Goal: Task Accomplishment & Management: Manage account settings

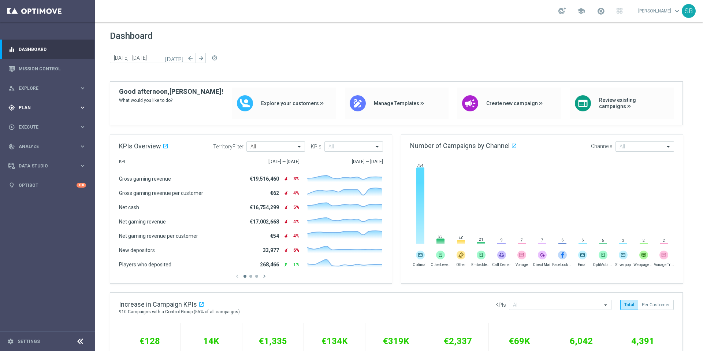
click at [31, 109] on span "Plan" at bounding box center [49, 107] width 60 height 4
click at [34, 147] on button "Templates keyboard_arrow_right" at bounding box center [52, 145] width 67 height 6
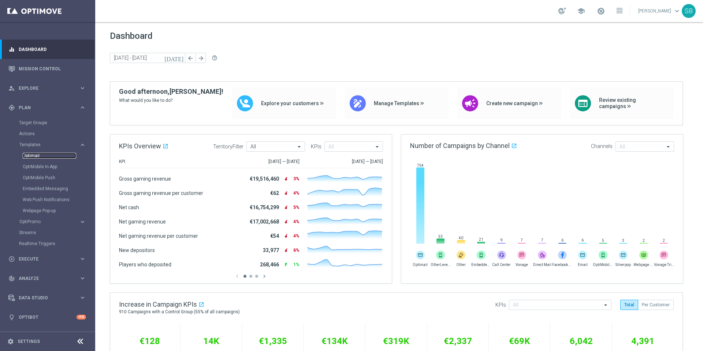
click at [32, 158] on link "Optimail" at bounding box center [49, 156] width 53 height 6
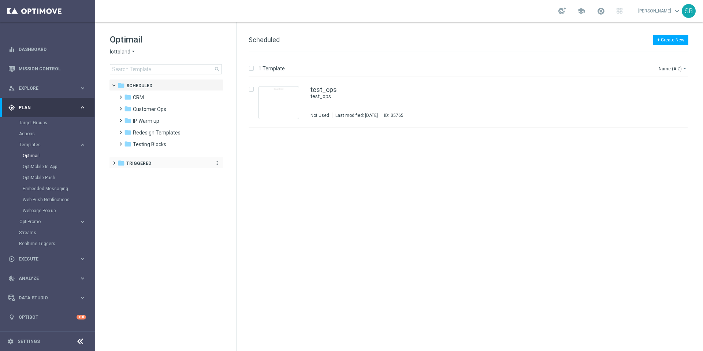
click at [124, 163] on icon "folder" at bounding box center [121, 162] width 7 height 7
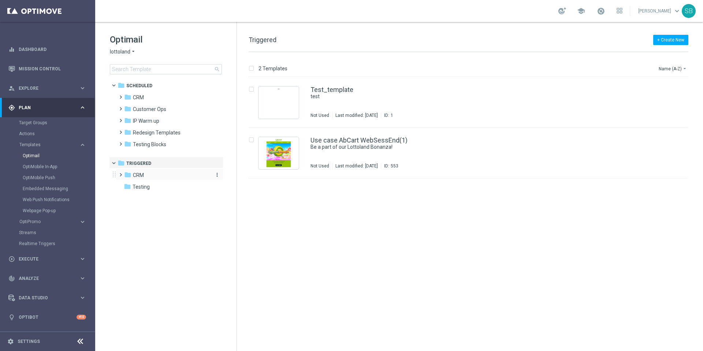
click at [126, 176] on icon "folder" at bounding box center [127, 174] width 7 height 7
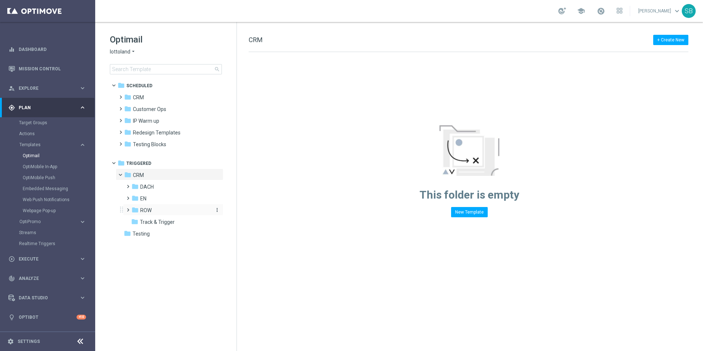
click at [133, 211] on icon "folder" at bounding box center [134, 209] width 7 height 7
click at [131, 235] on icon "folder" at bounding box center [134, 233] width 7 height 7
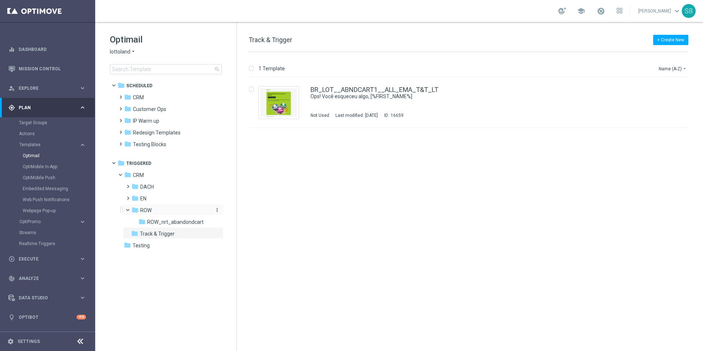
click at [137, 209] on icon "folder" at bounding box center [134, 209] width 7 height 7
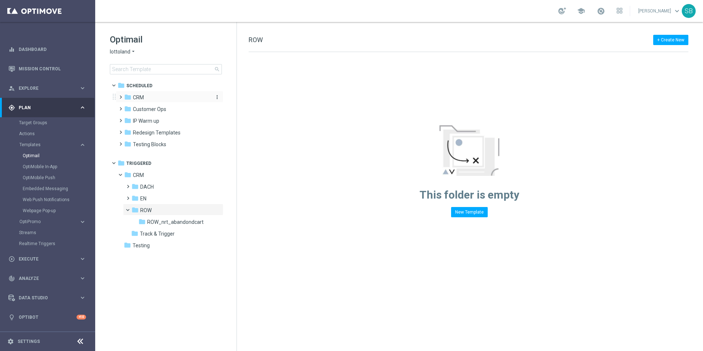
click at [129, 99] on icon "folder" at bounding box center [127, 96] width 7 height 7
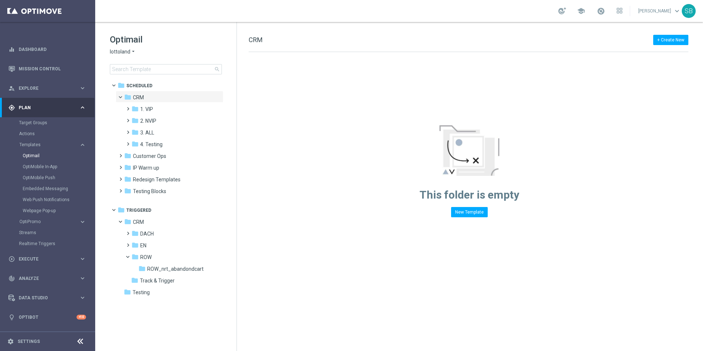
click at [133, 51] on icon "arrow_drop_down" at bounding box center [133, 51] width 6 height 7
click at [0, 0] on span "Lottoland.bet.br" at bounding box center [0, 0] width 0 height 0
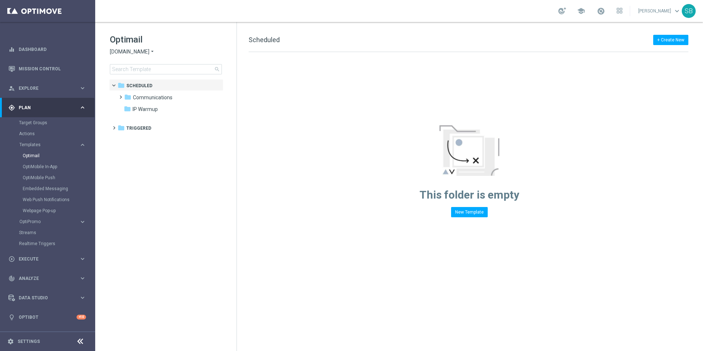
click at [145, 51] on span "Lottoland.bet.br" at bounding box center [130, 51] width 40 height 7
click at [0, 0] on span "Lottoland.com.br" at bounding box center [0, 0] width 0 height 0
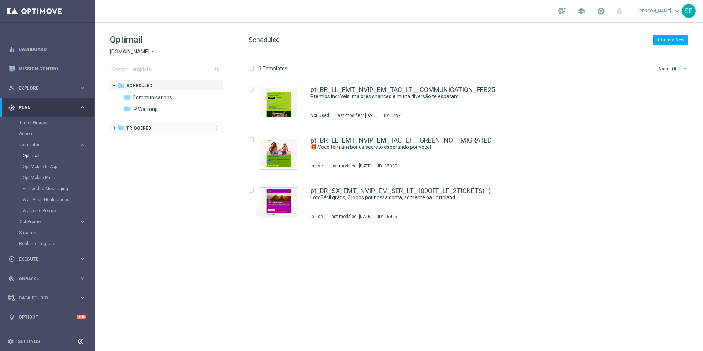
click at [121, 129] on icon "folder" at bounding box center [121, 127] width 7 height 7
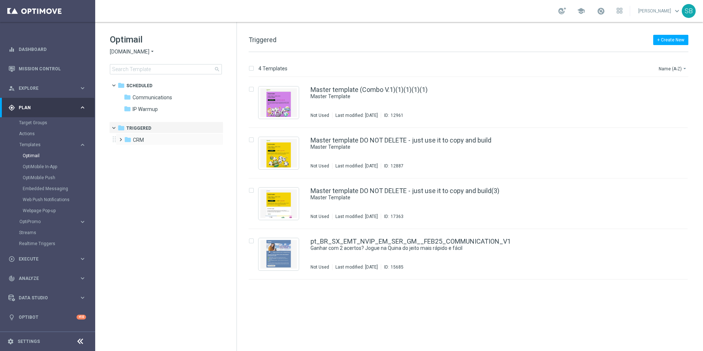
click at [121, 138] on span at bounding box center [119, 136] width 3 height 3
click at [139, 153] on div "folder ROW" at bounding box center [170, 152] width 78 height 8
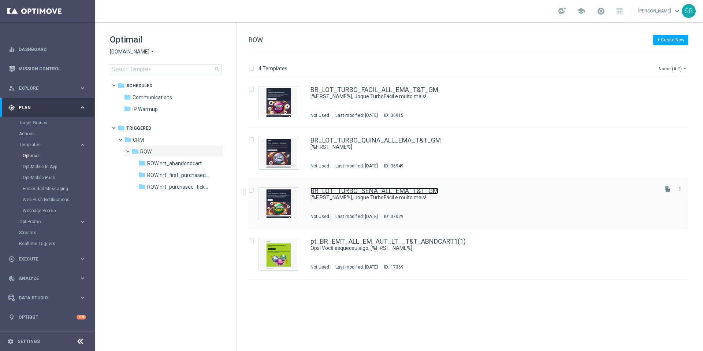
click at [331, 193] on link "BR_LOT_TURBO_SENA_ALL_EMA_T&T_GM" at bounding box center [375, 191] width 128 height 7
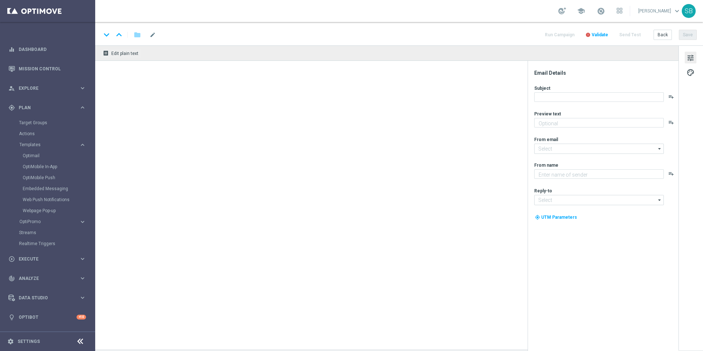
type textarea "Cadastre-se e jogue agora!"
type textarea "Lottoland.com.br"
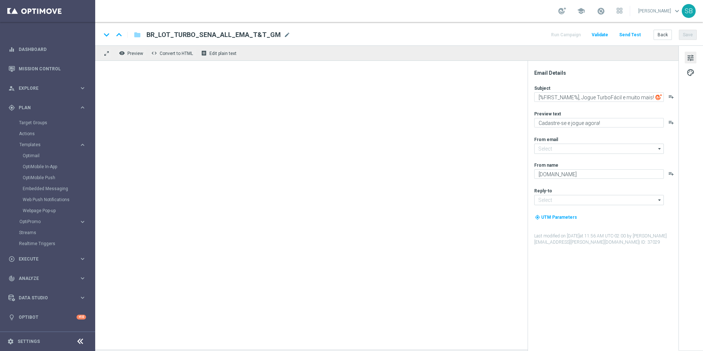
type input "mail@crm.lottoland.com.br"
type input "contato@lottoland.com.br"
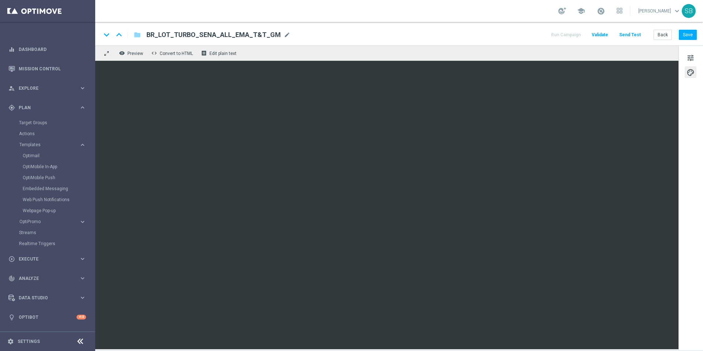
click at [466, 35] on div "keyboard_arrow_down keyboard_arrow_up folder BR_LOT_TURBO_SENA_ALL_EMA_T&T_GM B…" at bounding box center [399, 35] width 596 height 10
click at [372, 40] on div "keyboard_arrow_down keyboard_arrow_up folder BR_LOT_TURBO_SENA_ALL_EMA_T&T_GM B…" at bounding box center [399, 33] width 608 height 23
click at [687, 36] on button "Save" at bounding box center [688, 35] width 18 height 10
click at [686, 38] on button "Save" at bounding box center [688, 35] width 18 height 10
click at [664, 36] on button "Back" at bounding box center [663, 35] width 18 height 10
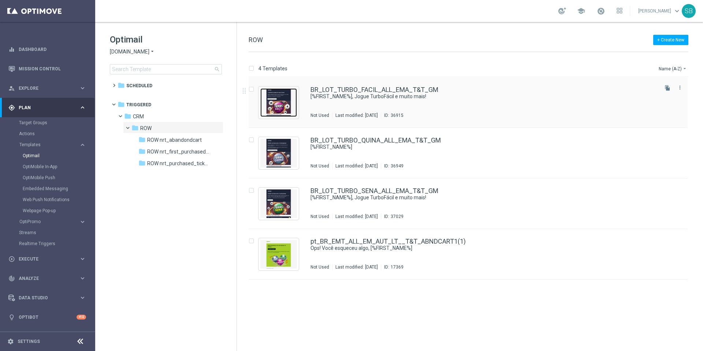
click at [284, 107] on img "Press SPACE to select this row." at bounding box center [278, 102] width 37 height 29
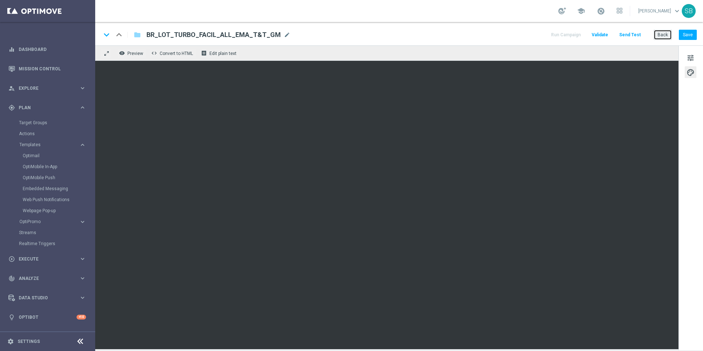
click at [662, 36] on button "Back" at bounding box center [663, 35] width 18 height 10
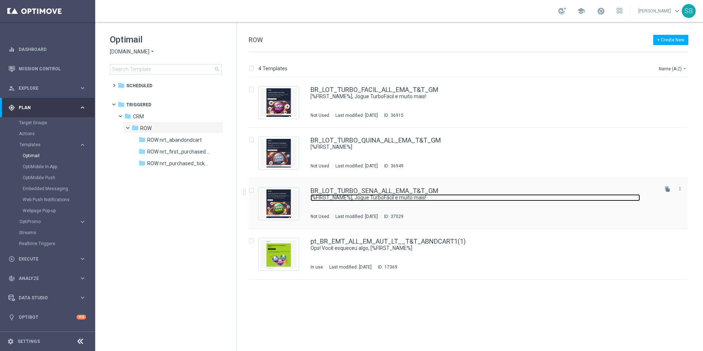
click at [323, 196] on link "[%FIRST_NAME%], Jogue TurboFácil e muito mais!" at bounding box center [476, 197] width 330 height 7
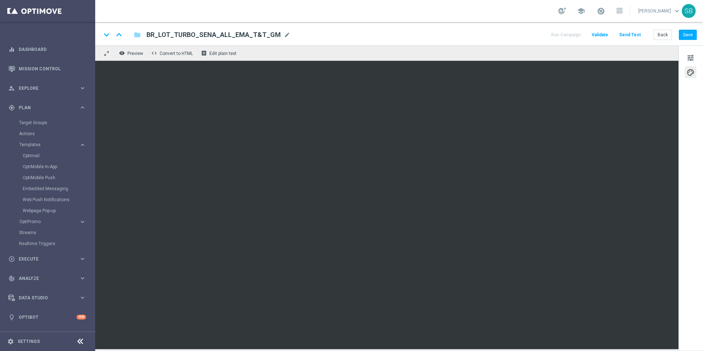
click at [418, 37] on div "keyboard_arrow_down keyboard_arrow_up folder BR_LOT_TURBO_SENA_ALL_EMA_T&T_GM B…" at bounding box center [399, 35] width 596 height 10
click at [439, 35] on div "keyboard_arrow_down keyboard_arrow_up folder BR_LOT_TURBO_SENA_ALL_EMA_T&T_GM B…" at bounding box center [399, 35] width 596 height 10
click at [692, 36] on button "Save" at bounding box center [688, 35] width 18 height 10
click at [688, 36] on button "Save" at bounding box center [688, 35] width 18 height 10
click at [687, 33] on button "Save" at bounding box center [688, 35] width 18 height 10
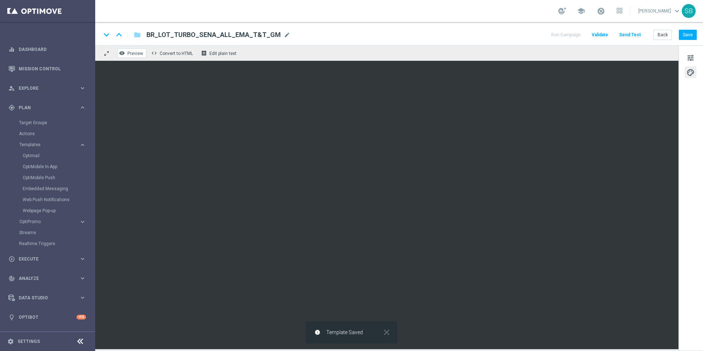
click at [137, 56] on button "remove_red_eye Preview" at bounding box center [131, 53] width 29 height 10
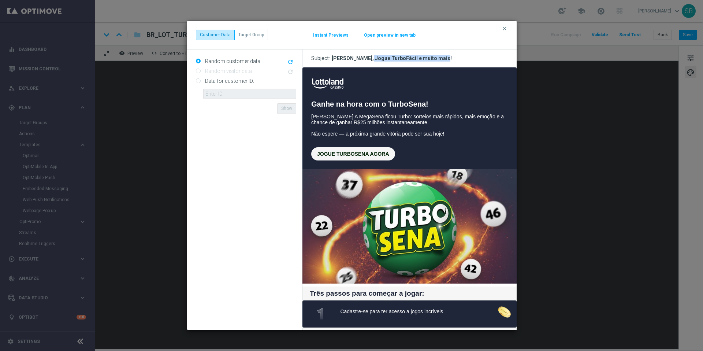
drag, startPoint x: 365, startPoint y: 59, endPoint x: 439, endPoint y: 59, distance: 73.2
click at [439, 59] on h3 "Subject: Laura-Amelie, Jogue TurboFácil e muito mais!" at bounding box center [409, 58] width 214 height 18
copy div "Jogue TurboFácil e muito mais!"
click at [506, 27] on icon "clear" at bounding box center [505, 29] width 6 height 6
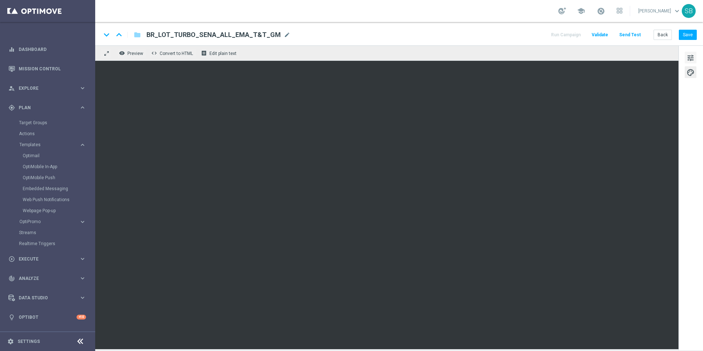
click at [691, 59] on span "tune" at bounding box center [691, 58] width 8 height 10
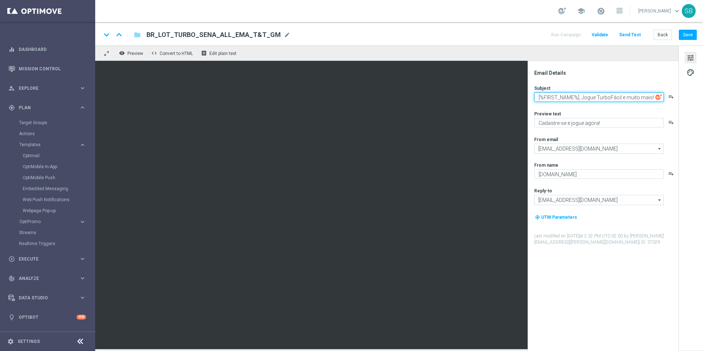
drag, startPoint x: 582, startPoint y: 99, endPoint x: 656, endPoint y: 98, distance: 73.2
click at [656, 98] on div "[%FIRST_NAME%], Jogue TurboFácil e muito mais! playlist_add" at bounding box center [606, 97] width 144 height 10
click at [583, 96] on textarea "[%FIRST_NAME%]," at bounding box center [599, 97] width 130 height 10
paste textarea "Mais prêmios e vitórias instantâneas com o TurboSena!"
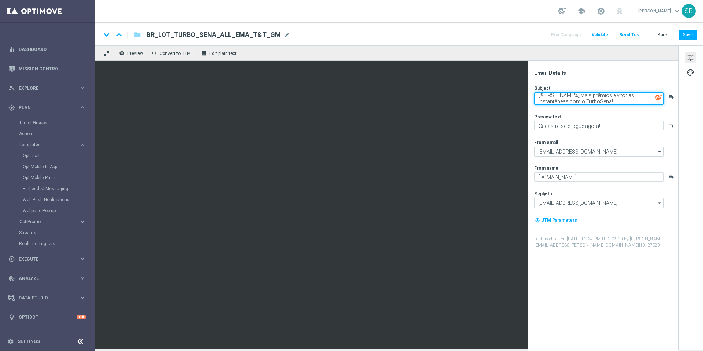
click at [581, 94] on textarea "[%FIRST_NAME%],Mais prêmios e vitórias instantâneas com o TurboSena!" at bounding box center [599, 98] width 130 height 12
type textarea "[%FIRST_NAME%], Mais prêmios e vitórias instantâneas com o TurboSena!"
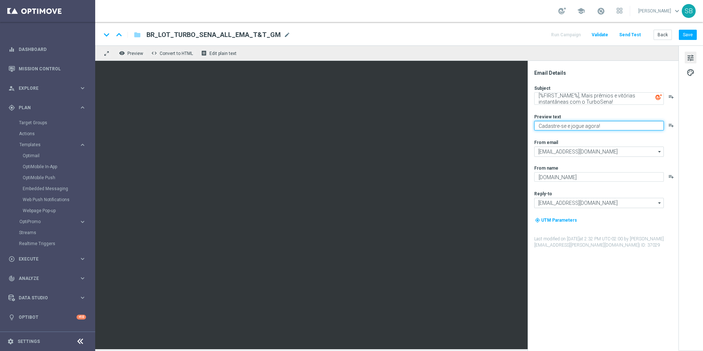
drag, startPoint x: 601, startPoint y: 127, endPoint x: 536, endPoint y: 124, distance: 65.6
click at [536, 124] on textarea "Cadastre-se e jogue agora!" at bounding box center [599, 126] width 130 height 10
click at [691, 35] on button "Save" at bounding box center [688, 35] width 18 height 10
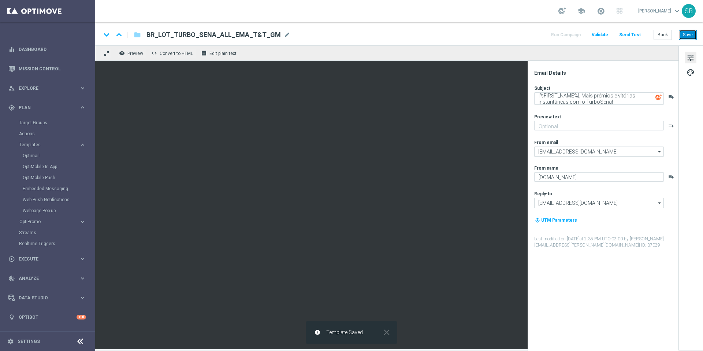
click at [691, 34] on button "Save" at bounding box center [688, 35] width 18 height 10
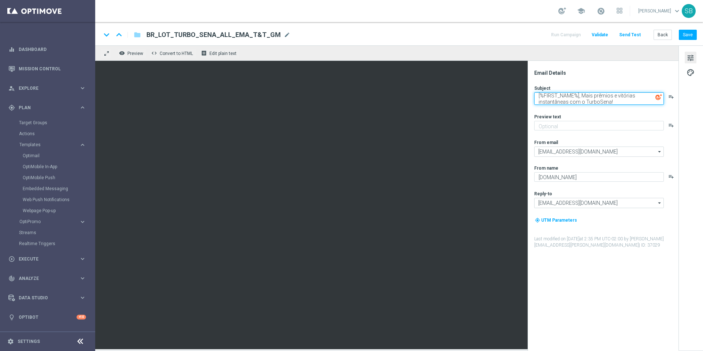
drag, startPoint x: 581, startPoint y: 96, endPoint x: 584, endPoint y: 100, distance: 4.2
click at [584, 100] on textarea "[%FIRST_NAME%], Mais prêmios e vitórias instantâneas com o TurboSena!" at bounding box center [599, 98] width 130 height 12
paste textarea "Jogue TurboSena e muito mais!"
click at [579, 99] on textarea "[%FIRST_NAME%],Jogue TurboSena e muito mais!" at bounding box center [599, 97] width 130 height 10
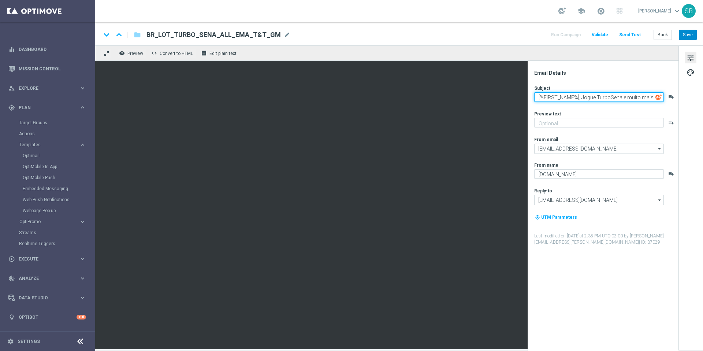
type textarea "[%FIRST_NAME%], Jogue TurboSena e muito mais!"
click at [687, 36] on button "Save" at bounding box center [688, 35] width 18 height 10
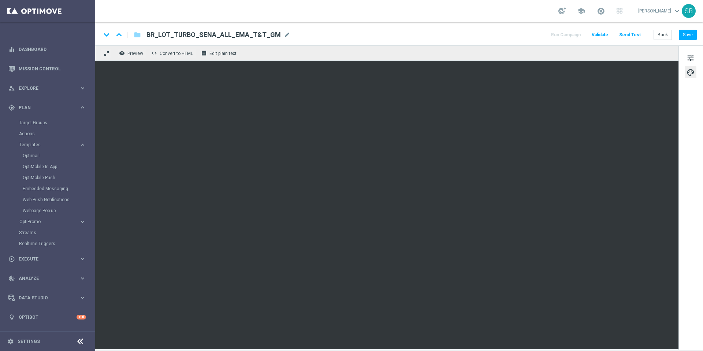
click at [450, 34] on div "keyboard_arrow_down keyboard_arrow_up folder BR_LOT_TURBO_SENA_ALL_EMA_T&T_GM B…" at bounding box center [399, 35] width 596 height 10
click at [449, 32] on div "keyboard_arrow_down keyboard_arrow_up folder BR_LOT_TURBO_SENA_ALL_EMA_T&T_GM B…" at bounding box center [399, 35] width 596 height 10
click at [685, 37] on button "Save" at bounding box center [688, 35] width 18 height 10
click at [664, 37] on button "Back" at bounding box center [663, 35] width 18 height 10
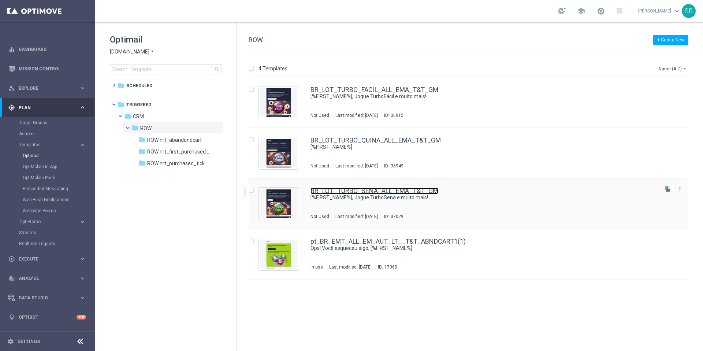
click at [340, 193] on link "BR_LOT_TURBO_SENA_ALL_EMA_T&T_GM" at bounding box center [375, 191] width 128 height 7
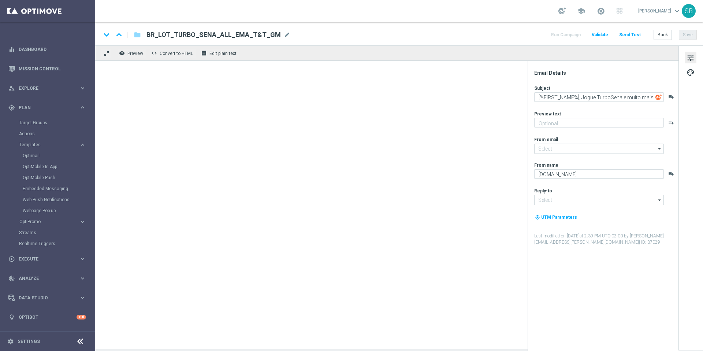
type input "mail@crm.lottoland.com.br"
type input "contato@lottoland.com.br"
type textarea "[%FIRST_NAME%], Jogue Turbo Sena e muito mais!"
type textarea "Prêmios imediatos no Turbo Sena!"
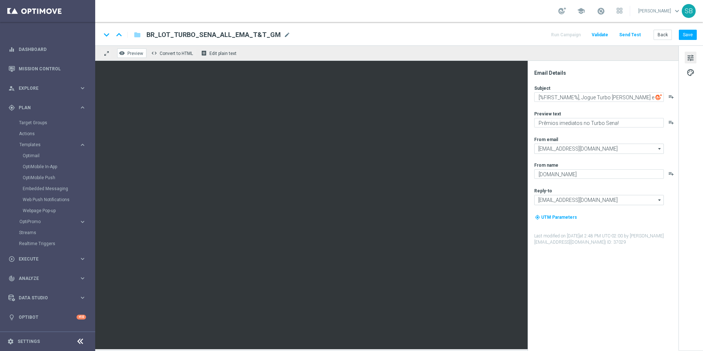
click at [138, 52] on span "Preview" at bounding box center [135, 53] width 16 height 5
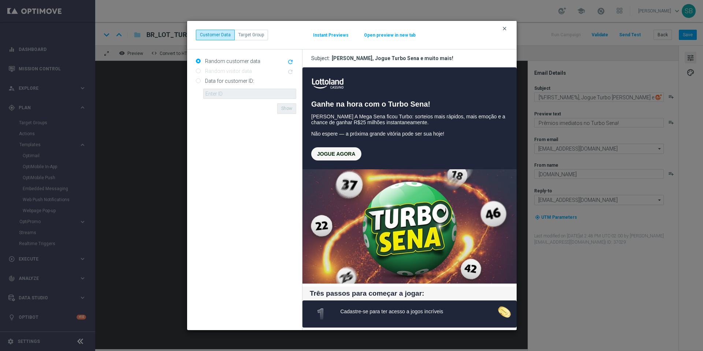
click at [505, 27] on icon "clear" at bounding box center [505, 29] width 6 height 6
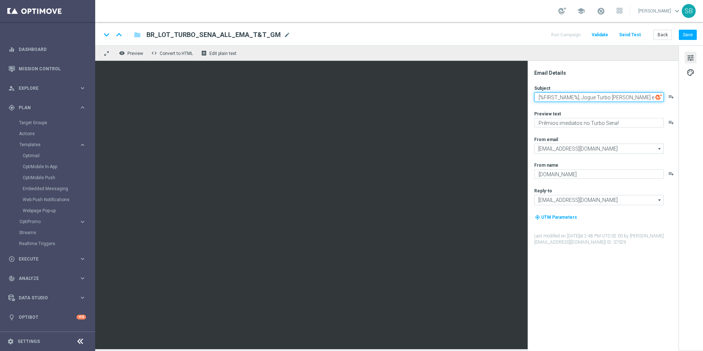
click at [611, 99] on textarea "[%FIRST_NAME%], Jogue Turbo Sena e muito mais!" at bounding box center [599, 97] width 130 height 10
type textarea "[%FIRST_NAME%], Jogue TurboSena e muito mais!"
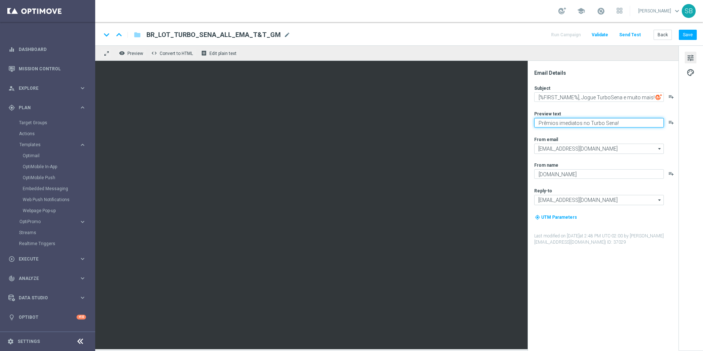
click at [604, 125] on textarea "Prêmios imediatos no Turbo Sena!" at bounding box center [599, 123] width 130 height 10
type textarea "Prêmios imediatos no TurboSena!"
click at [685, 36] on button "Save" at bounding box center [688, 35] width 18 height 10
click at [148, 36] on span "BR_LOT_TURBO_SENA_ALL_EMA_T&T_GM" at bounding box center [213, 34] width 134 height 9
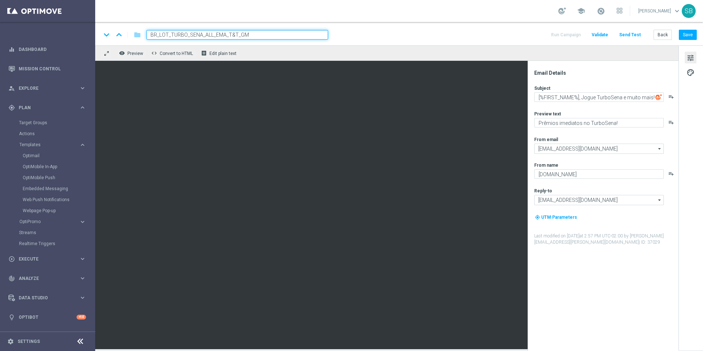
drag, startPoint x: 250, startPoint y: 35, endPoint x: 149, endPoint y: 33, distance: 100.7
click at [149, 33] on input "BR_LOT_TURBO_SENA_ALL_EMA_T&T_GM" at bounding box center [237, 35] width 182 height 10
click at [140, 36] on div "keyboard_arrow_down keyboard_arrow_up folder BR_LOT_TURBO_SENA_ALL_EMA_T&T_GM B…" at bounding box center [195, 35] width 189 height 10
click at [140, 36] on icon "folder" at bounding box center [137, 34] width 7 height 9
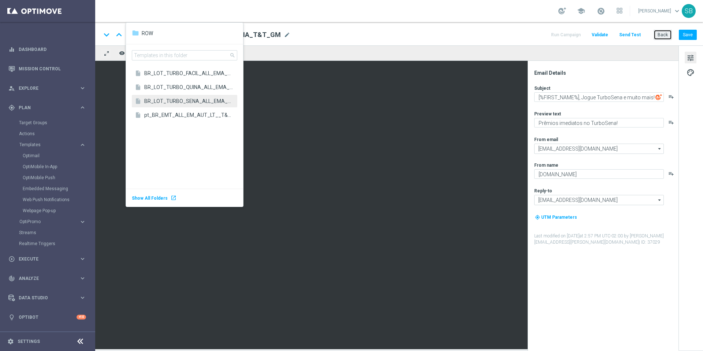
click at [668, 35] on button "Back" at bounding box center [663, 35] width 18 height 10
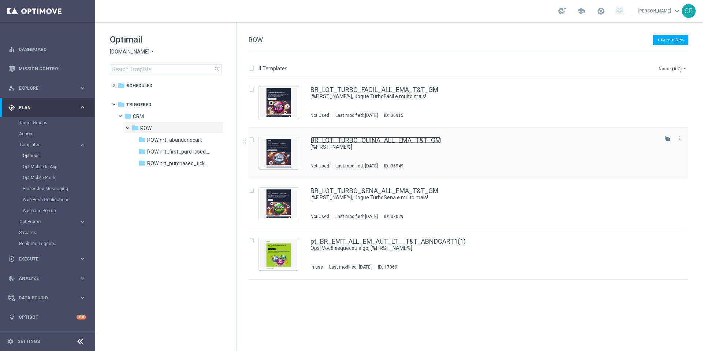
click at [349, 142] on link "BR_LOT_TURBO_QUINA_ALL_EMA_T&T_GM" at bounding box center [376, 140] width 130 height 7
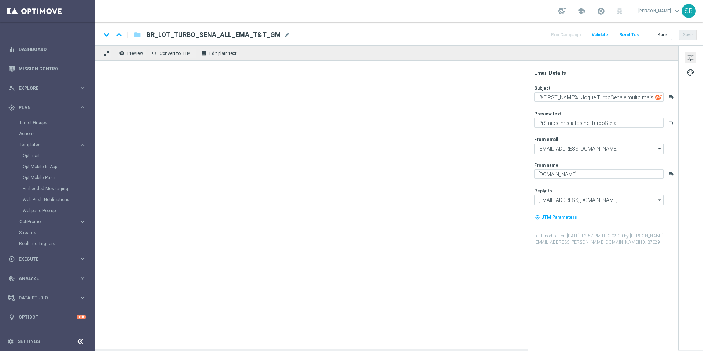
type textarea "[%FIRST_NAME%]"
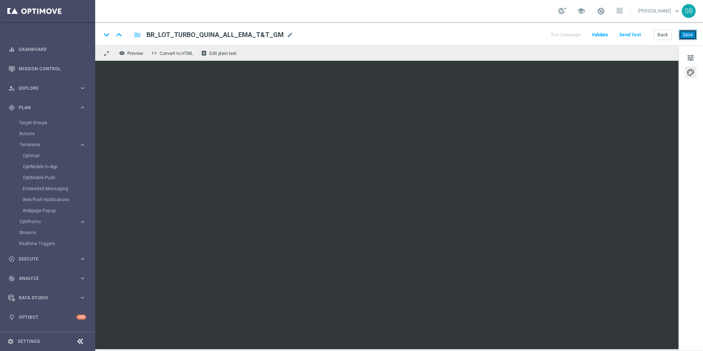
click at [689, 38] on button "Save" at bounding box center [688, 35] width 18 height 10
click at [434, 37] on div "keyboard_arrow_down keyboard_arrow_up folder BR_LOT_TURBO_QUINA_ALL_EMA_T&T_GM …" at bounding box center [399, 35] width 596 height 10
click at [690, 37] on button "Save" at bounding box center [688, 35] width 18 height 10
click at [463, 26] on div "keyboard_arrow_down keyboard_arrow_up folder BR_LOT_TURBO_QUINA_ALL_EMA_T&T_GM …" at bounding box center [399, 33] width 608 height 23
click at [694, 36] on button "Save" at bounding box center [688, 35] width 18 height 10
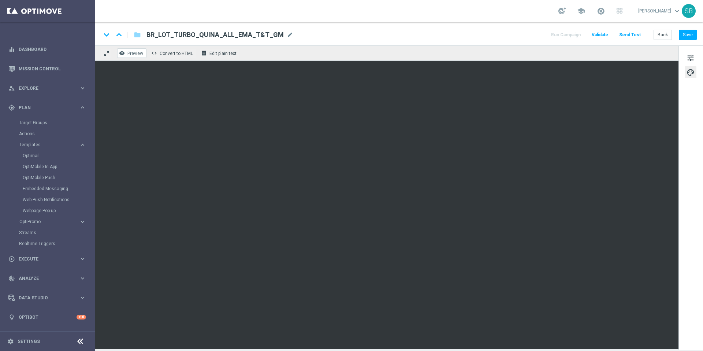
click at [135, 55] on span "Preview" at bounding box center [135, 53] width 16 height 5
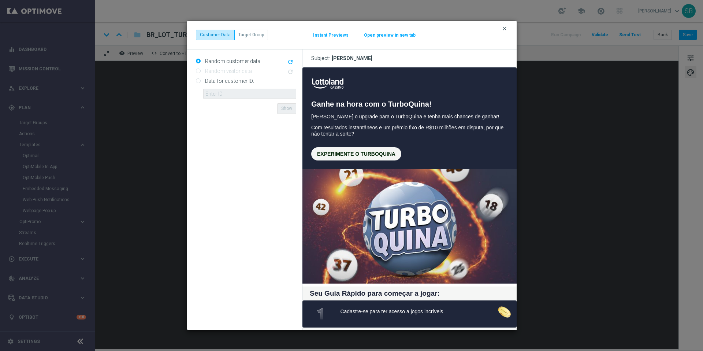
click at [504, 29] on icon "clear" at bounding box center [505, 29] width 6 height 6
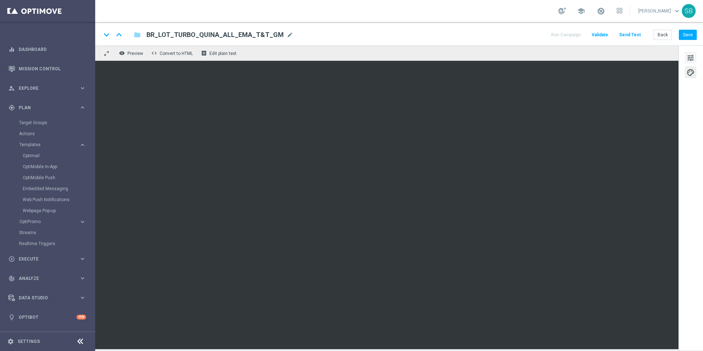
click at [689, 60] on span "tune" at bounding box center [691, 58] width 8 height 10
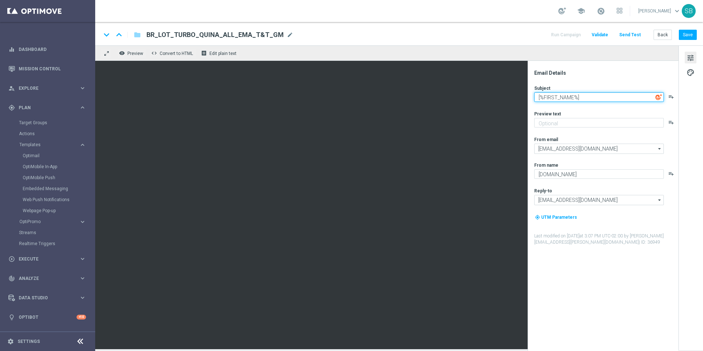
click at [586, 97] on textarea "[%FIRST_NAME%]" at bounding box center [599, 97] width 130 height 10
type textarea "[%FIRST_NAME%]"
click at [687, 36] on button "Save" at bounding box center [688, 35] width 18 height 10
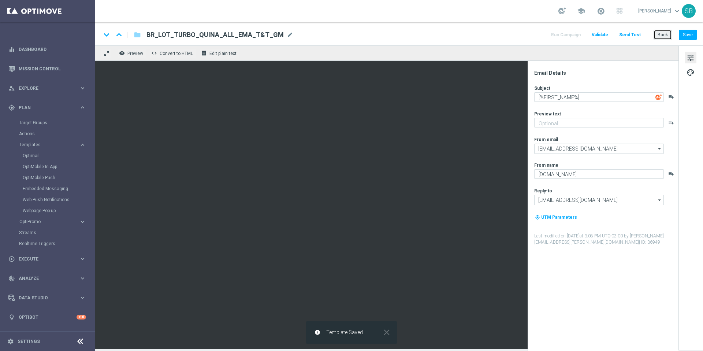
click at [666, 34] on button "Back" at bounding box center [663, 35] width 18 height 10
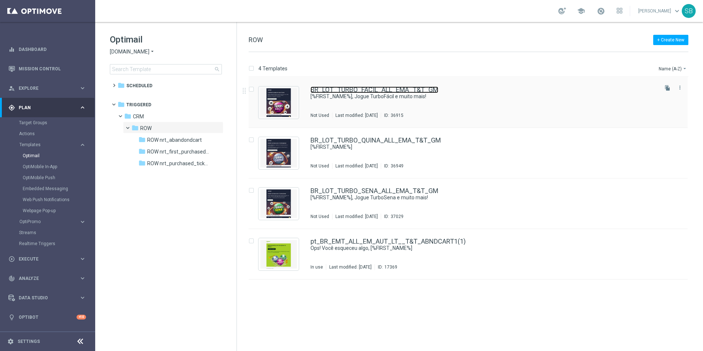
click at [337, 92] on link "BR_LOT_TURBO_FACIL_ALL_EMA_T&T_GM" at bounding box center [375, 89] width 128 height 7
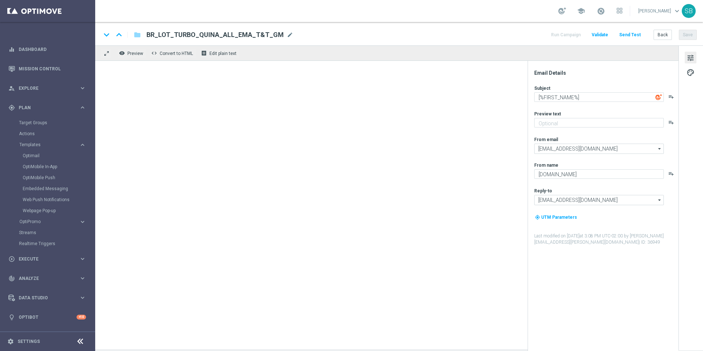
type textarea "[%FIRST_NAME%], Jogue TurboFácil e muito mais!"
type textarea "Cadastre-se e jogue agora!"
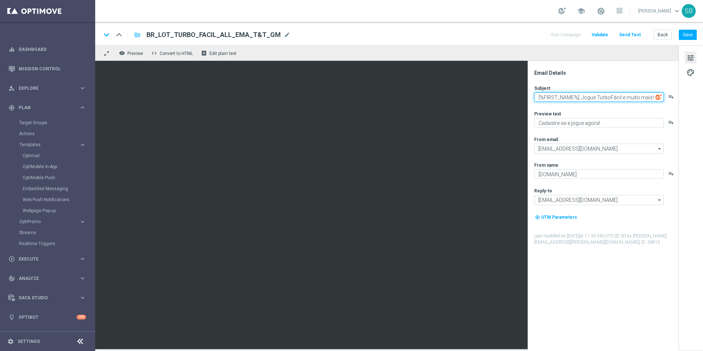
drag, startPoint x: 582, startPoint y: 98, endPoint x: 653, endPoint y: 97, distance: 71.8
click at [653, 97] on textarea "[%FIRST_NAME%], Jogue TurboFácil e muito mais!" at bounding box center [599, 97] width 130 height 10
click at [592, 99] on textarea "[%FIRST_NAME%], Jogue TurboFácil e muito mais!" at bounding box center [599, 97] width 130 height 10
drag, startPoint x: 581, startPoint y: 99, endPoint x: 652, endPoint y: 98, distance: 71.0
click at [653, 98] on textarea "[%FIRST_NAME%], Jogue TurboFácil e muito mais!" at bounding box center [599, 97] width 130 height 10
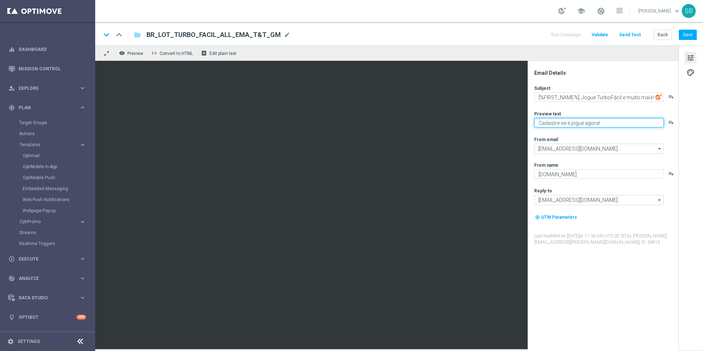
drag, startPoint x: 601, startPoint y: 122, endPoint x: 539, endPoint y: 123, distance: 62.3
click at [539, 123] on textarea "Cadastre-se e jogue agora!" at bounding box center [599, 123] width 130 height 10
click at [683, 37] on button "Save" at bounding box center [688, 35] width 18 height 10
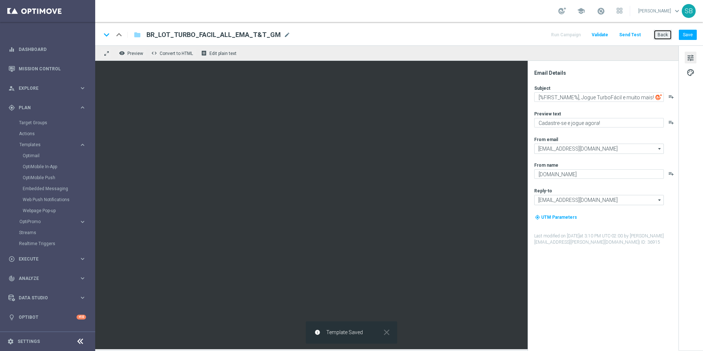
click at [664, 36] on button "Back" at bounding box center [663, 35] width 18 height 10
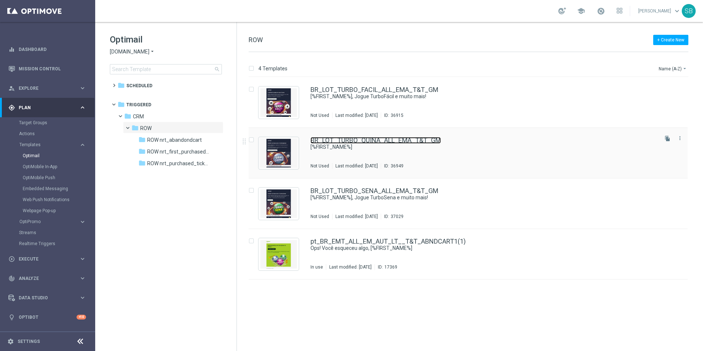
click at [347, 141] on link "BR_LOT_TURBO_QUINA_ALL_EMA_T&T_GM" at bounding box center [376, 140] width 130 height 7
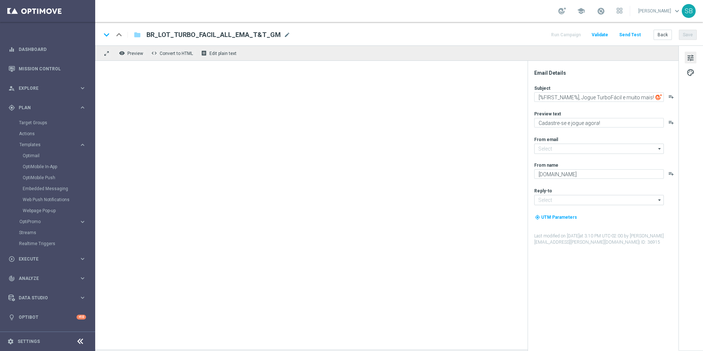
type input "mail@crm.lottoland.com.br"
type input "contato@lottoland.com.br"
type textarea "[%FIRST_NAME%]"
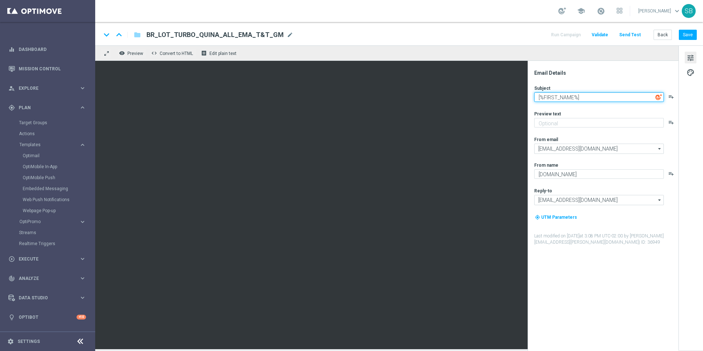
click at [591, 99] on textarea "[%FIRST_NAME%]" at bounding box center [599, 97] width 130 height 10
paste textarea "Jogue TurboQuina e muito mais!"
click at [580, 99] on textarea "[%FIRST_NAME%]Jogue TurboQuina e muito mais!" at bounding box center [599, 97] width 130 height 10
click at [585, 97] on textarea "[%FIRST_NAME%]Jogue TurboQuina e muito mais!" at bounding box center [599, 97] width 130 height 10
click at [579, 99] on textarea "[%FIRST_NAME%]Jogue TurboQuina e muito mais!" at bounding box center [599, 97] width 130 height 10
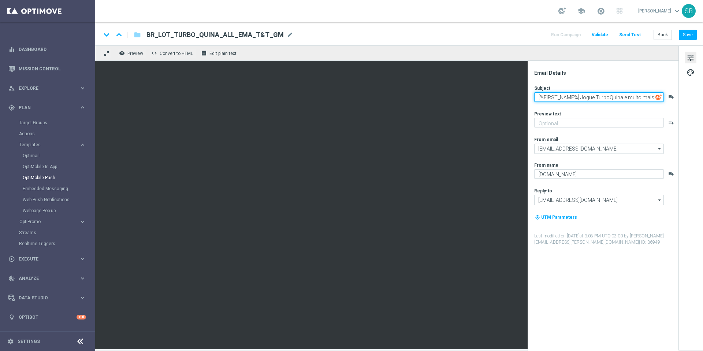
type textarea "[%FIRST_NAME%] Jogue TurboQuina e muito mais!"
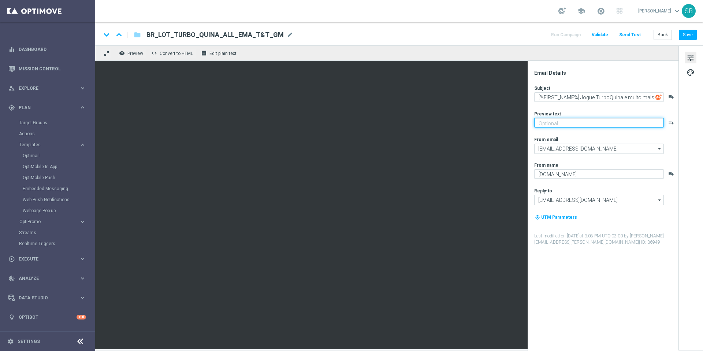
click at [547, 125] on textarea at bounding box center [599, 123] width 130 height 10
paste textarea "Cadastre-se e jogue agora!"
type textarea "Cadastre-se e jogue agora!"
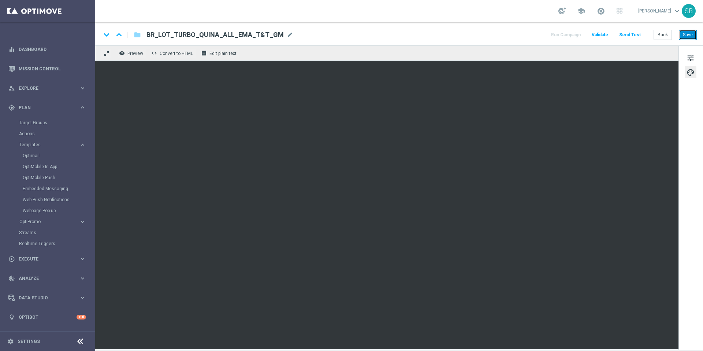
click at [689, 37] on button "Save" at bounding box center [688, 35] width 18 height 10
click at [465, 33] on div "keyboard_arrow_down keyboard_arrow_up folder BR_LOT_TURBO_QUINA_ALL_EMA_T&T_GM …" at bounding box center [399, 35] width 596 height 10
click at [693, 37] on button "Save" at bounding box center [688, 35] width 18 height 10
click at [661, 35] on button "Back" at bounding box center [663, 35] width 18 height 10
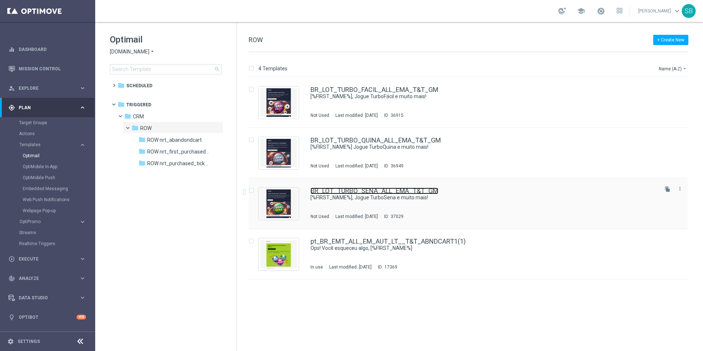
click at [343, 193] on link "BR_LOT_TURBO_SENA_ALL_EMA_T&T_GM" at bounding box center [375, 191] width 128 height 7
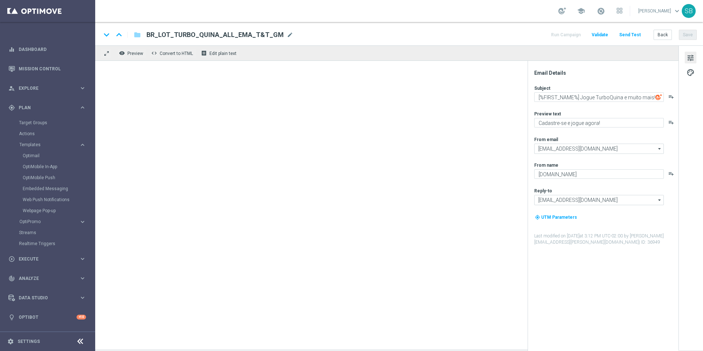
type textarea "[%FIRST_NAME%], Jogue TurboSena e muito mais!"
type textarea "Prêmios imediatos no TurboSena!"
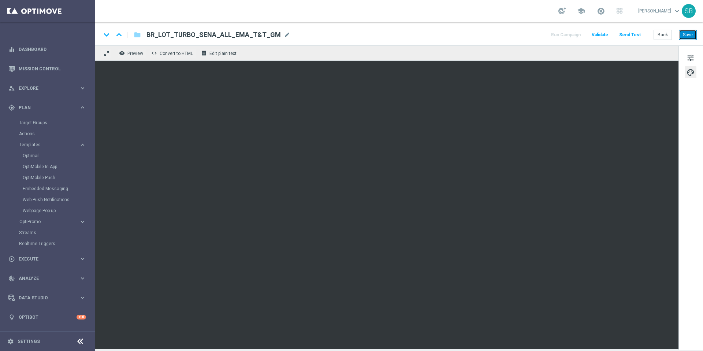
click at [686, 35] on button "Save" at bounding box center [688, 35] width 18 height 10
click at [690, 38] on button "Save" at bounding box center [688, 35] width 18 height 10
click at [445, 36] on div "keyboard_arrow_down keyboard_arrow_up folder BR_LOT_TURBO_SENA_ALL_EMA_T&T_GM B…" at bounding box center [399, 35] width 596 height 10
click at [686, 33] on button "Save" at bounding box center [688, 35] width 18 height 10
click at [668, 34] on button "Back" at bounding box center [663, 35] width 18 height 10
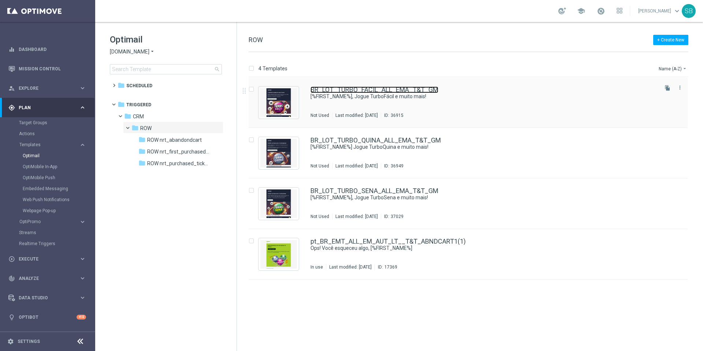
click at [365, 91] on link "BR_LOT_TURBO_FACIL_ALL_EMA_T&T_GM" at bounding box center [375, 89] width 128 height 7
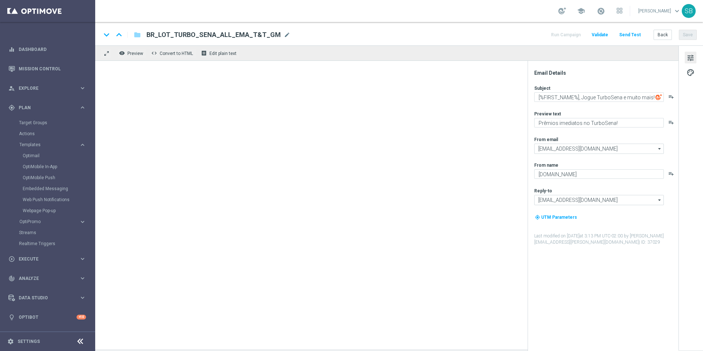
type textarea "[%FIRST_NAME%], Jogue TurboFácil e muito mais!"
type textarea "Cadastre-se e jogue agora!"
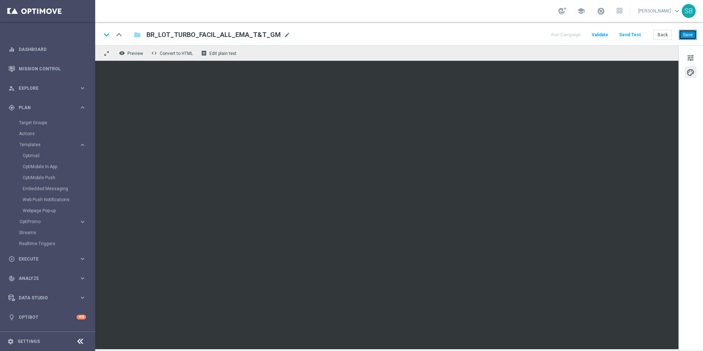
click at [693, 37] on button "Save" at bounding box center [688, 35] width 18 height 10
click at [687, 36] on button "Save" at bounding box center [688, 35] width 18 height 10
click at [685, 36] on button "Save" at bounding box center [688, 35] width 18 height 10
click at [688, 39] on button "Save" at bounding box center [688, 35] width 18 height 10
click at [687, 33] on button "Save" at bounding box center [688, 35] width 18 height 10
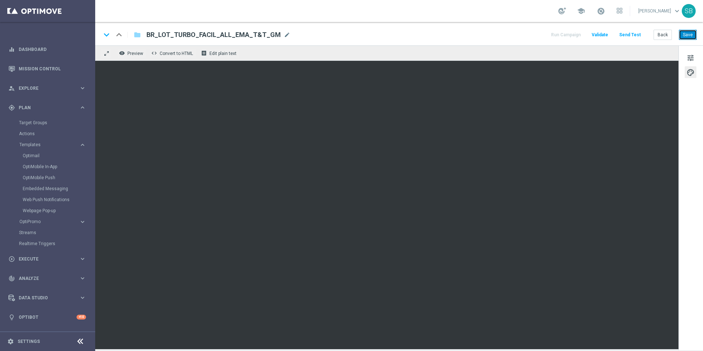
click at [691, 34] on button "Save" at bounding box center [688, 35] width 18 height 10
click at [668, 37] on button "Back" at bounding box center [663, 35] width 18 height 10
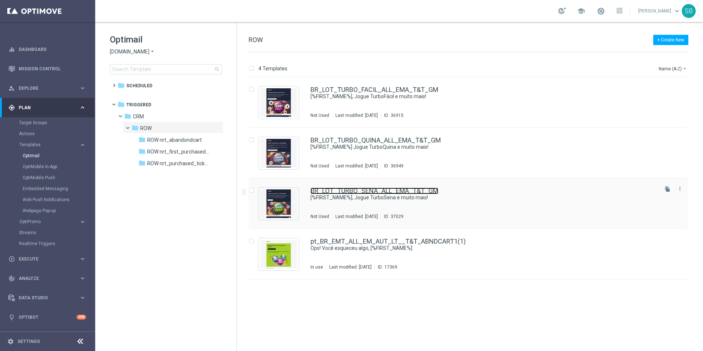
click at [356, 192] on link "BR_LOT_TURBO_SENA_ALL_EMA_T&T_GM" at bounding box center [375, 191] width 128 height 7
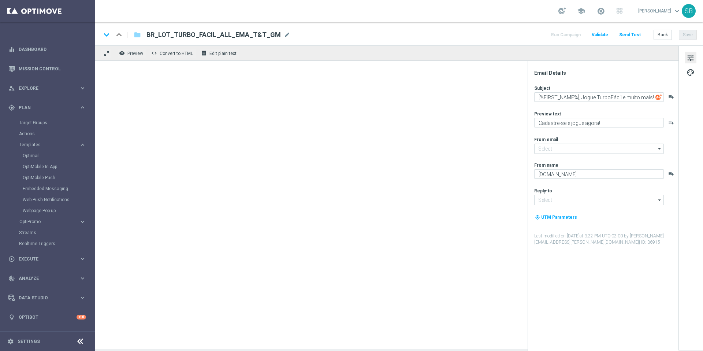
type input "mail@crm.lottoland.com.br"
type input "contato@lottoland.com.br"
type input "BR_LOT_TURBO_SENA_ALL_EMA_T&T_GM"
type textarea "[%FIRST_NAME%], Jogue TurboSena e muito mais!"
type textarea "Prêmios imediatos no TurboSena!"
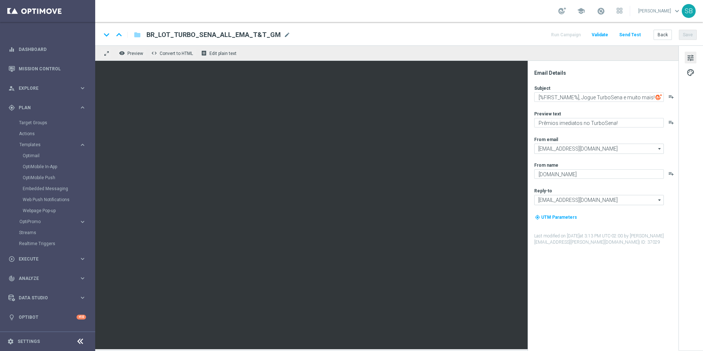
click at [149, 36] on span "BR_LOT_TURBO_SENA_ALL_EMA_T&T_GM" at bounding box center [213, 34] width 134 height 9
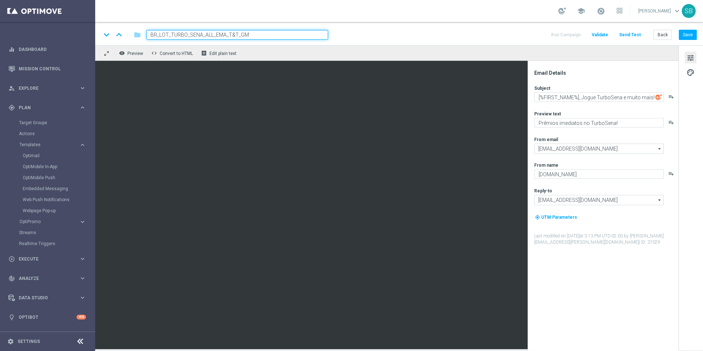
drag, startPoint x: 251, startPoint y: 36, endPoint x: 147, endPoint y: 34, distance: 104.4
click at [147, 34] on input "BR_LOT_TURBO_SENA_ALL_EMA_T&T_GM" at bounding box center [237, 35] width 182 height 10
click at [195, 34] on input "BR_LOT_TURBO_SENA_ALL_EMA_T&T_GM" at bounding box center [237, 35] width 182 height 10
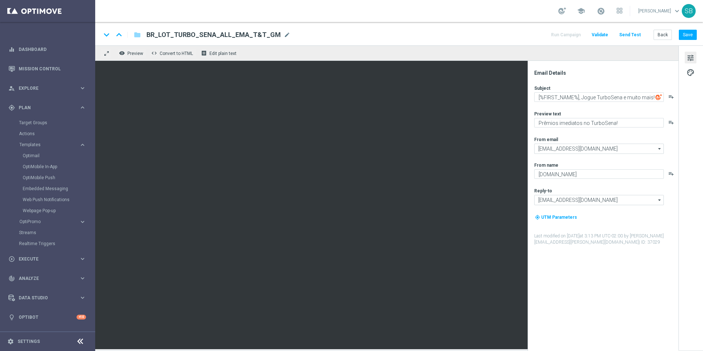
click at [226, 36] on span "BR_LOT_TURBO_SENA_ALL_EMA_T&T_GM" at bounding box center [213, 34] width 134 height 9
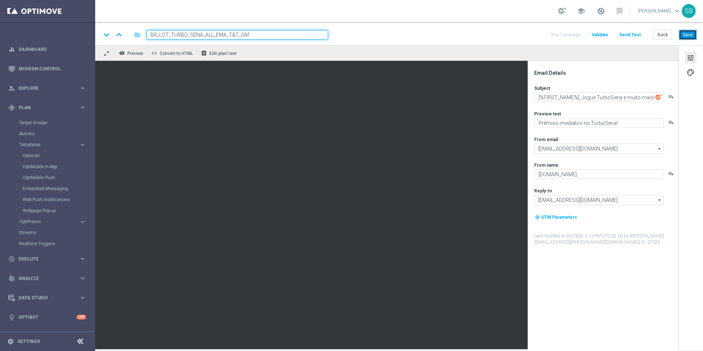
click at [684, 37] on button "Save" at bounding box center [688, 35] width 18 height 10
click at [667, 36] on button "Back" at bounding box center [663, 35] width 18 height 10
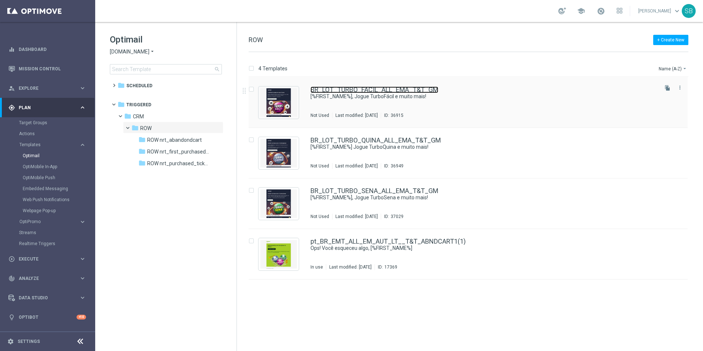
click at [357, 91] on link "BR_LOT_TURBO_FACIL_ALL_EMA_T&T_GM" at bounding box center [375, 89] width 128 height 7
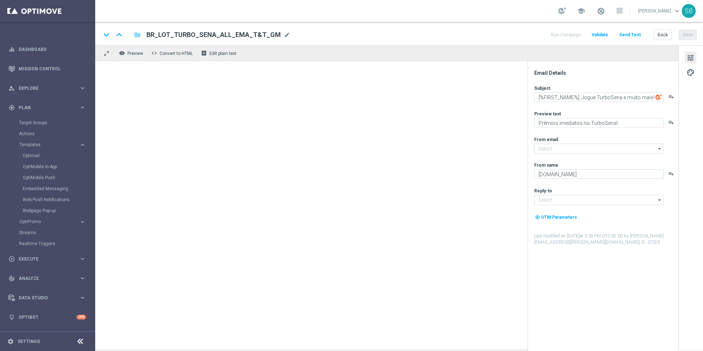
type input "mail@crm.lottoland.com.br"
type input "contato@lottoland.com.br"
type textarea "[%FIRST_NAME%], Jogue TurboFácil e muito mais!"
type textarea "Cadastre-se e jogue agora!"
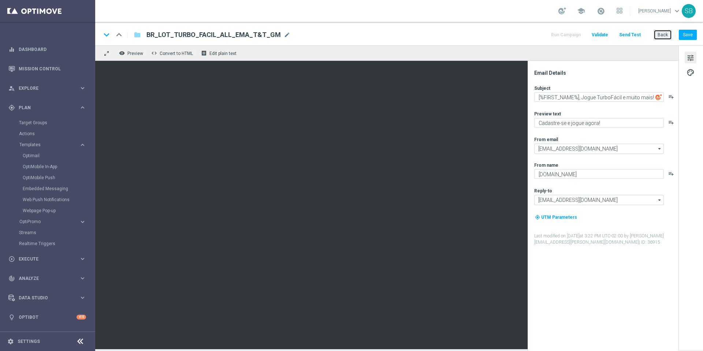
click at [660, 36] on button "Back" at bounding box center [663, 35] width 18 height 10
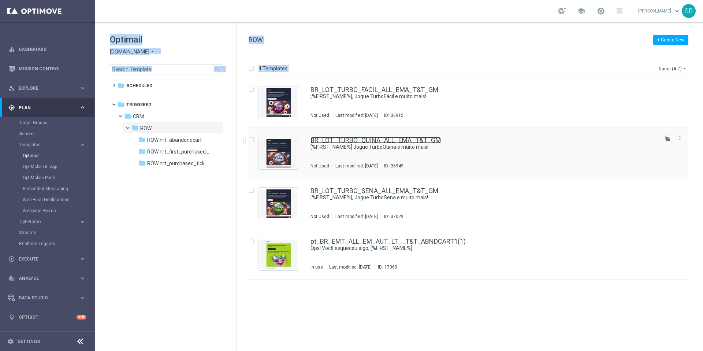
click at [331, 140] on link "BR_LOT_TURBO_QUINA_ALL_EMA_T&T_GM" at bounding box center [376, 140] width 130 height 7
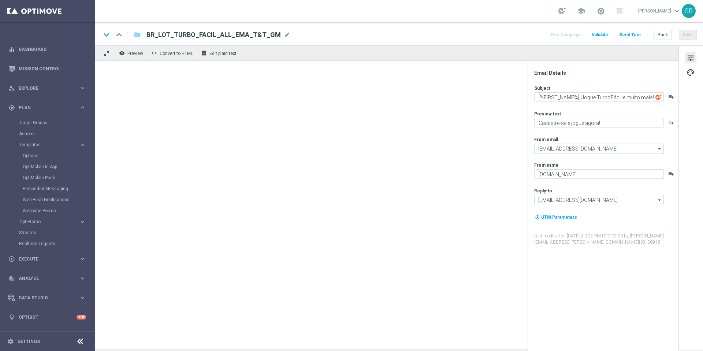
type textarea "[%FIRST_NAME%] Jogue TurboQuina e muito mais!"
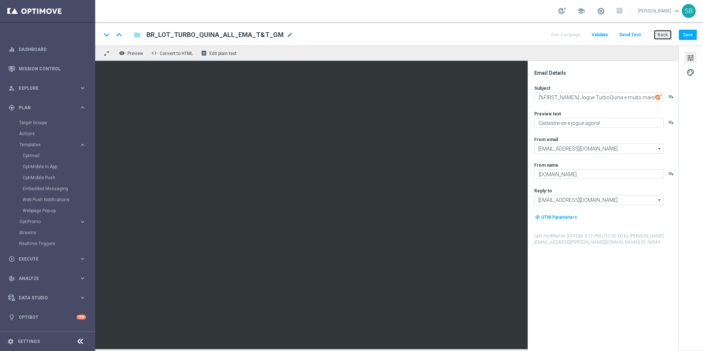
click at [662, 38] on button "Back" at bounding box center [663, 35] width 18 height 10
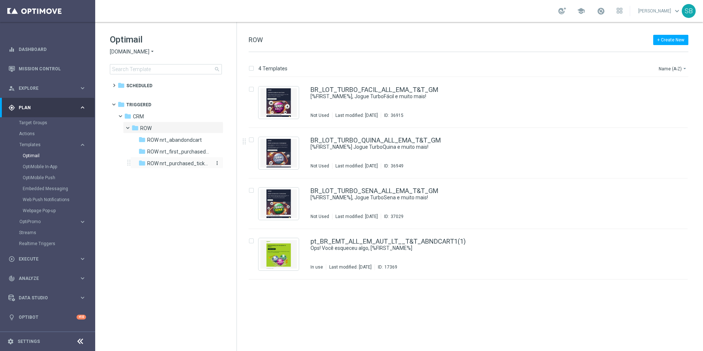
click at [176, 163] on span "ROW nrt_purchased_tickets" at bounding box center [178, 163] width 63 height 7
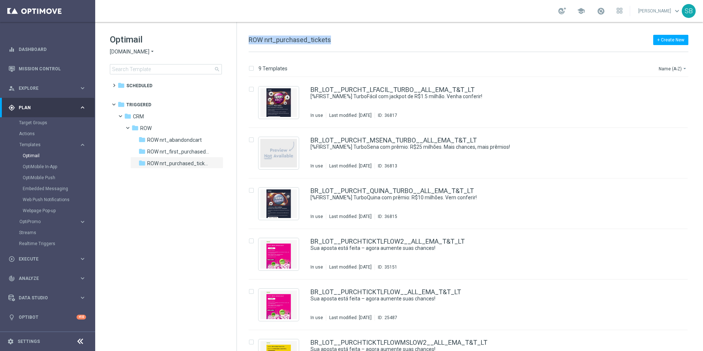
drag, startPoint x: 249, startPoint y: 40, endPoint x: 329, endPoint y: 43, distance: 79.9
click at [329, 43] on div "+ Create New ROW nrt_purchased_tickets" at bounding box center [469, 44] width 440 height 16
copy span "ROW nrt_purchased_tickets"
click at [25, 113] on div "gps_fixed Plan keyboard_arrow_right" at bounding box center [47, 107] width 94 height 19
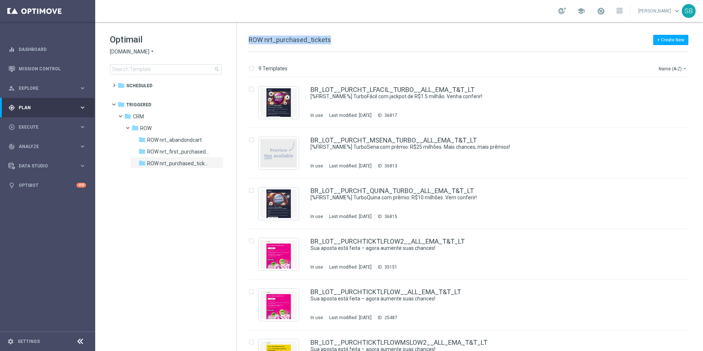
click at [37, 111] on div "gps_fixed Plan keyboard_arrow_right" at bounding box center [47, 107] width 94 height 19
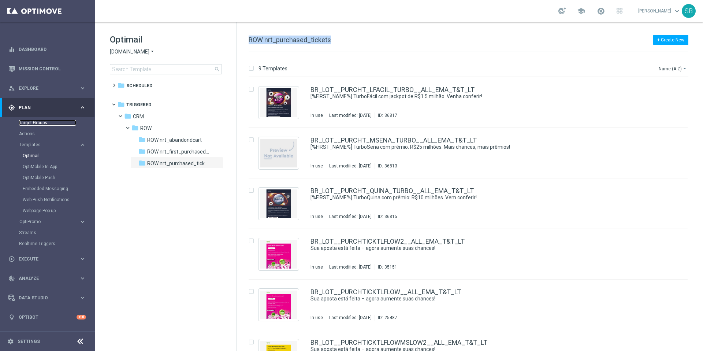
click at [42, 125] on link "Target Groups" at bounding box center [47, 123] width 57 height 6
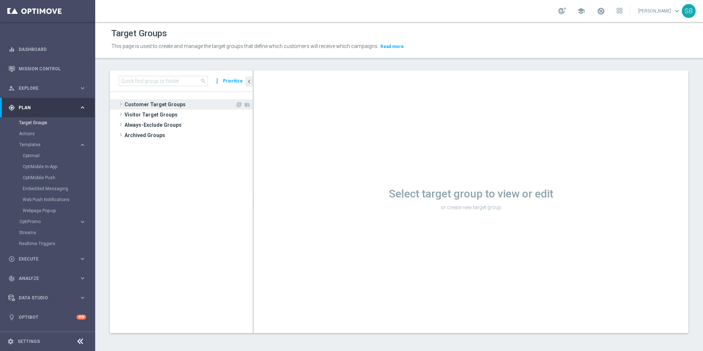
click at [169, 106] on span "Customer Target Groups" at bounding box center [180, 104] width 111 height 10
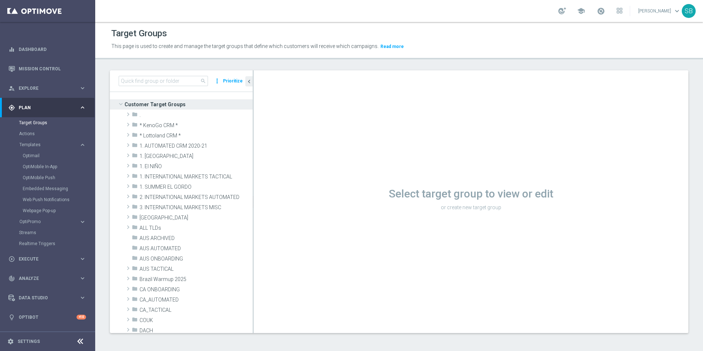
click at [29, 147] on button "Templates keyboard_arrow_right" at bounding box center [52, 145] width 67 height 6
click at [28, 146] on span "Templates" at bounding box center [45, 144] width 52 height 4
click at [32, 157] on link "Optimail" at bounding box center [49, 156] width 53 height 6
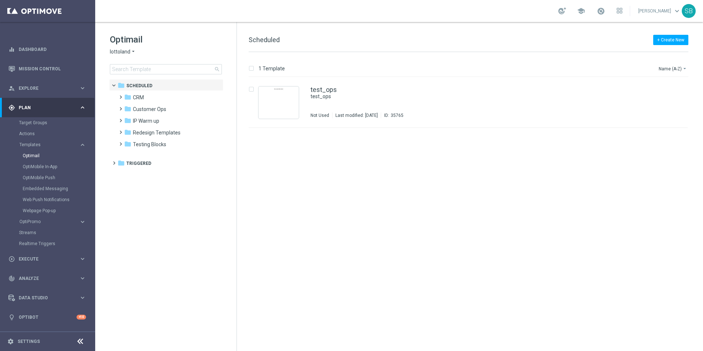
click at [128, 50] on span "lottoland" at bounding box center [120, 51] width 21 height 7
click at [0, 0] on span "Lottoland.com.br" at bounding box center [0, 0] width 0 height 0
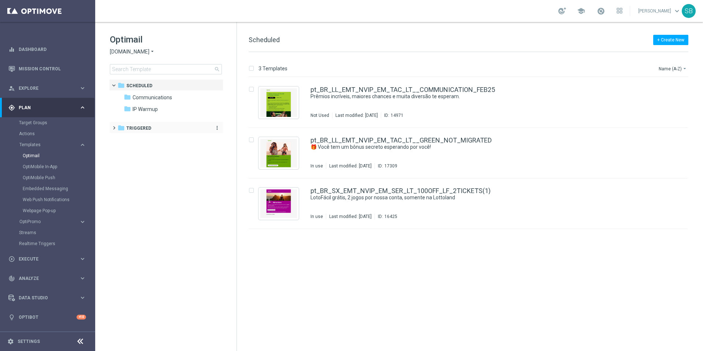
click at [126, 127] on span "Triggered" at bounding box center [138, 128] width 25 height 7
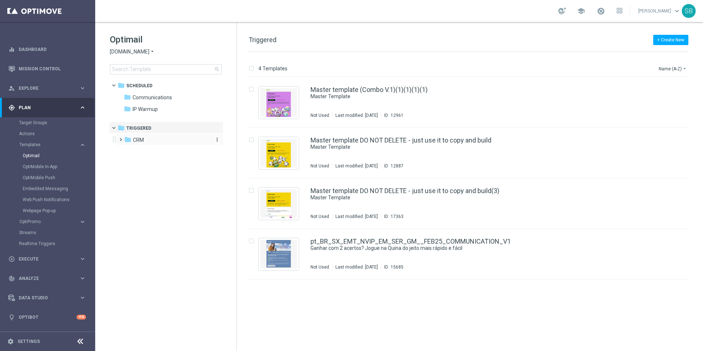
click at [124, 139] on icon "folder" at bounding box center [127, 139] width 7 height 7
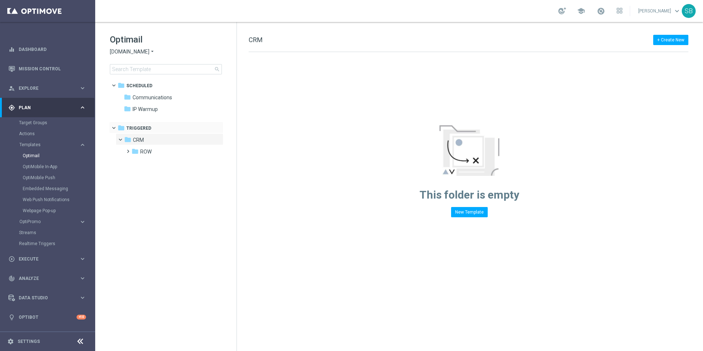
click at [116, 127] on span at bounding box center [117, 126] width 3 height 3
click at [124, 128] on icon "folder" at bounding box center [121, 127] width 7 height 7
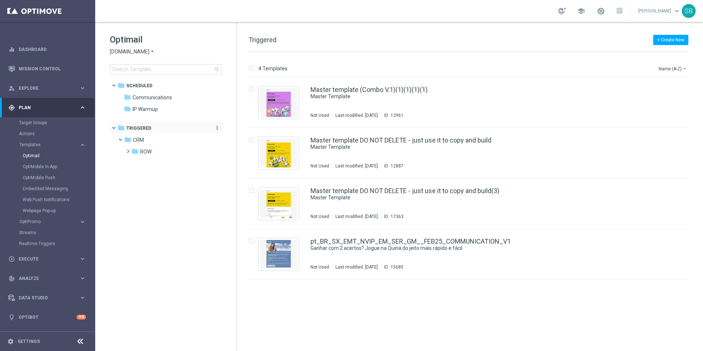
click at [140, 126] on span "Triggered" at bounding box center [138, 128] width 25 height 7
click at [114, 126] on span at bounding box center [112, 124] width 3 height 3
click at [130, 140] on icon "folder" at bounding box center [127, 139] width 7 height 7
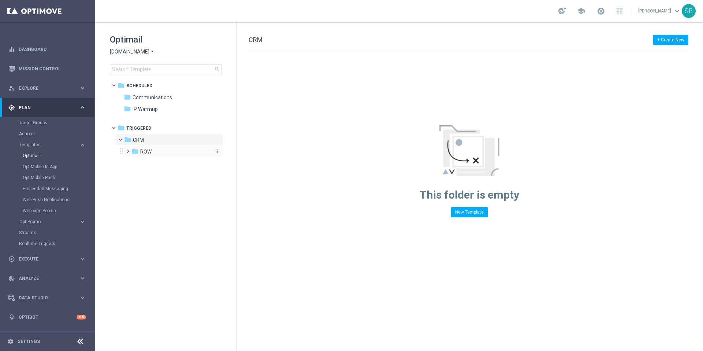
click at [134, 149] on icon "folder" at bounding box center [134, 151] width 7 height 7
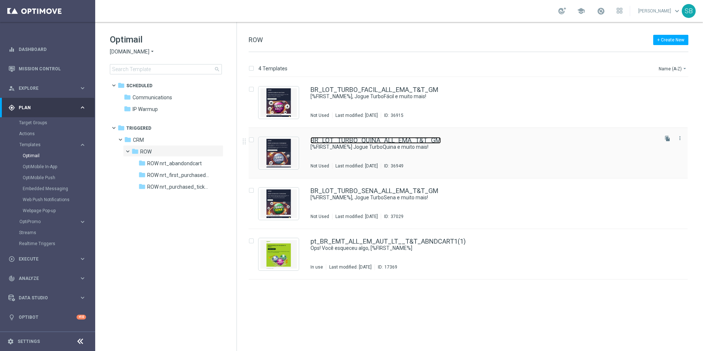
click at [359, 141] on link "BR_LOT_TURBO_QUINA_ALL_EMA_T&T_GM" at bounding box center [376, 140] width 130 height 7
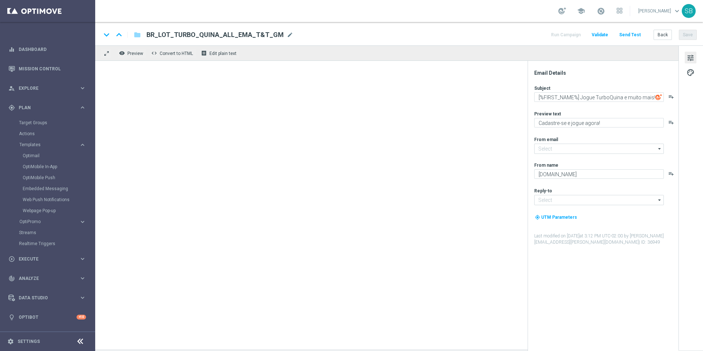
type input "mail@crm.lottoland.com.br"
type input "contato@lottoland.com.br"
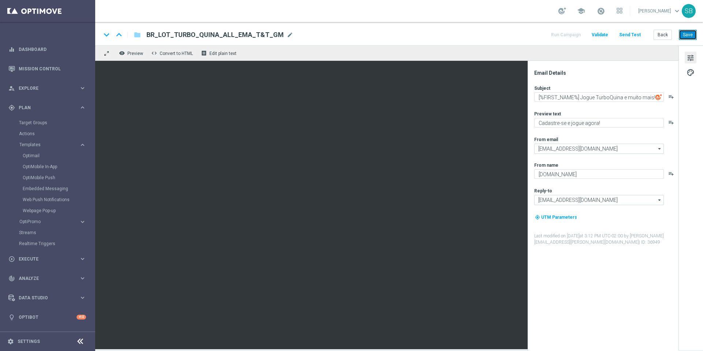
click at [684, 33] on button "Save" at bounding box center [688, 35] width 18 height 10
click at [667, 35] on button "Back" at bounding box center [663, 35] width 18 height 10
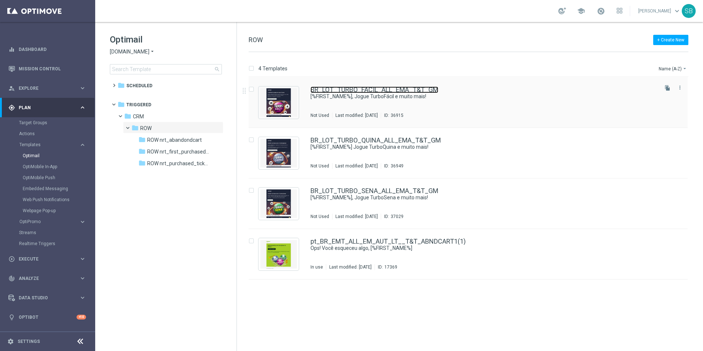
click at [389, 89] on link "BR_LOT_TURBO_FACIL_ALL_EMA_T&T_GM" at bounding box center [375, 89] width 128 height 7
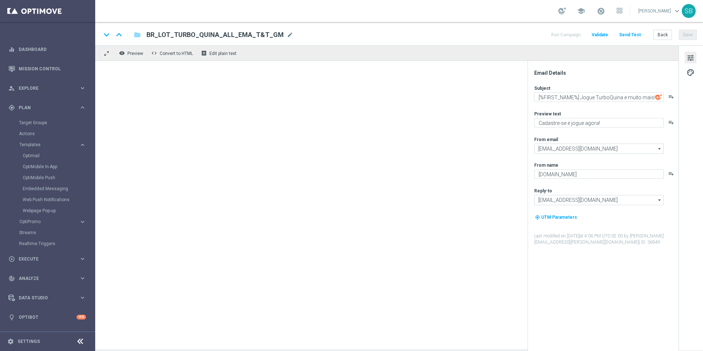
type textarea "[%FIRST_NAME%], Jogue TurboFácil e muito mais!"
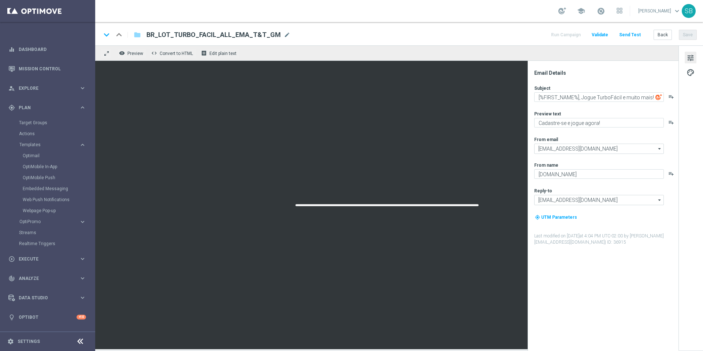
drag, startPoint x: 147, startPoint y: 36, endPoint x: 274, endPoint y: 34, distance: 126.4
click at [274, 34] on span "BR_LOT_TURBO_FACIL_ALL_EMA_T&T_GM" at bounding box center [213, 34] width 134 height 9
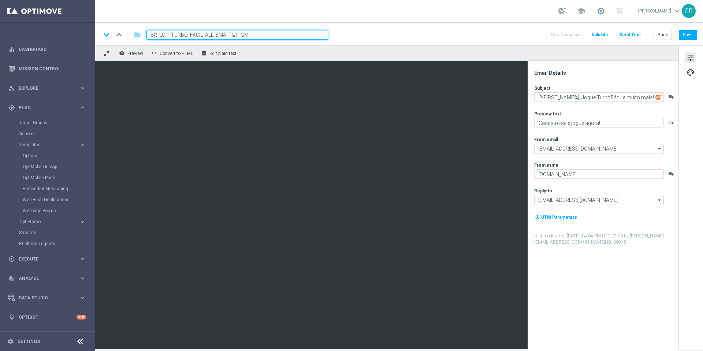
drag, startPoint x: 265, startPoint y: 36, endPoint x: 151, endPoint y: 36, distance: 114.6
click at [151, 36] on input "BR_LOT_TURBO_FACIL_ALL_EMA_T&T_GM" at bounding box center [237, 35] width 182 height 10
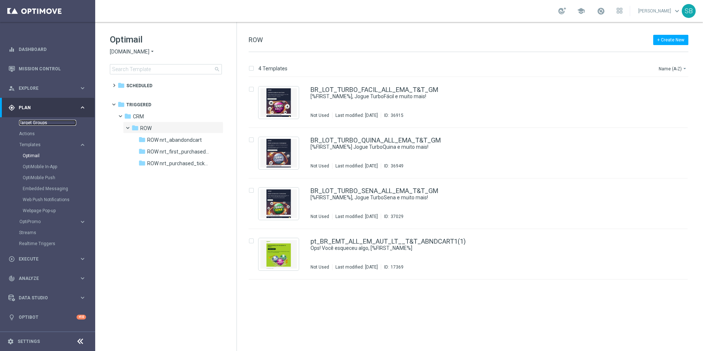
click at [35, 124] on link "Target Groups" at bounding box center [47, 123] width 57 height 6
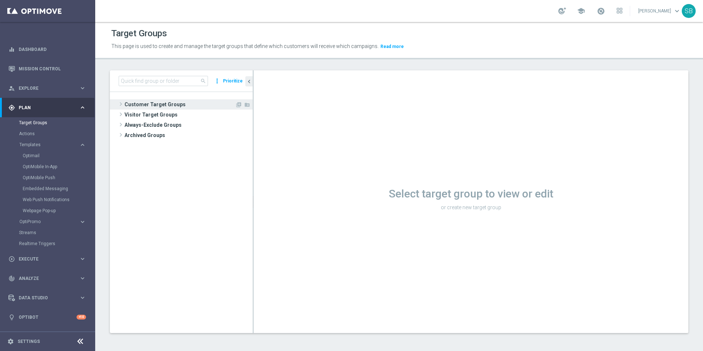
click at [145, 105] on span "Customer Target Groups" at bounding box center [180, 104] width 111 height 10
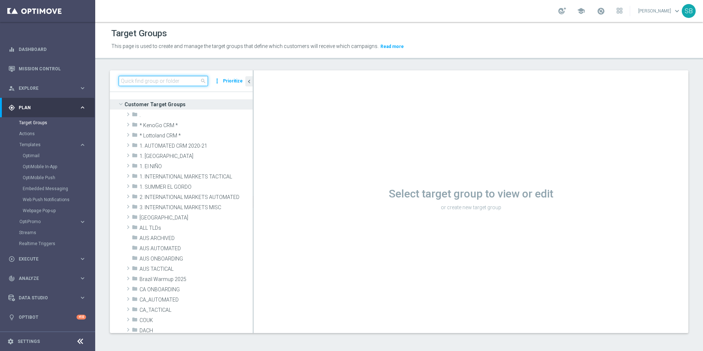
click at [145, 83] on input at bounding box center [163, 81] width 89 height 10
paste input "BR_LOT_TURBO_FACIL_ALL_EMA_T&T_GM"
type input "BR_LOT_TURBO_FACIL_ALL_EMA_T&T_GM"
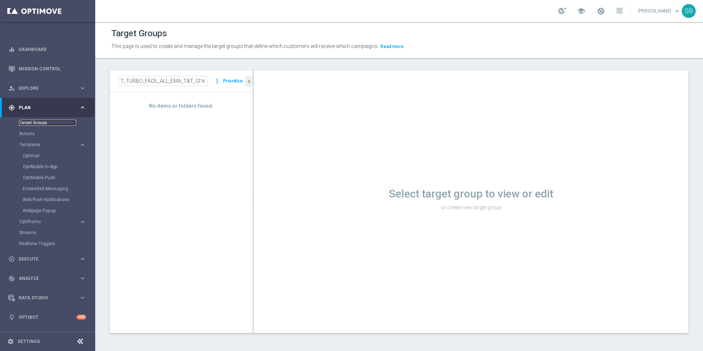
scroll to position [0, 0]
click at [30, 134] on link "Actions" at bounding box center [47, 134] width 57 height 6
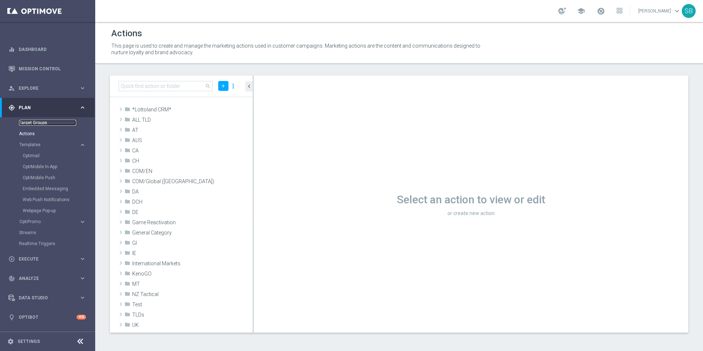
click at [33, 123] on link "Target Groups" at bounding box center [47, 123] width 57 height 6
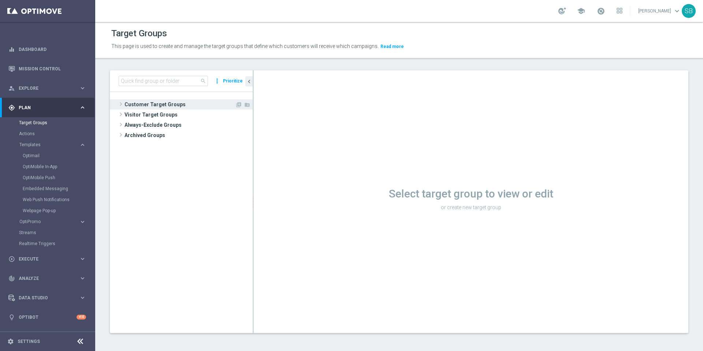
click at [164, 107] on span "Customer Target Groups" at bounding box center [180, 104] width 111 height 10
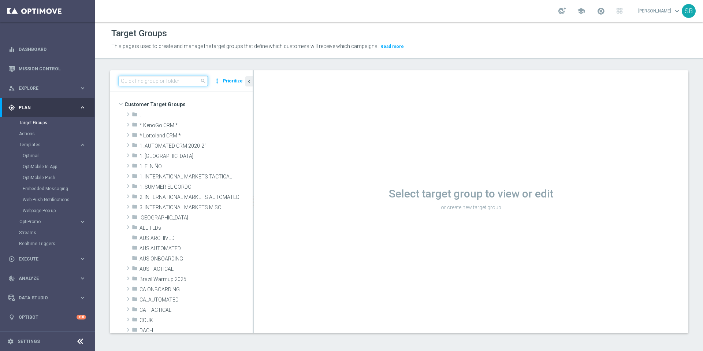
click at [167, 83] on input at bounding box center [163, 81] width 89 height 10
paste input "BR_LOT_TURBO_FACIL_ALL_EMA_T&T_GM"
type input "BR_LOT_TURBO_FACIL_ALL_EMA_T&T_GM"
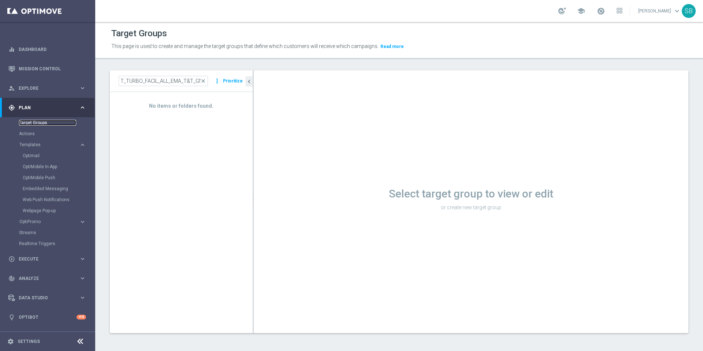
scroll to position [0, 0]
click at [41, 125] on link "Target Groups" at bounding box center [47, 123] width 57 height 6
click at [204, 82] on span "close" at bounding box center [203, 81] width 6 height 6
click at [154, 136] on span "Archived Groups" at bounding box center [184, 135] width 119 height 10
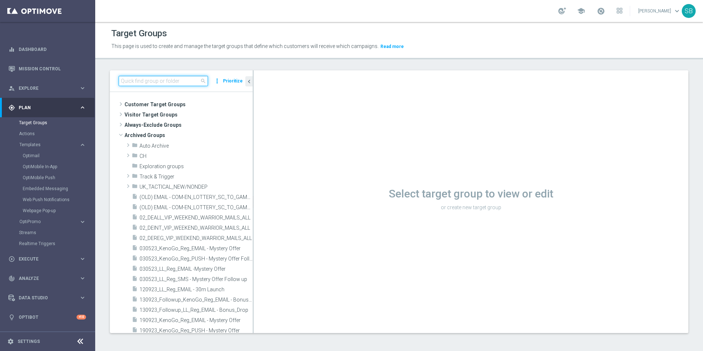
click at [146, 83] on input at bounding box center [163, 81] width 89 height 10
paste input "BR_LOT_TURBO_FACIL_ALL_EMA_T&T_GM"
type input "BR_LOT_TURBO_FACIL_ALL_EMA_T&T_GM"
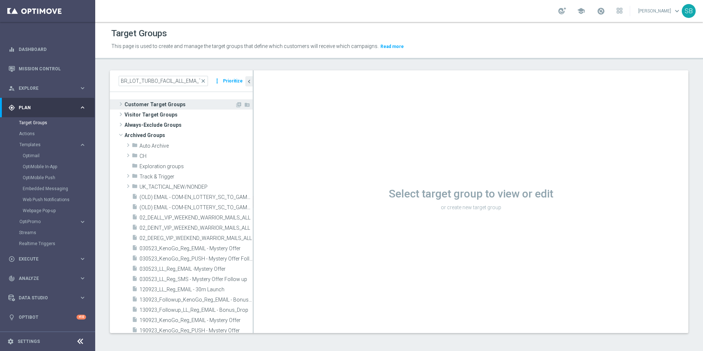
click at [163, 108] on span "Customer Target Groups" at bounding box center [180, 104] width 111 height 10
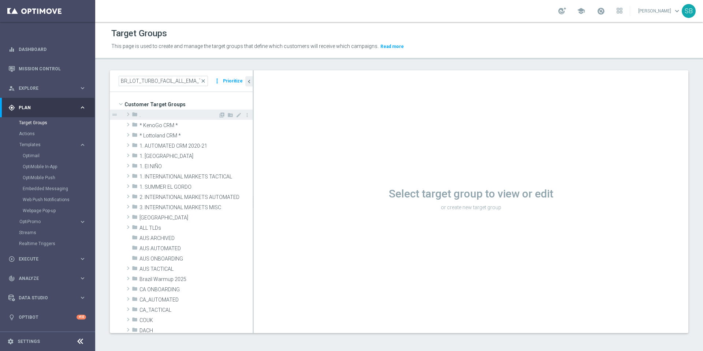
click at [132, 115] on icon "folder" at bounding box center [135, 115] width 6 height 8
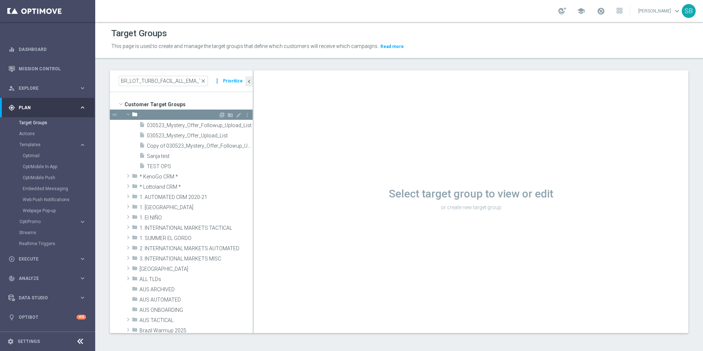
click at [130, 115] on span at bounding box center [128, 114] width 9 height 7
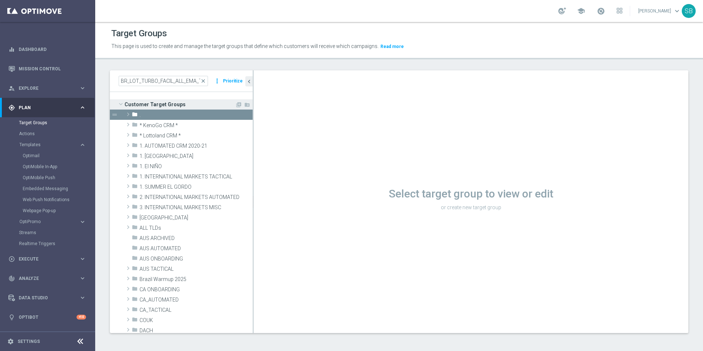
click at [121, 104] on span at bounding box center [120, 103] width 9 height 7
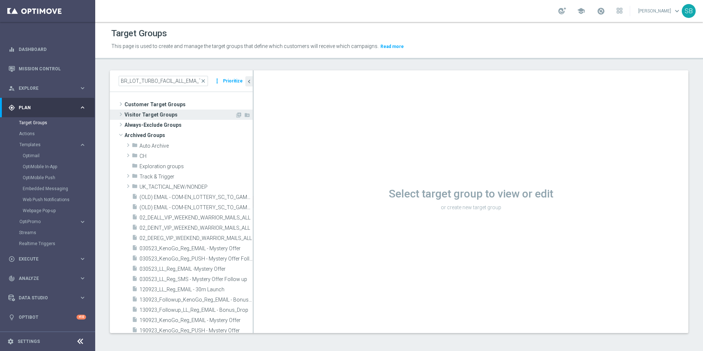
click at [120, 115] on span at bounding box center [120, 114] width 7 height 9
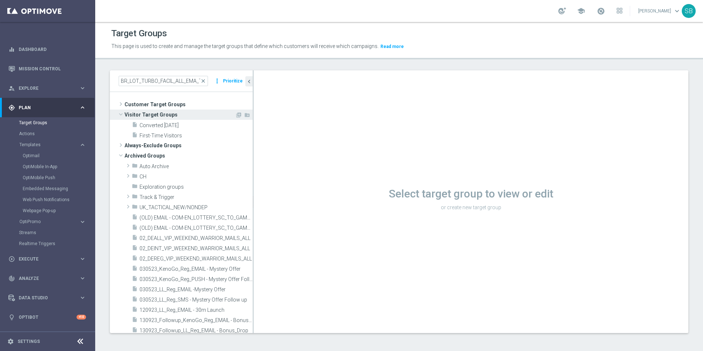
click at [120, 115] on span at bounding box center [120, 114] width 9 height 7
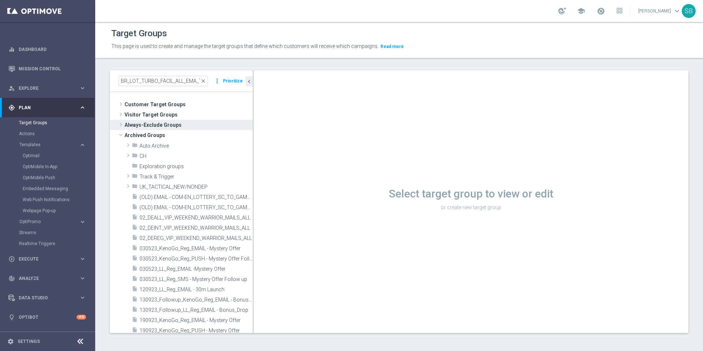
click at [120, 123] on span at bounding box center [120, 124] width 7 height 9
click at [120, 123] on span at bounding box center [120, 124] width 9 height 7
click at [122, 135] on span at bounding box center [120, 134] width 9 height 7
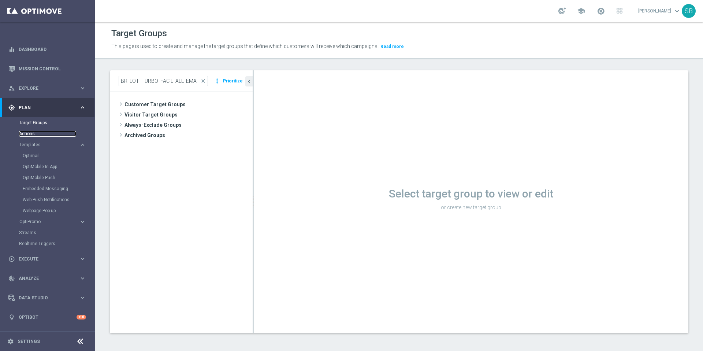
click at [27, 136] on link "Actions" at bounding box center [47, 134] width 57 height 6
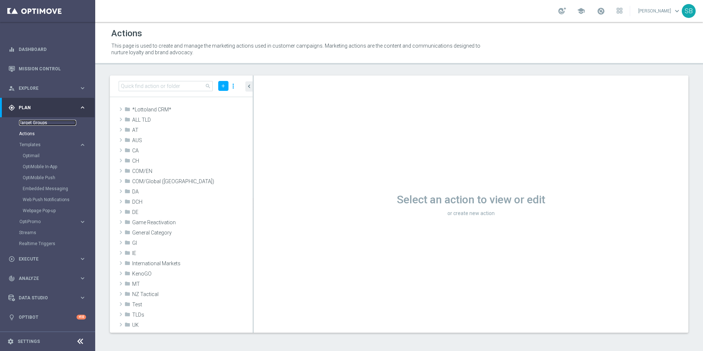
click at [28, 125] on link "Target Groups" at bounding box center [47, 123] width 57 height 6
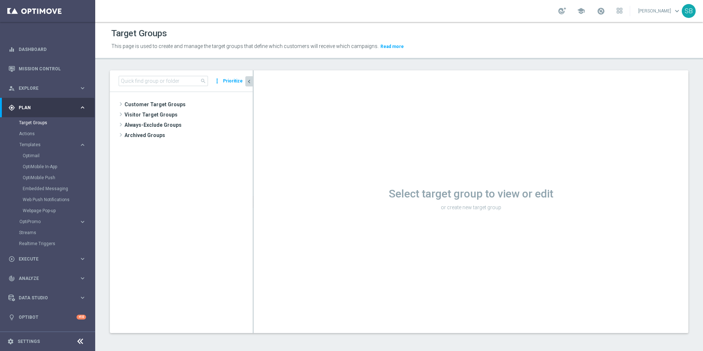
click at [249, 82] on icon "chevron_left" at bounding box center [249, 81] width 7 height 7
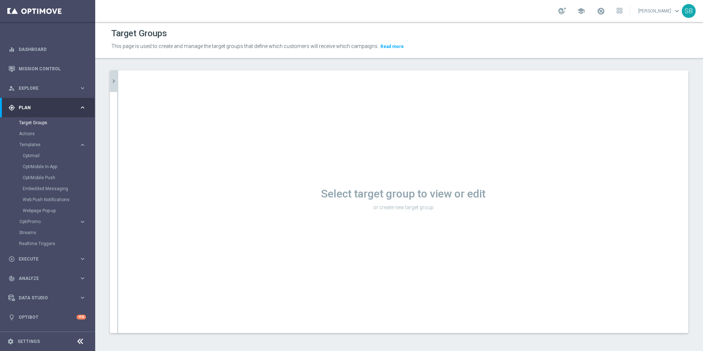
click at [114, 80] on icon "chevron_right" at bounding box center [113, 81] width 7 height 7
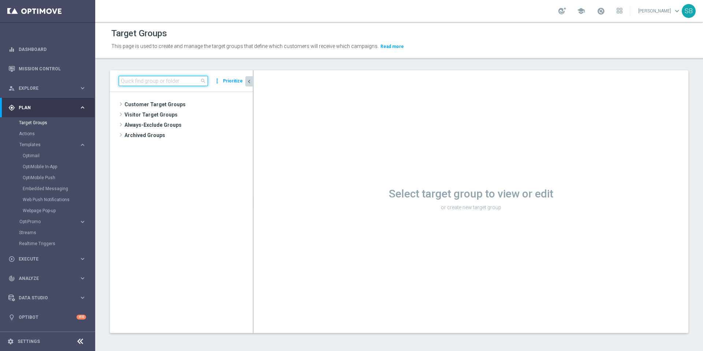
click at [138, 83] on input at bounding box center [163, 81] width 89 height 10
click at [150, 81] on input at bounding box center [163, 81] width 89 height 10
paste input "BR_LOT__TURBOQUINA_CASINO_ACC__ALL_EMA_T&T_LT"
type input "BR_LOT__TURBOQUINA_CASINO_ACC__ALL_EMA_T&T_LT"
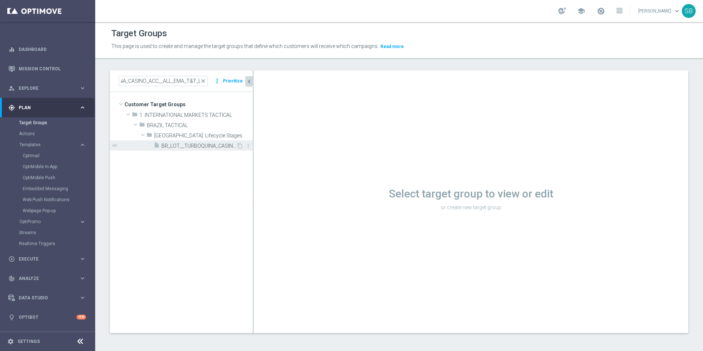
scroll to position [0, 0]
click at [172, 144] on span "BR_LOT__TURBOQUINA_CASINO_ACC__ALL_EMA_T&T_LT" at bounding box center [198, 146] width 75 height 6
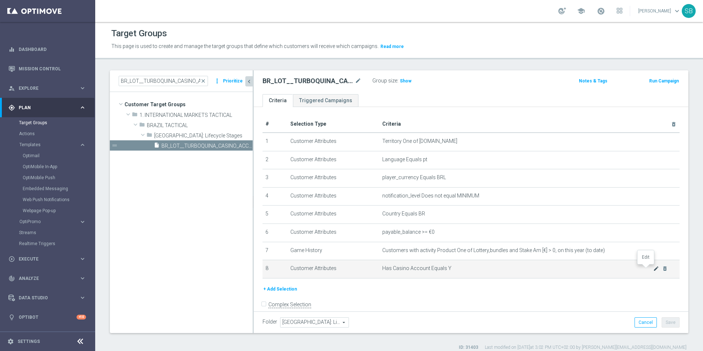
click at [653, 269] on icon "mode_edit" at bounding box center [656, 269] width 6 height 6
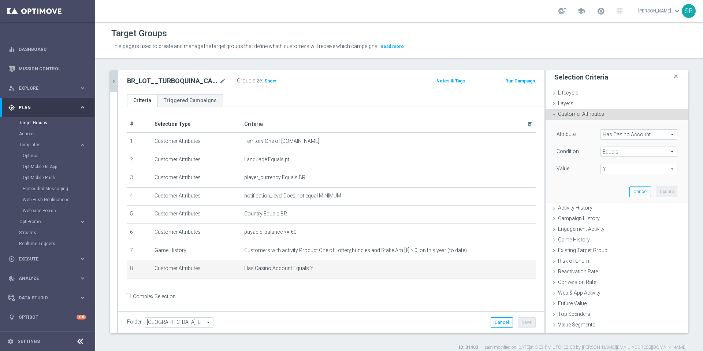
click at [657, 171] on span "Y" at bounding box center [639, 169] width 76 height 10
click at [616, 183] on label "N" at bounding box center [639, 180] width 77 height 10
type input "N"
click at [656, 193] on button "Update" at bounding box center [667, 191] width 22 height 10
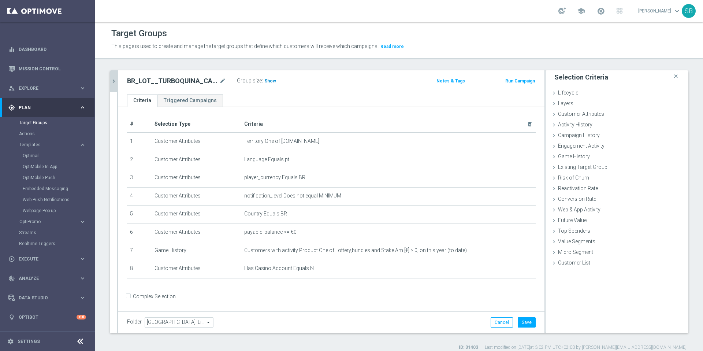
click at [268, 81] on span "Show" at bounding box center [270, 80] width 12 height 5
click at [523, 325] on button "Save" at bounding box center [527, 322] width 18 height 10
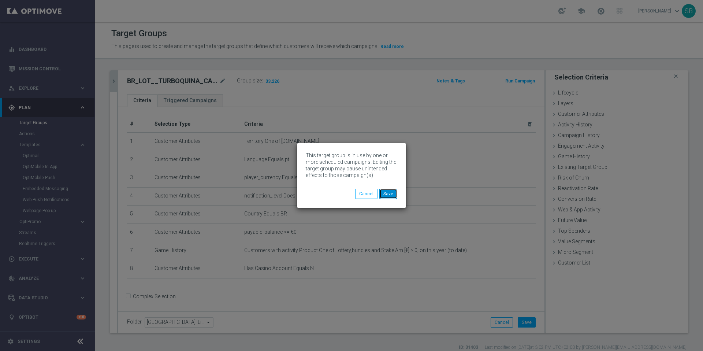
click at [387, 196] on button "Save" at bounding box center [388, 194] width 18 height 10
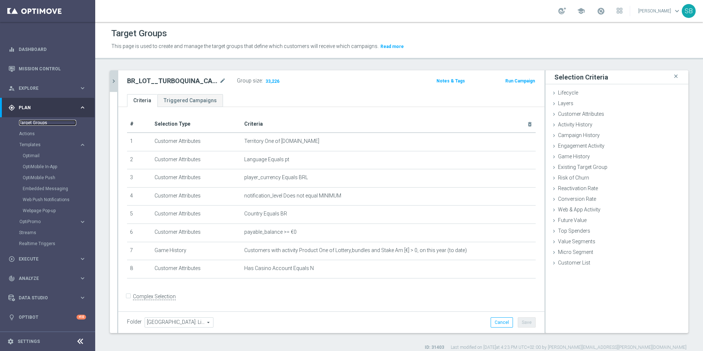
click at [37, 125] on link "Target Groups" at bounding box center [47, 123] width 57 height 6
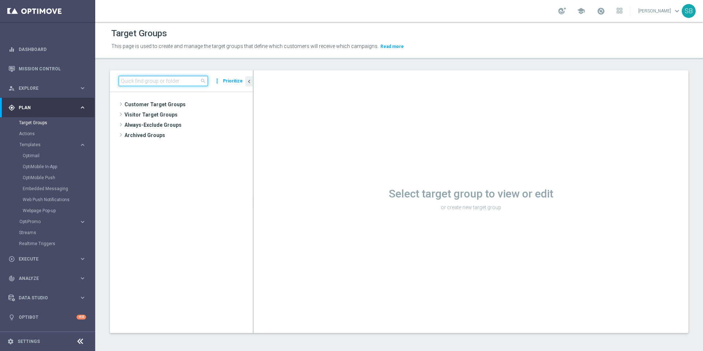
click at [146, 83] on input at bounding box center [163, 81] width 89 height 10
paste input "BR_LOT__TURBOQUINA_CASINO_ACC__ALL_EMA_T&T_LT"
type input "BR_LOT__TURBOQUINA_CASINO_ACC__ALL_EMA_T&T_LT"
click at [135, 82] on input "BR_LOT__TURBOQUINA_CASINO_ACC__ALL_EMA_T&T_LT" at bounding box center [163, 81] width 89 height 10
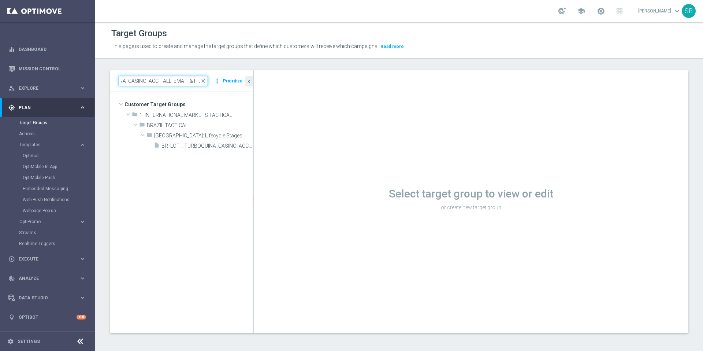
drag, startPoint x: 121, startPoint y: 81, endPoint x: 208, endPoint y: 83, distance: 87.2
click at [211, 84] on div "BR_LOT__TURBOQUINA_CASINO_ACC__ALL_EMA_T&T_LT close more_vert Prioritize" at bounding box center [181, 81] width 125 height 10
drag, startPoint x: 201, startPoint y: 83, endPoint x: 114, endPoint y: 78, distance: 87.6
click at [114, 78] on div "BR_LOT__TURBOQUINA_CASINO_ACC__ALL_EMA_T&T_LT close more_vert Prioritize" at bounding box center [181, 81] width 143 height 22
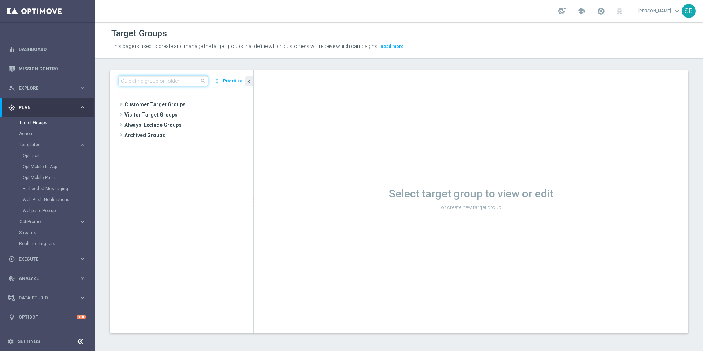
click at [128, 82] on input at bounding box center [163, 81] width 89 height 10
paste input "BR_LOT__TURBOSENA_NOCASINO_ACC__ALL_EMA_T&T_LT"
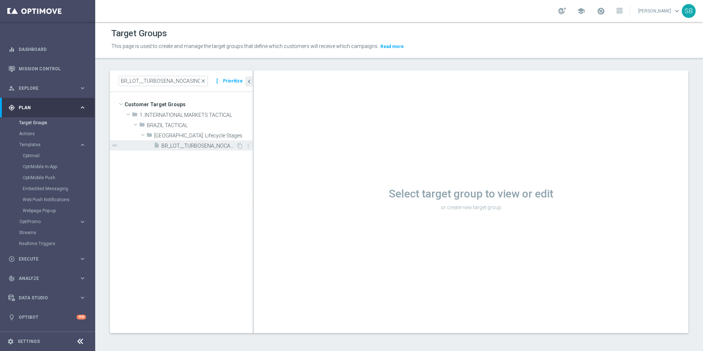
click at [209, 147] on span "BR_LOT__TURBOSENA_NOCASINO_ACC__ALL_EMA_T&T_LT" at bounding box center [198, 146] width 75 height 6
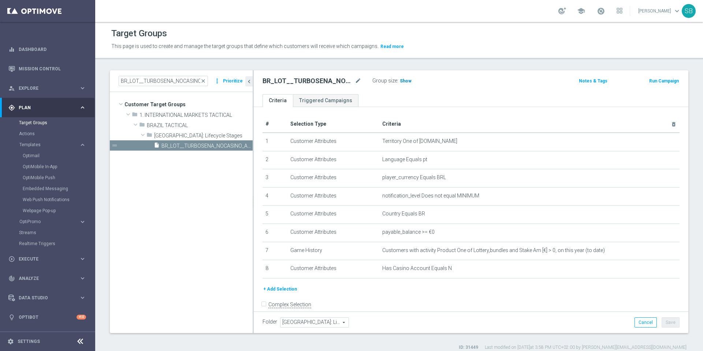
click at [405, 82] on span "Show" at bounding box center [406, 80] width 12 height 5
drag, startPoint x: 159, startPoint y: 80, endPoint x: 174, endPoint y: 83, distance: 14.9
click at [174, 83] on input "BR_LOT__TURBOSENA_NOCASINO_ACC__ALL_EMA_T&T_LT" at bounding box center [163, 81] width 89 height 10
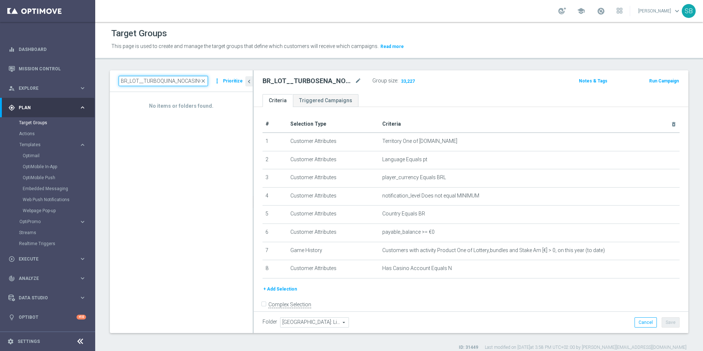
type input "BR_LOT__TURBOQUINA_NOCASINO_ACC__ALL_EMA_T&T_LT"
click at [182, 145] on div "No items or folders found." at bounding box center [181, 212] width 143 height 241
click at [302, 103] on link "Triggered Campaigns" at bounding box center [326, 100] width 66 height 13
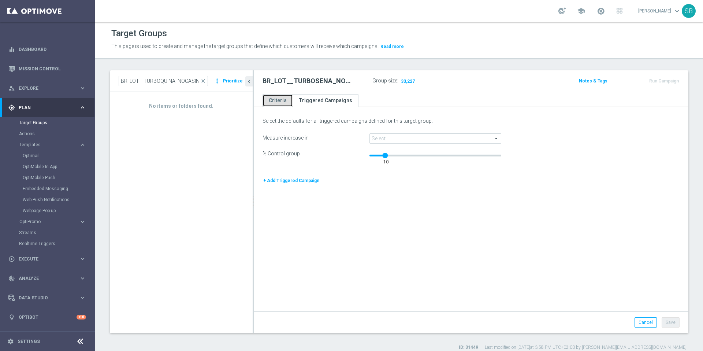
click at [280, 102] on link "Criteria" at bounding box center [278, 100] width 30 height 13
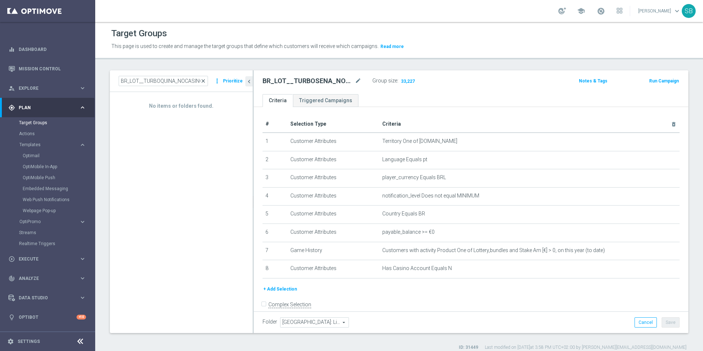
click at [204, 81] on span "close" at bounding box center [203, 81] width 6 height 6
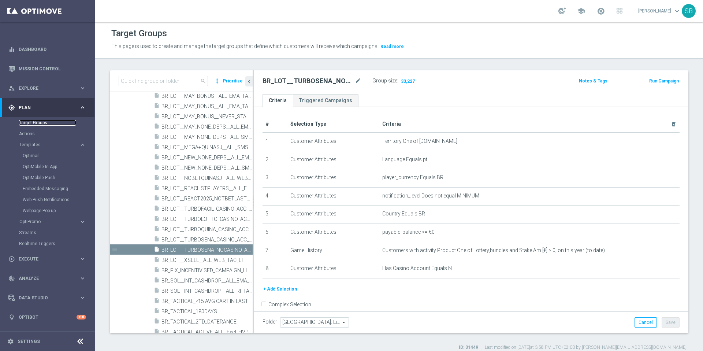
click at [39, 124] on link "Target Groups" at bounding box center [47, 123] width 57 height 6
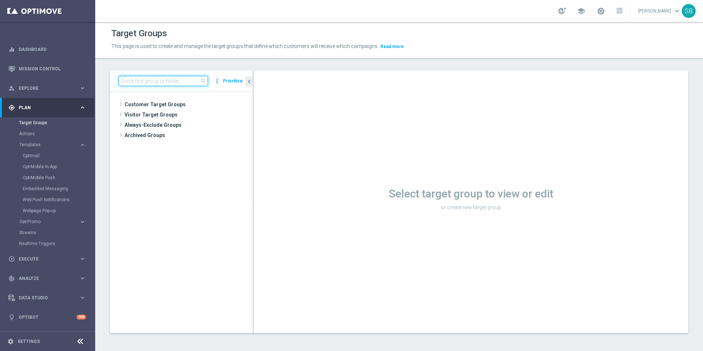
click at [144, 83] on input at bounding box center [163, 81] width 89 height 10
click at [126, 81] on input at bounding box center [163, 81] width 89 height 10
click at [147, 81] on input at bounding box center [163, 81] width 89 height 10
paste input "BR_LOT__TURBOQUINA_NOCASINO_ACC__ALL_EMA_T&T_LT"
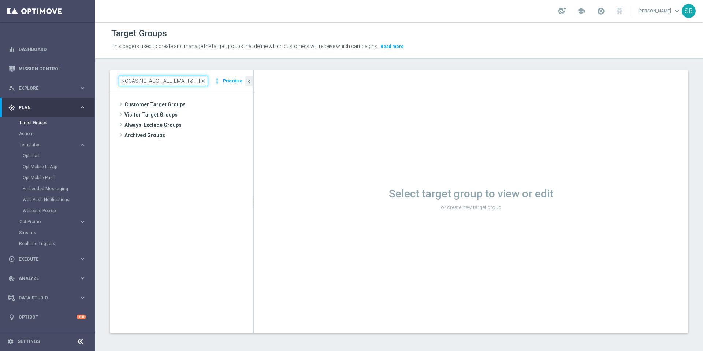
type input "BR_LOT__TURBOQUINA_NOCASINO_ACC__ALL_EMA_T&T_LT"
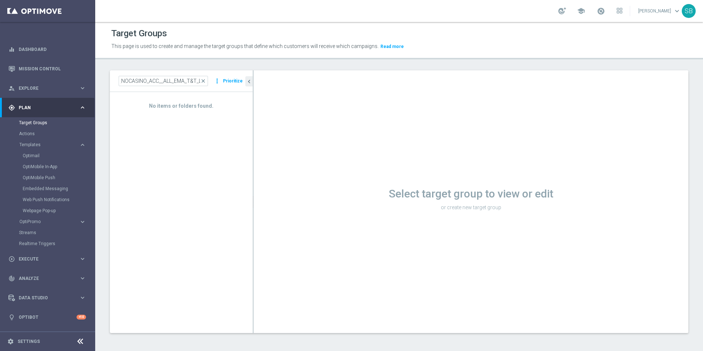
scroll to position [0, 0]
click at [37, 126] on div "Target Groups" at bounding box center [56, 122] width 75 height 11
click at [35, 125] on link "Target Groups" at bounding box center [47, 123] width 57 height 6
click at [34, 123] on link "Target Groups" at bounding box center [47, 123] width 57 height 6
click at [31, 135] on link "Actions" at bounding box center [47, 134] width 57 height 6
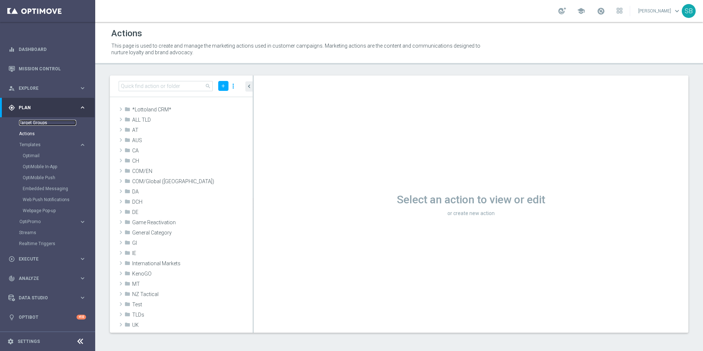
click at [31, 124] on link "Target Groups" at bounding box center [47, 123] width 57 height 6
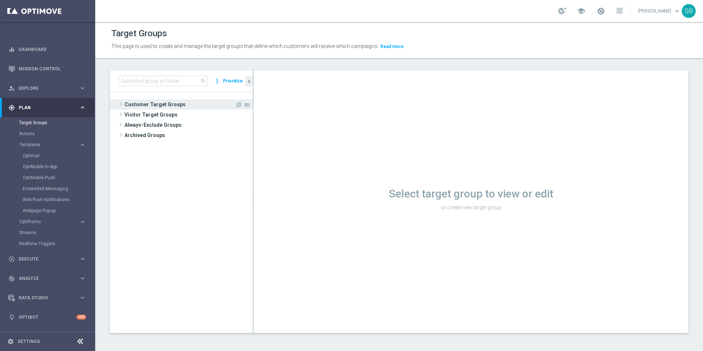
click at [131, 105] on span "Customer Target Groups" at bounding box center [180, 104] width 111 height 10
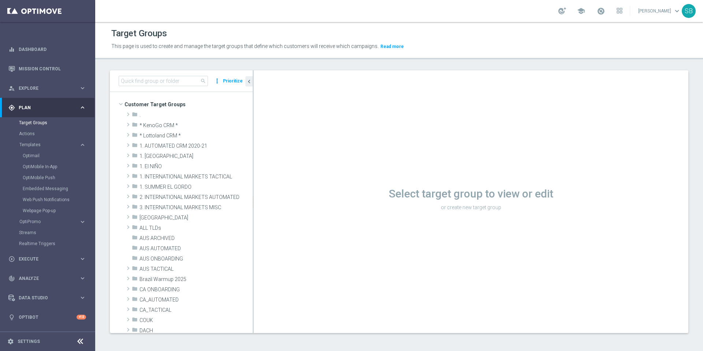
click at [219, 81] on icon "more_vert" at bounding box center [217, 81] width 7 height 10
click at [227, 53] on header "Target Groups This page is used to create and manage the target groups that def…" at bounding box center [399, 40] width 608 height 37
click at [30, 111] on div "gps_fixed Plan keyboard_arrow_right" at bounding box center [47, 107] width 94 height 19
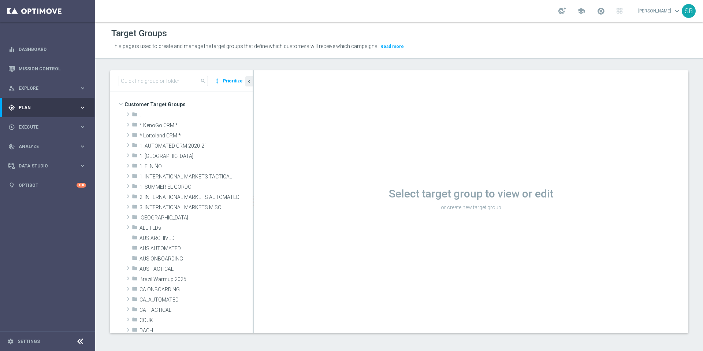
click at [30, 111] on div "gps_fixed Plan keyboard_arrow_right" at bounding box center [47, 107] width 94 height 19
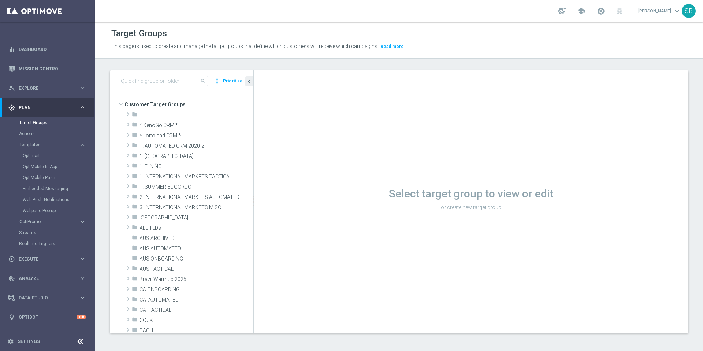
click at [33, 126] on div "Target Groups" at bounding box center [56, 122] width 75 height 11
click at [32, 124] on link "Target Groups" at bounding box center [47, 123] width 57 height 6
click at [119, 104] on span at bounding box center [120, 103] width 9 height 7
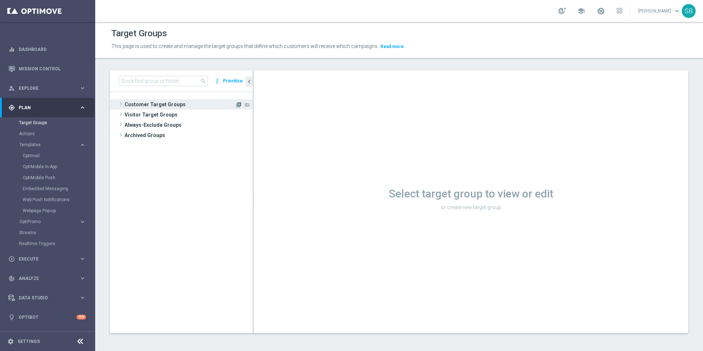
click at [240, 104] on icon "library_add" at bounding box center [239, 105] width 6 height 6
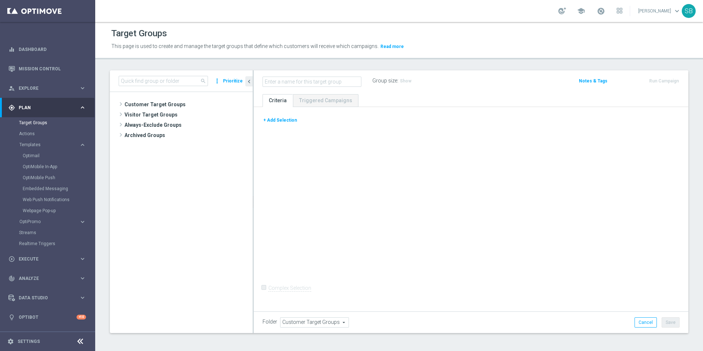
click at [293, 83] on input "text" at bounding box center [312, 82] width 99 height 10
type input "BR_LOT__TURBOQUINA_NOCASINO_ACC__ALL_EMA_T&T_LT"
click at [361, 150] on div "+ Add Selection Complex Selection Invalid Expression" at bounding box center [471, 208] width 435 height 202
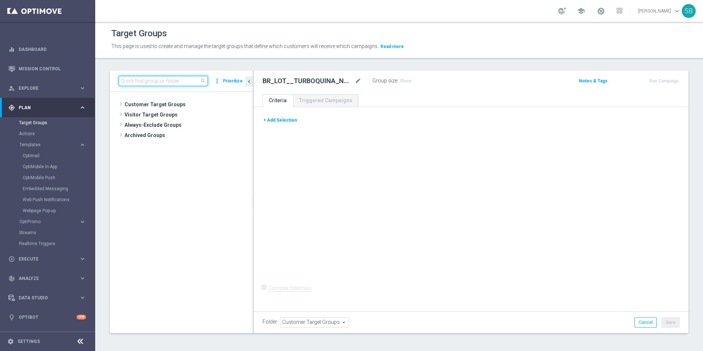
click at [164, 83] on input at bounding box center [163, 81] width 89 height 10
drag, startPoint x: 315, startPoint y: 81, endPoint x: 332, endPoint y: 82, distance: 17.6
click at [332, 82] on h2 "BR_LOT__TURBOQUINA_NOCASINO_ACC__ALL_EMA_T&T_LT" at bounding box center [308, 81] width 91 height 9
click at [35, 112] on div "gps_fixed Plan keyboard_arrow_right" at bounding box center [47, 107] width 94 height 19
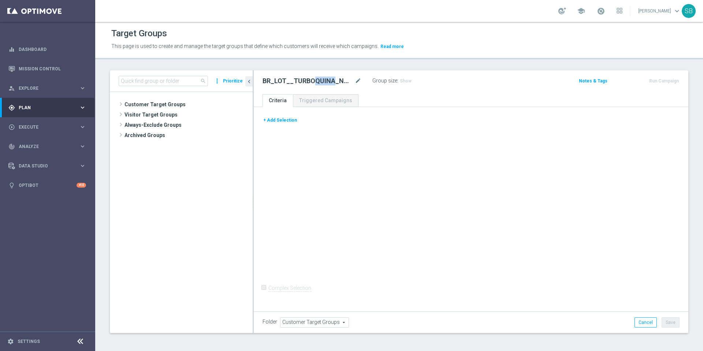
click at [33, 110] on div "gps_fixed Plan" at bounding box center [43, 107] width 71 height 7
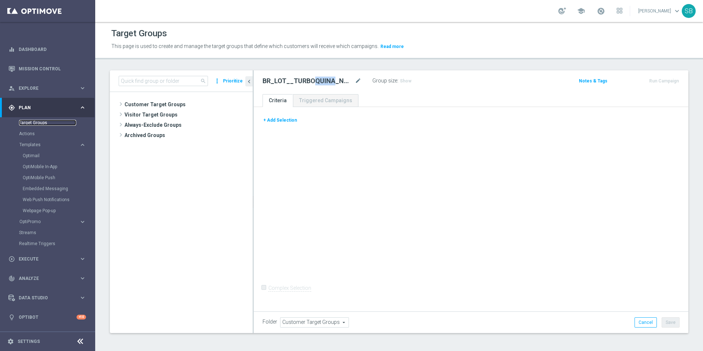
click at [33, 122] on link "Target Groups" at bounding box center [47, 123] width 57 height 6
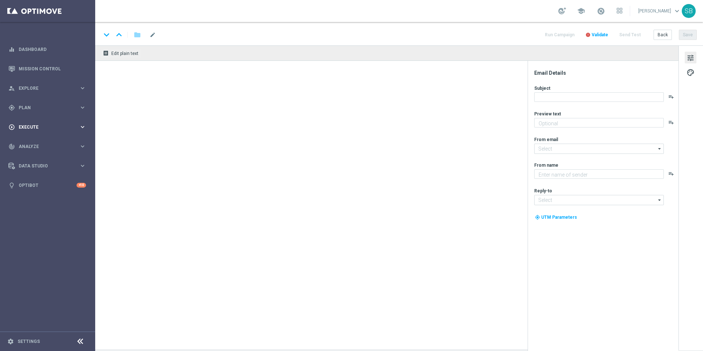
type textarea "Cadastre-se e jogue agora!"
type textarea "[DOMAIN_NAME]"
type input "[EMAIL_ADDRESS][DOMAIN_NAME]"
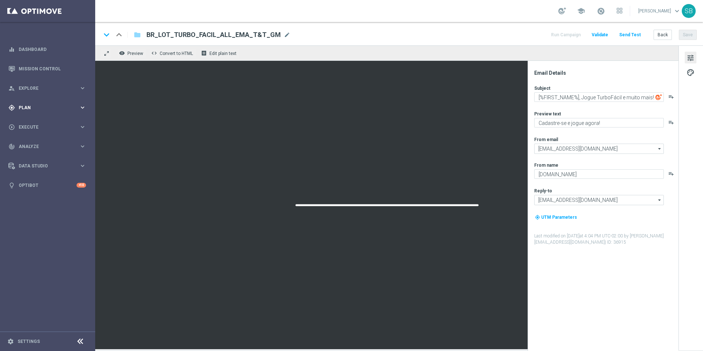
click at [29, 108] on span "Plan" at bounding box center [49, 107] width 60 height 4
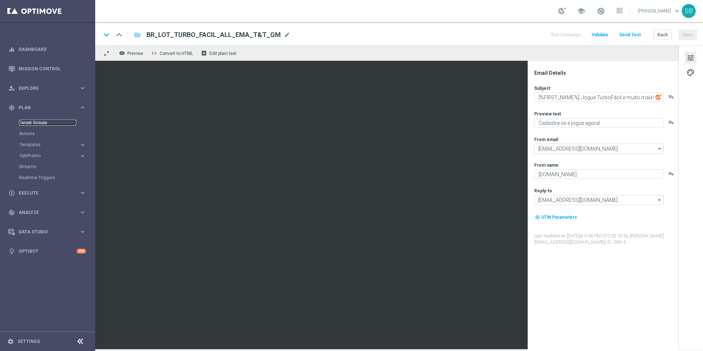
click at [30, 123] on link "Target Groups" at bounding box center [47, 123] width 57 height 6
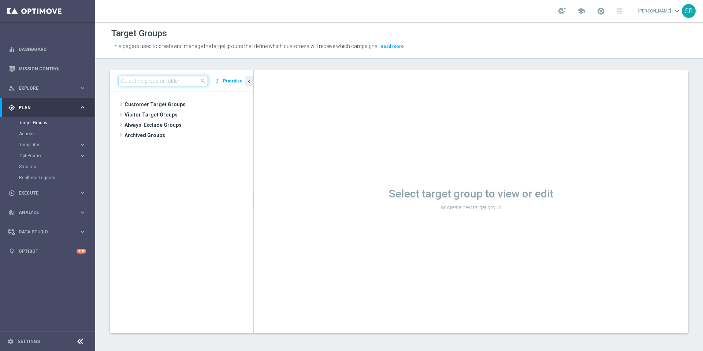
click at [130, 81] on input at bounding box center [163, 81] width 89 height 10
paste input "BR_LOT__TURBOSENA_NOCASINO_ACC__ALL_EMA_T&T_LT"
type input "BR_LOT__TURBOSENA_NOCASINO_ACC__ALL_EMA_T&T_LT"
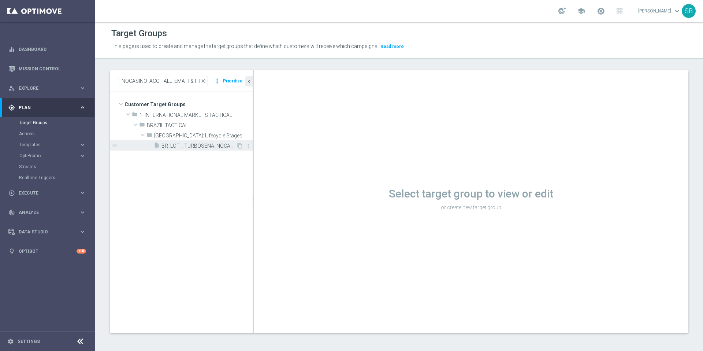
scroll to position [0, 0]
click at [182, 145] on span "BR_LOT__TURBOSENA_NOCASINO_ACC__ALL_EMA_T&T_LT" at bounding box center [198, 146] width 75 height 6
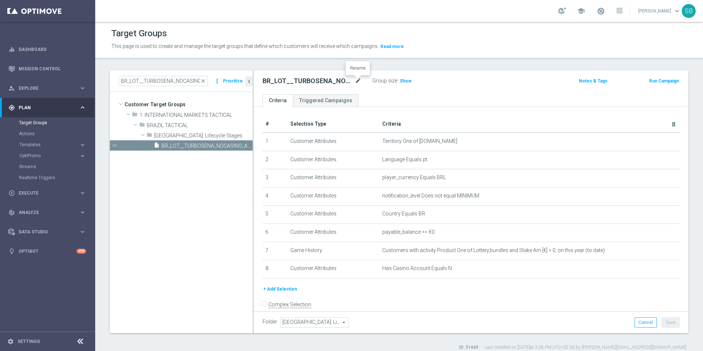
click at [357, 82] on icon "mode_edit" at bounding box center [358, 81] width 7 height 9
click at [271, 83] on input "BR_LOT__TURBOSENA_NOCASINO_ACC__ALL_EMA_T&T_LT" at bounding box center [312, 82] width 99 height 10
drag, startPoint x: 304, startPoint y: 82, endPoint x: 315, endPoint y: 83, distance: 11.4
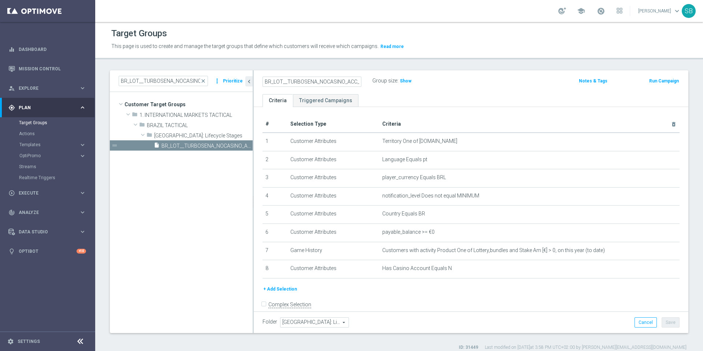
click at [315, 83] on input "BR_LOT__TURBOSENA_NOCASINO_ACC__ALL_EMA_T&T_LT" at bounding box center [312, 82] width 99 height 10
type input "BR_LOT__TURBOQUINA_NOCASINO_ACC__ALL_EMA_T&T_LT"
click at [409, 103] on ul "Criteria Triggered Campaigns" at bounding box center [471, 100] width 435 height 13
click at [408, 83] on span "Show" at bounding box center [406, 80] width 12 height 5
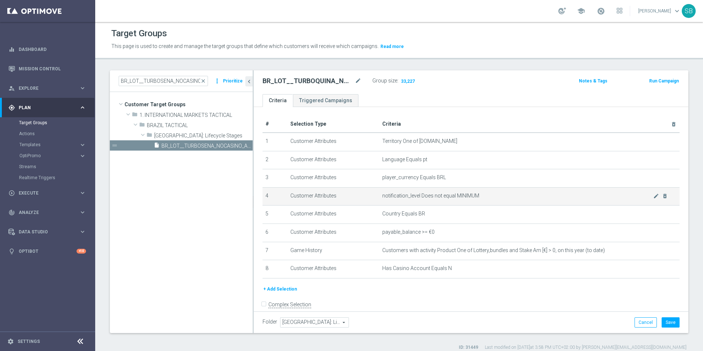
scroll to position [8, 0]
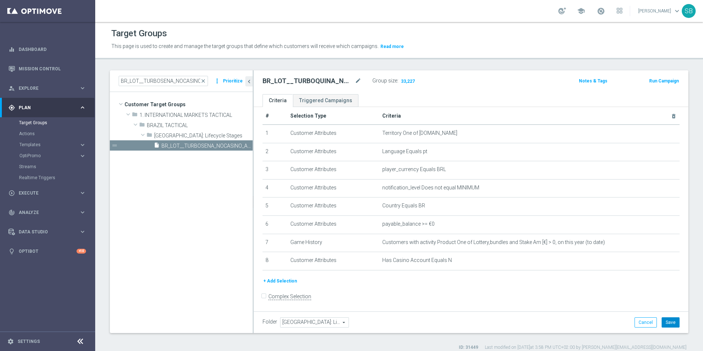
click at [664, 325] on button "Save" at bounding box center [671, 322] width 18 height 10
click at [358, 81] on icon "mode_edit" at bounding box center [358, 81] width 7 height 9
click at [274, 85] on input "BR_LOT__TURBOQUINA_NOCASINO_ACC__ALL_EMA_T&T_LT" at bounding box center [312, 82] width 99 height 10
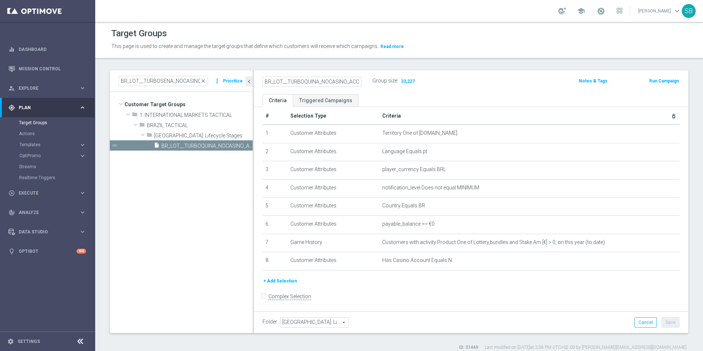
drag, startPoint x: 304, startPoint y: 83, endPoint x: 318, endPoint y: 82, distance: 13.9
click at [318, 82] on input "BR_LOT__TURBOQUINA_NOCASINO_ACC__ALL_EMA_T&T_LT" at bounding box center [312, 82] width 99 height 10
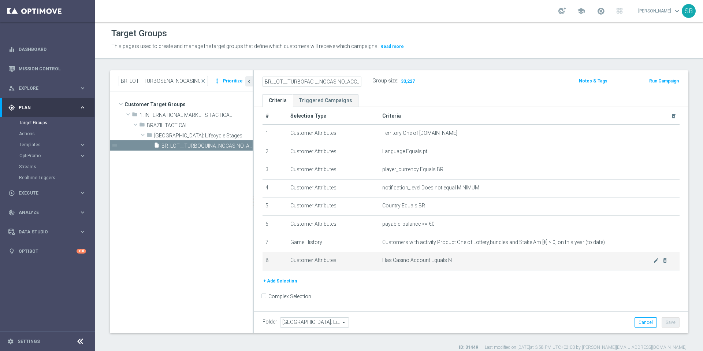
scroll to position [7, 0]
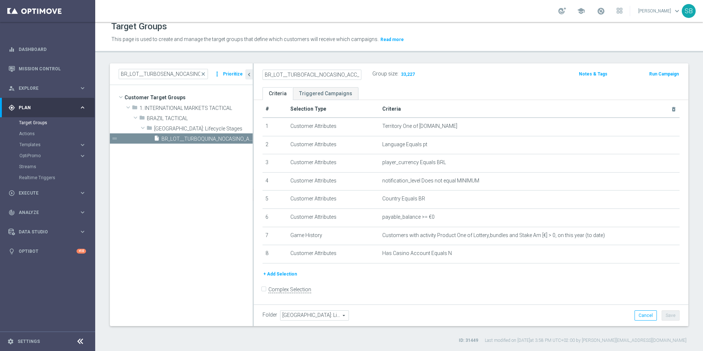
type input "BR_LOT__TURBOFACIL_NOCASINO_ACC__ALL_EMA_T&T_LT"
click at [523, 304] on div "Folder BRAZIL: Lifecycle Stages BRAZIL: Lifecycle Stages arrow_drop_down search…" at bounding box center [471, 315] width 435 height 22
click at [666, 314] on button "Save" at bounding box center [671, 315] width 18 height 10
click at [205, 75] on span "close" at bounding box center [203, 74] width 6 height 6
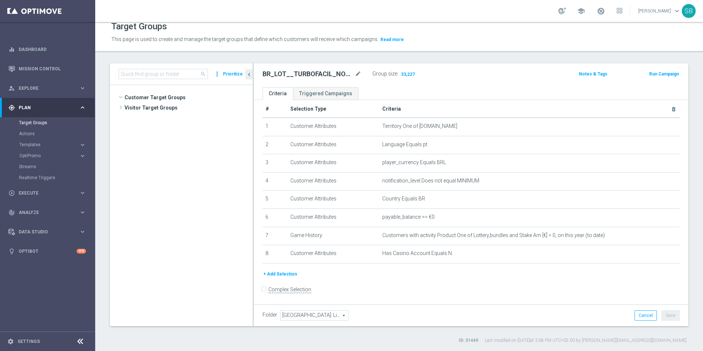
scroll to position [537, 0]
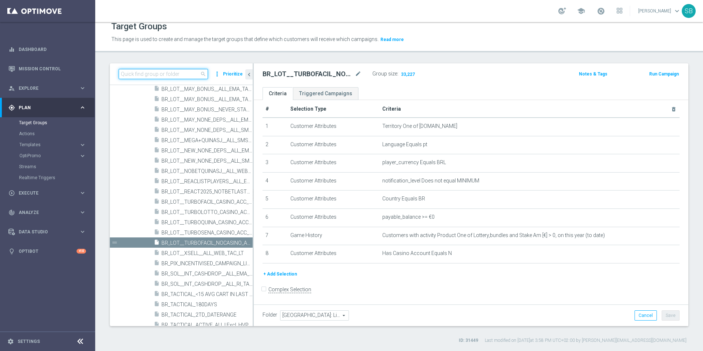
click at [162, 77] on input at bounding box center [163, 74] width 89 height 10
paste input "BR_LOT__TURBOSENA_NOCASINO_ACC__ALL_EMA_T&T_LT"
type input "BR_LOT__TURBOSENA_NOCASINO_ACC__ALL_EMA_T&T_LT"
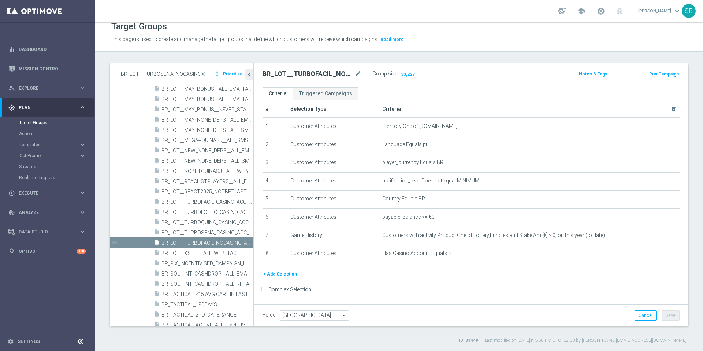
click at [29, 109] on span "Plan" at bounding box center [49, 107] width 60 height 4
click at [32, 124] on link "Target Groups" at bounding box center [47, 123] width 57 height 6
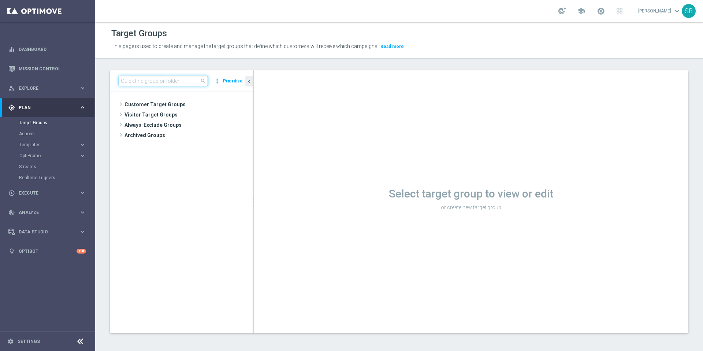
click at [138, 82] on input at bounding box center [163, 81] width 89 height 10
paste input "BR_LOT__TURBOSENA_NOCASINO_ACC__ALL_EMA_T&T_LT"
type input "BR_LOT__TURBOSENA_NOCASINO_ACC__ALL_EMA_T&T_LT"
click at [145, 82] on input "BR_LOT__TURBOSENA_NOCASINO_ACC__ALL_EMA_T&T_LT" at bounding box center [163, 81] width 89 height 10
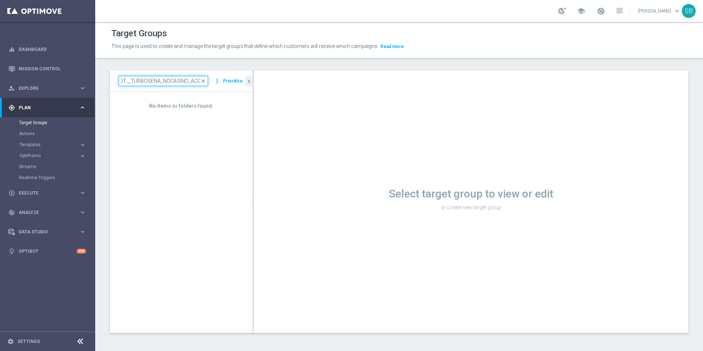
scroll to position [0, 0]
click at [41, 125] on link "Target Groups" at bounding box center [47, 123] width 57 height 6
click at [205, 81] on span "close" at bounding box center [203, 81] width 6 height 6
click at [139, 81] on input at bounding box center [163, 81] width 89 height 10
paste input "BR_LOT__TURBOSENA_NOCASINO_ACC__ALL_EMA_T&T_LT"
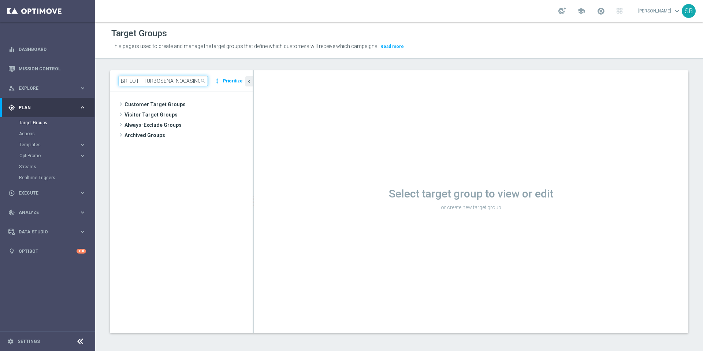
scroll to position [0, 54]
type input "BR_LOT__TURBOSENA_NOCASINO_ACC__ALL_EMA_T&T_LT"
click at [160, 104] on span "Customer Target Groups" at bounding box center [180, 104] width 111 height 10
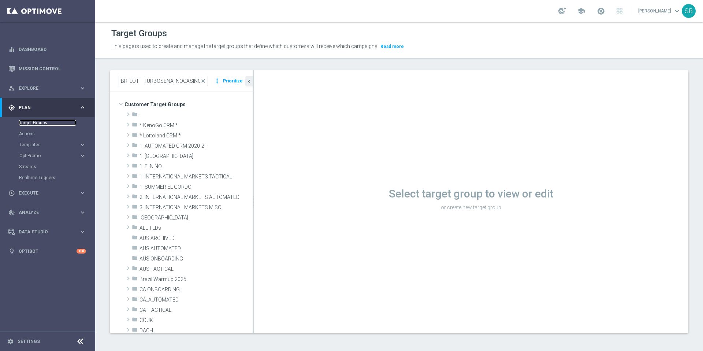
click at [32, 122] on link "Target Groups" at bounding box center [47, 123] width 57 height 6
click at [175, 82] on input "BR_LOT__TURBOSENA_NOCASINO_ACC__ALL_EMA_T&T_LT" at bounding box center [163, 81] width 89 height 10
drag, startPoint x: 163, startPoint y: 81, endPoint x: 211, endPoint y: 83, distance: 48.0
click at [211, 83] on div "BR_LOT__TURBOSENA_NOCASINO_ACC__ALL_EMA_T&T_LT close more_vert Prioritize" at bounding box center [181, 81] width 125 height 10
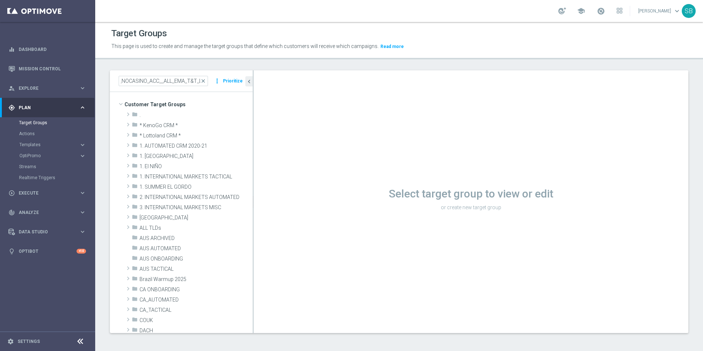
scroll to position [0, 0]
click at [310, 103] on div "Select target group to view or edit or create new target group" at bounding box center [471, 201] width 435 height 263
click at [37, 125] on link "Target Groups" at bounding box center [47, 123] width 57 height 6
click at [37, 124] on link "Target Groups" at bounding box center [47, 123] width 57 height 6
click at [42, 121] on link "Target Groups" at bounding box center [47, 123] width 57 height 6
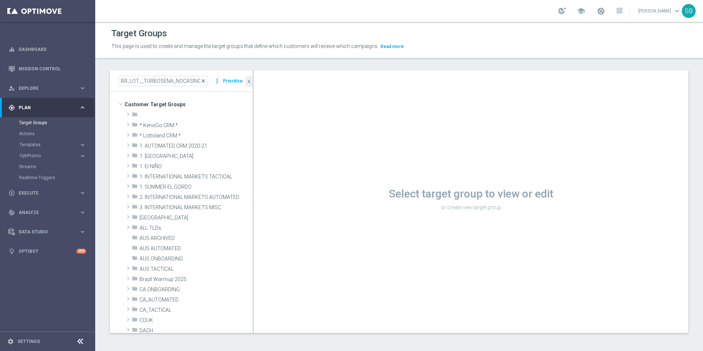
click at [206, 81] on span "close" at bounding box center [203, 81] width 6 height 6
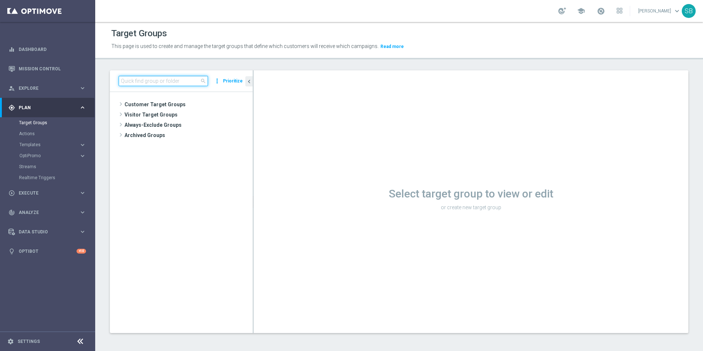
click at [143, 81] on input at bounding box center [163, 81] width 89 height 10
paste input "BR_LOT__TURBOQUINA_NOCASINO_ACC__ALL_EMA_T&T_LT"
type input "BR_LOT__TURBOQUINA_NOCASINO_ACC__ALL_EMA_T&T_LT"
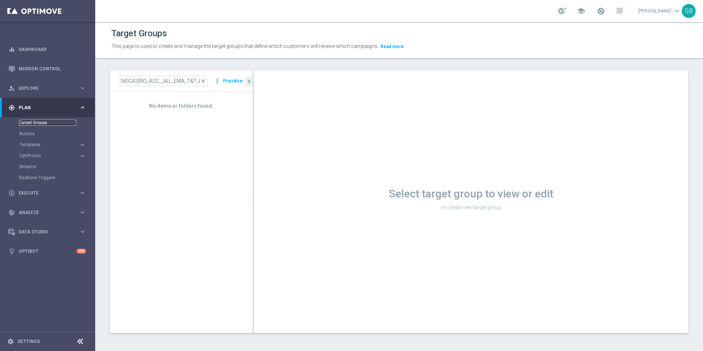
scroll to position [0, 0]
click at [38, 123] on link "Target Groups" at bounding box center [47, 123] width 57 height 6
click at [30, 132] on link "Actions" at bounding box center [47, 134] width 57 height 6
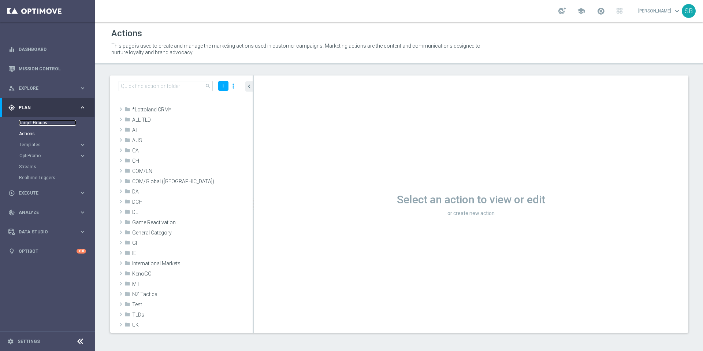
click at [36, 124] on link "Target Groups" at bounding box center [47, 123] width 57 height 6
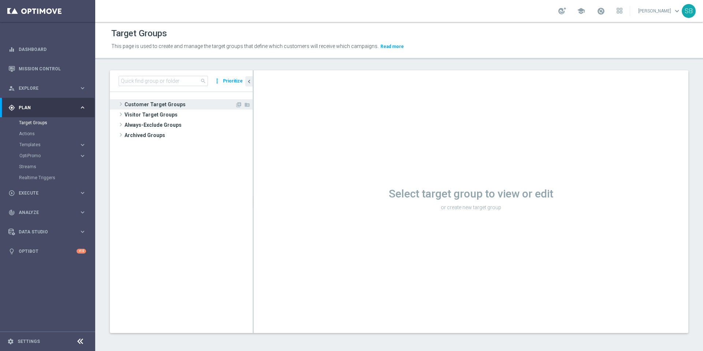
click at [153, 104] on span "Customer Target Groups" at bounding box center [180, 104] width 111 height 10
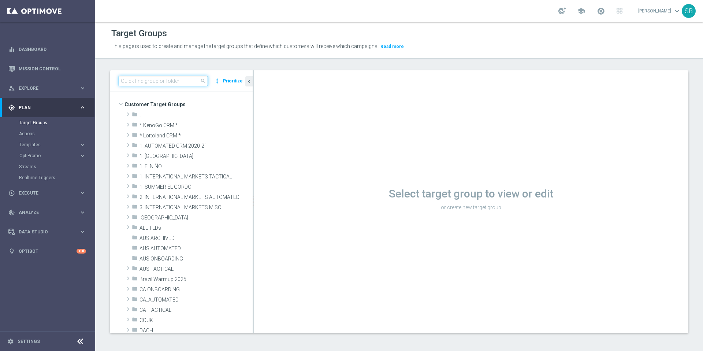
click at [150, 79] on input at bounding box center [163, 81] width 89 height 10
paste input "BR_LOT__TURBOQUINA_NOCASINO_ACC__ALL_EMA_T&T_LT"
type input "BR_LOT__TURBOQUINA_NOCASINO_ACC__ALL_EMA_T&T_LT"
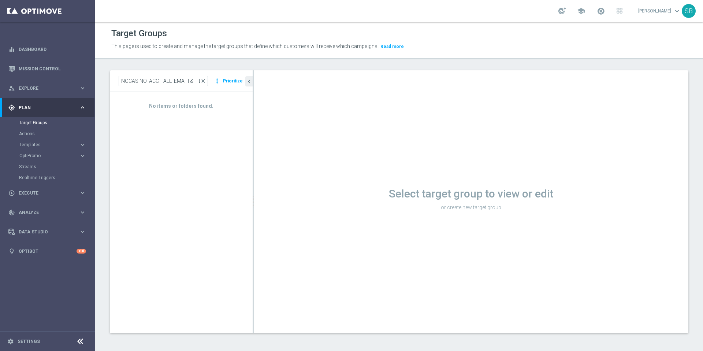
scroll to position [0, 0]
click at [205, 81] on span "close" at bounding box center [203, 81] width 6 height 6
click at [142, 103] on span "Customer Target Groups" at bounding box center [180, 104] width 111 height 10
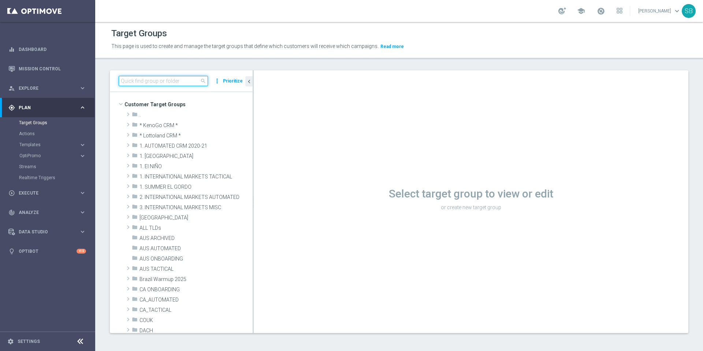
click at [157, 82] on input at bounding box center [163, 81] width 89 height 10
paste input "BR_LOT__TURBOQUINA_NOCASINO_ACC__ALL_EMA_T&T_LT"
type input "BR_LOT__TURBOQUINA_NOCASINO_ACC__ALL_EMA_T&T_LT"
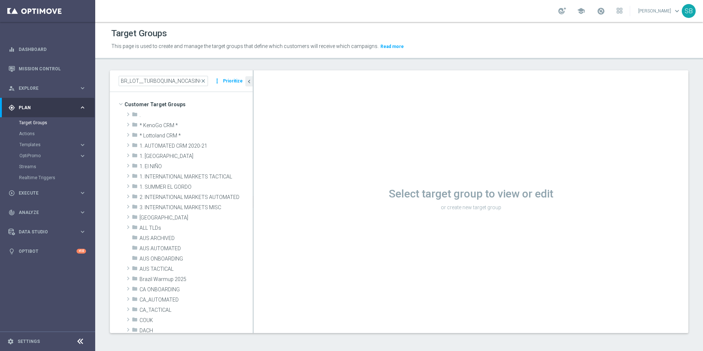
click at [27, 110] on div "gps_fixed Plan" at bounding box center [43, 107] width 71 height 7
click at [205, 82] on span "close" at bounding box center [203, 81] width 6 height 6
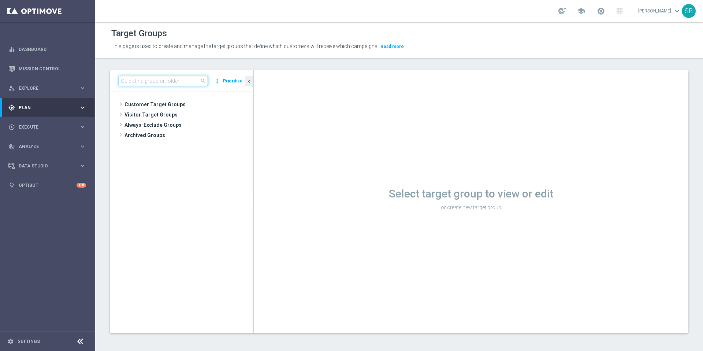
click at [170, 80] on input at bounding box center [163, 81] width 89 height 10
paste input "BR_LOT__TURBOSENA_NOCASINO_ACC__ALL_EMA_T&T_LT"
type input "BR_LOT__TURBOSENA_NOCASINO_ACC__ALL_EMA_T&T_LT"
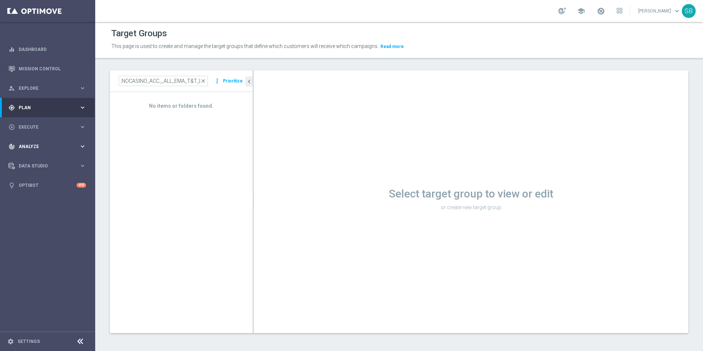
scroll to position [0, 0]
click at [31, 107] on span "Plan" at bounding box center [49, 107] width 60 height 4
click at [35, 123] on link "Target Groups" at bounding box center [47, 123] width 57 height 6
click at [29, 133] on link "Actions" at bounding box center [47, 134] width 57 height 6
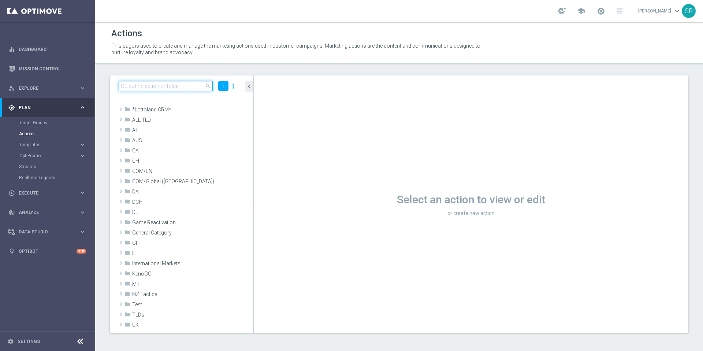
click at [140, 88] on input at bounding box center [166, 86] width 94 height 10
paste input "BR_LOT__TURBOSENA_NOCASINO_ACC__ALL_EMA_T&T_LT"
type input "BR_LOT__TURBOSENA_NOCASINO_ACC__ALL_EMA_T&T_LT"
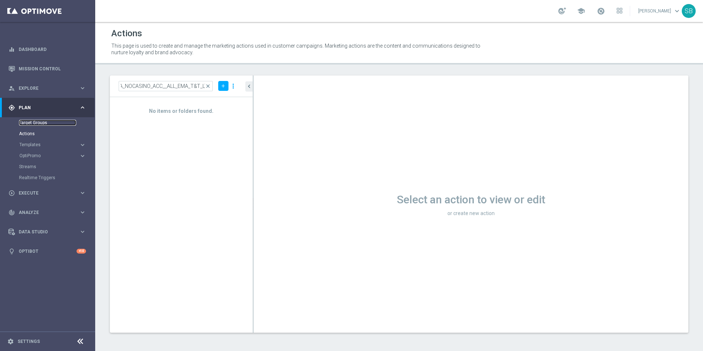
scroll to position [0, 0]
click at [45, 125] on link "Target Groups" at bounding box center [47, 123] width 57 height 6
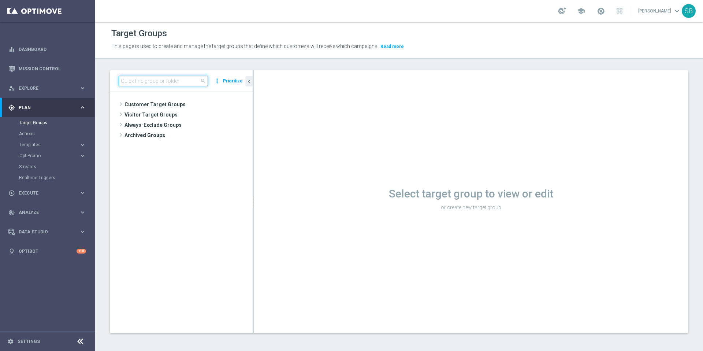
click at [135, 82] on input at bounding box center [163, 81] width 89 height 10
paste input "BR_LOT__TURBOSENA_NOCASINO_ACC__ALL_EMA_T&T_LT"
click at [135, 83] on input "BR_LOT__TURBOSENA_NOCASINO_ACC__ALL_EMA_T&T_LT" at bounding box center [163, 81] width 89 height 10
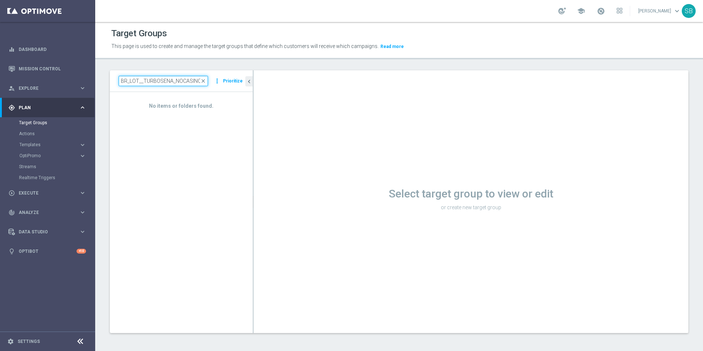
type input "BR_LOT__TURBOSENA_NOCASINO_ACC__ALL_EMA_T&T_LT"
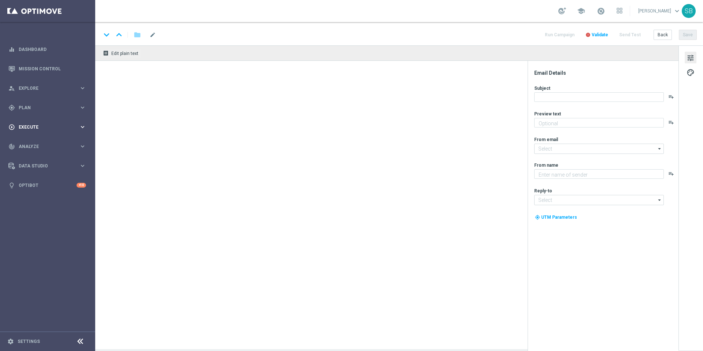
type textarea "Cadastre-se e jogue agora!"
type textarea "[DOMAIN_NAME]"
type input "[EMAIL_ADDRESS][DOMAIN_NAME]"
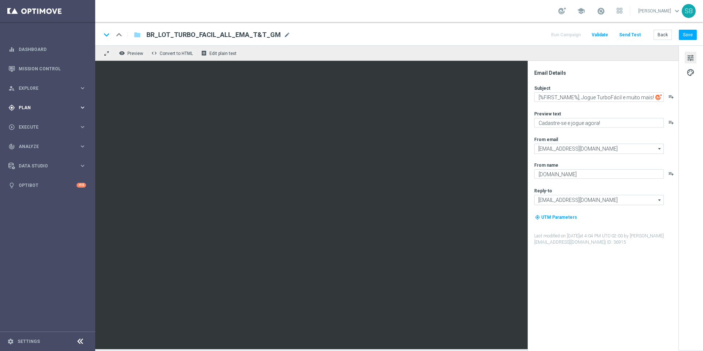
click at [24, 107] on span "Plan" at bounding box center [49, 107] width 60 height 4
click at [31, 121] on link "Target Groups" at bounding box center [47, 123] width 57 height 6
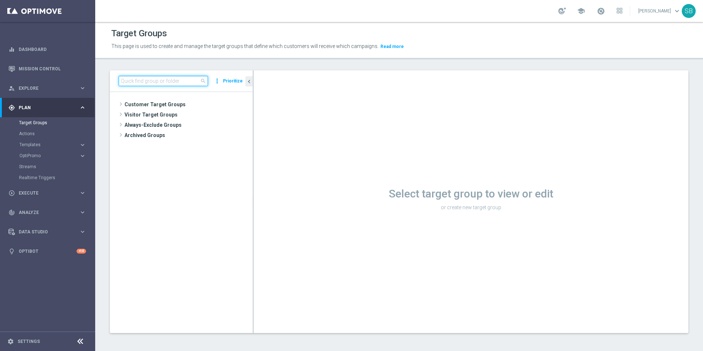
click at [148, 82] on input at bounding box center [163, 81] width 89 height 10
paste input "BR_LOT__TURBOSENA_NOCASINO_ACC__ALL_EMA_T&T_LT"
drag, startPoint x: 160, startPoint y: 81, endPoint x: 172, endPoint y: 81, distance: 12.1
click at [172, 81] on input "BR_LOT__TURBOSENA_NOCASINO_ACC__ALL_EMA_T&T_LT" at bounding box center [163, 81] width 89 height 10
type input "BR_LOT__TURBOQUINA_NOCASINO_ACC__ALL_EMA_T&T_LT"
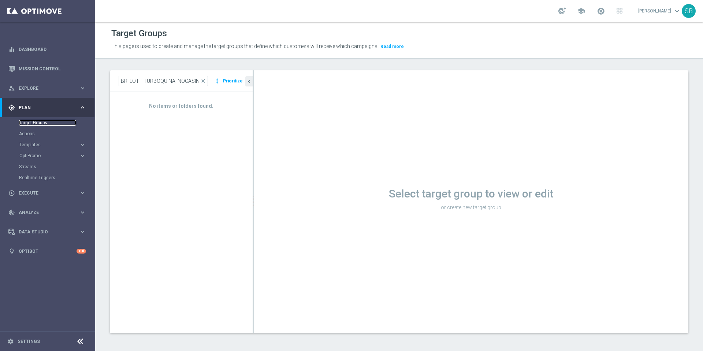
click at [36, 123] on link "Target Groups" at bounding box center [47, 123] width 57 height 6
click at [34, 146] on span "Templates" at bounding box center [45, 144] width 52 height 4
click at [31, 137] on div "Actions" at bounding box center [56, 133] width 75 height 11
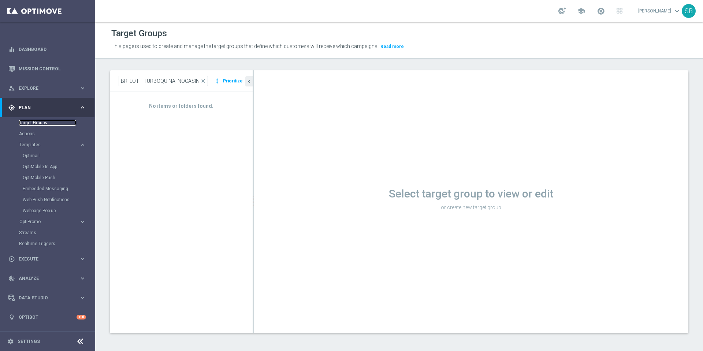
click at [40, 120] on link "Target Groups" at bounding box center [47, 123] width 57 height 6
click at [220, 83] on icon "more_vert" at bounding box center [217, 81] width 7 height 10
click at [228, 82] on button "Prioritize" at bounding box center [233, 81] width 22 height 10
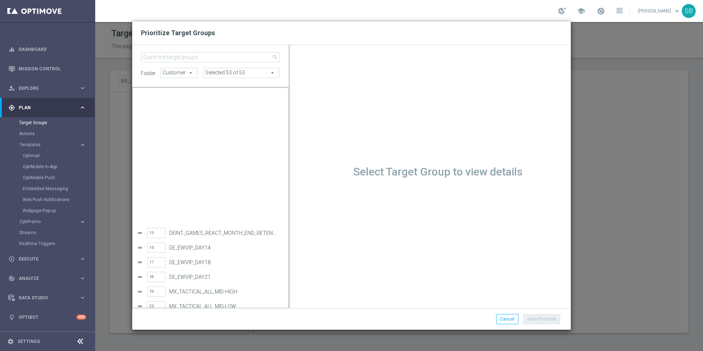
scroll to position [214, 0]
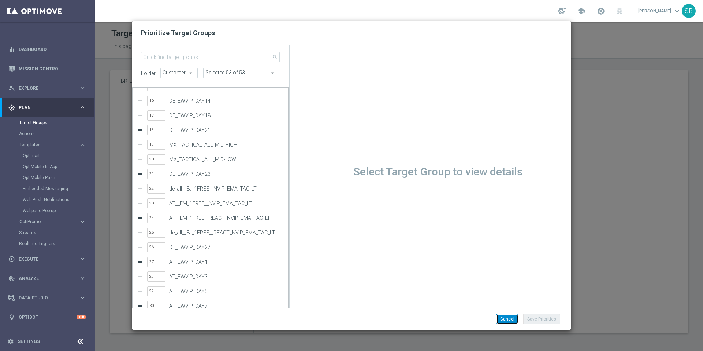
click at [501, 319] on button "Cancel" at bounding box center [507, 319] width 22 height 10
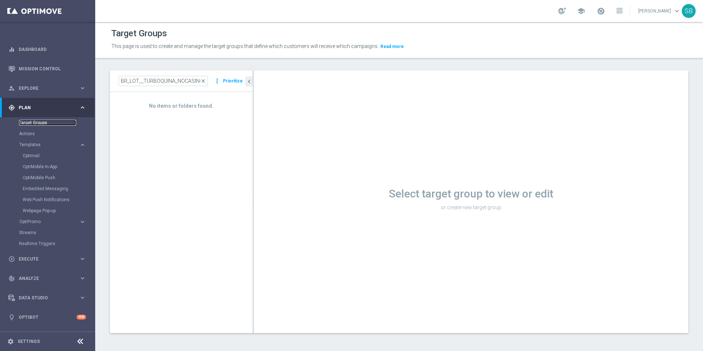
click at [31, 125] on link "Target Groups" at bounding box center [47, 123] width 57 height 6
click at [26, 136] on link "Actions" at bounding box center [47, 134] width 57 height 6
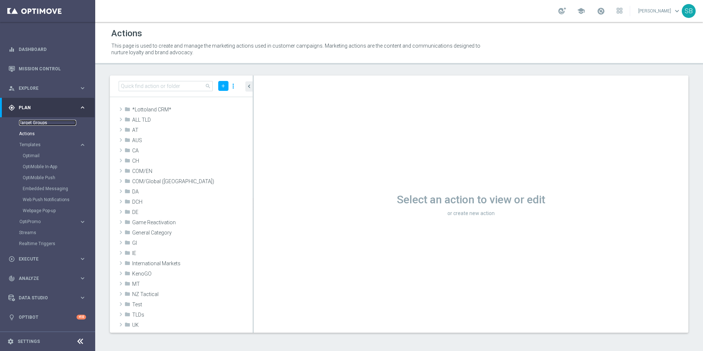
click at [33, 125] on link "Target Groups" at bounding box center [47, 123] width 57 height 6
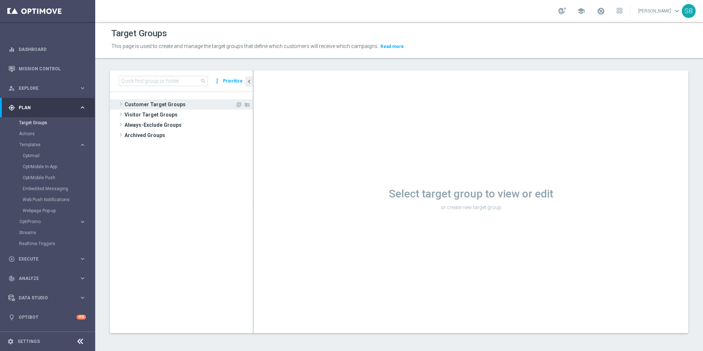
click at [121, 105] on span at bounding box center [120, 104] width 7 height 9
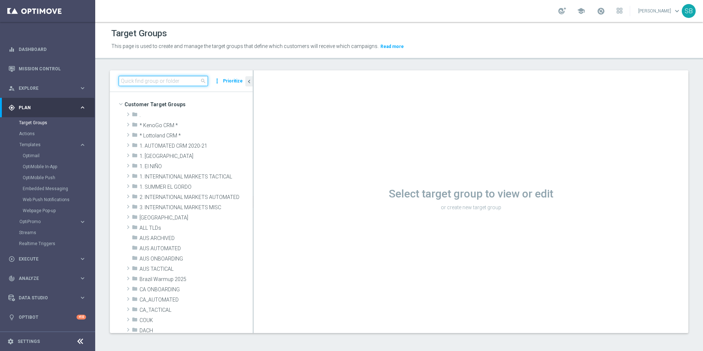
click at [140, 80] on input at bounding box center [163, 81] width 89 height 10
paste input "BR_LOT__TURBOSENA_NOCASINO_ACC__ALL_EMA_T&T_LT"
type input "BR_LOT__TURBOSENA_NOCASINO_ACC__ALL_EMA_T&T_LT"
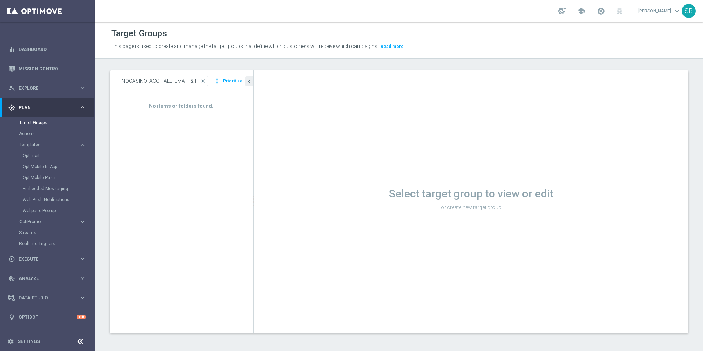
scroll to position [0, 0]
click at [29, 135] on link "Actions" at bounding box center [47, 134] width 57 height 6
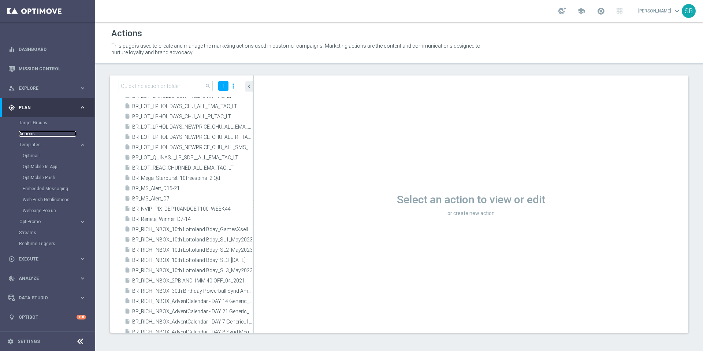
scroll to position [7697, 0]
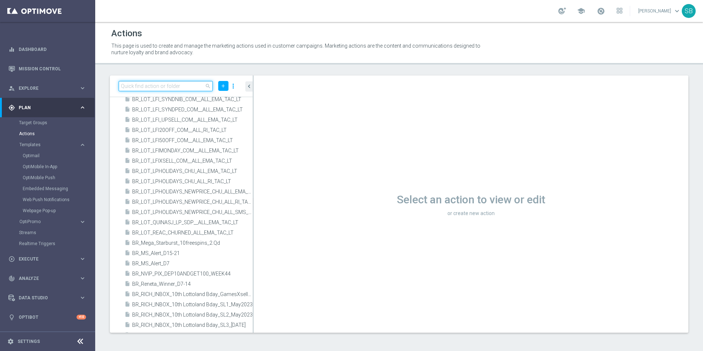
click at [131, 88] on input at bounding box center [166, 86] width 94 height 10
paste input "BR_LOT__TURBOSENA_NOCASINO_ACC__ALL_EMA_T&T_LT"
type input "BR_LOT__TURBOSENA_NOCASINO_ACC__ALL_EMA_T&T_LT"
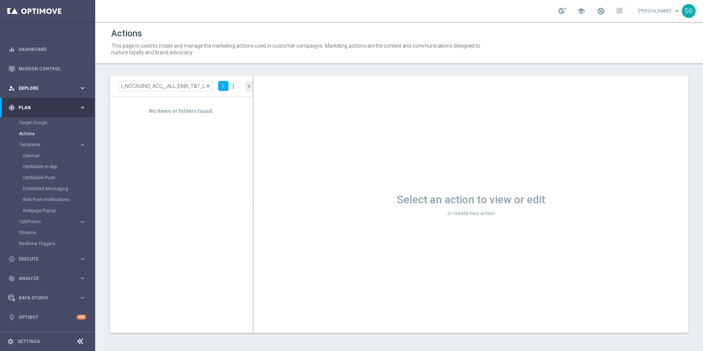
scroll to position [0, 0]
click at [35, 88] on span "Explore" at bounding box center [49, 88] width 60 height 4
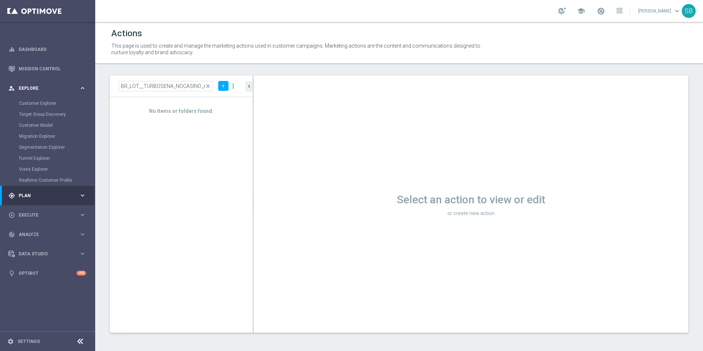
click at [35, 88] on span "Explore" at bounding box center [49, 88] width 60 height 4
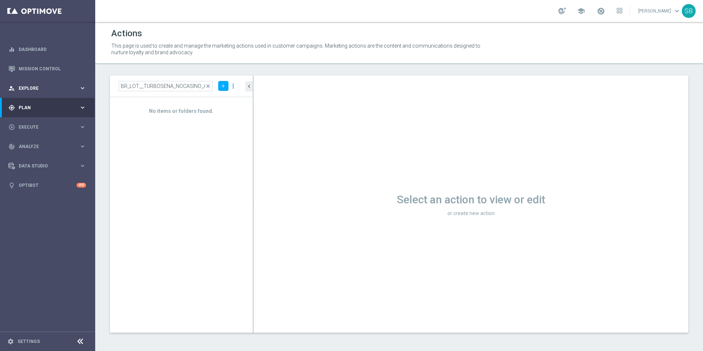
click at [35, 88] on span "Explore" at bounding box center [49, 88] width 60 height 4
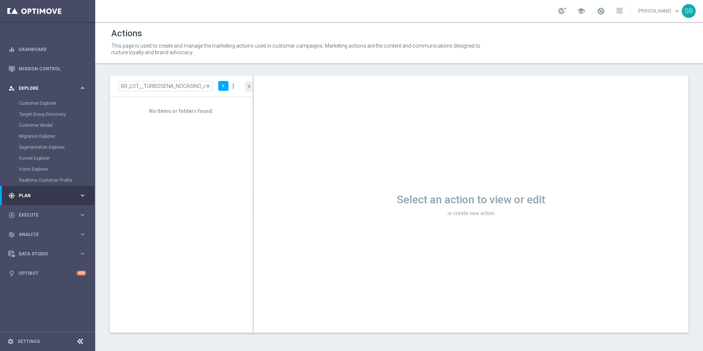
click at [35, 88] on span "Explore" at bounding box center [49, 88] width 60 height 4
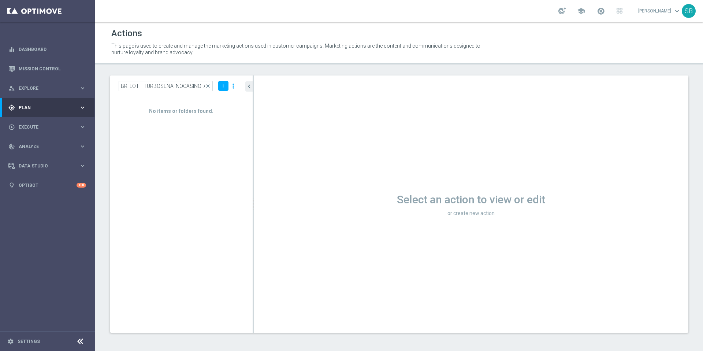
click at [27, 106] on span "Plan" at bounding box center [49, 107] width 60 height 4
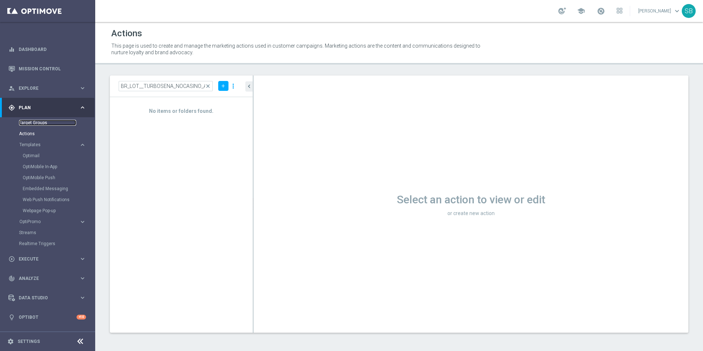
click at [27, 122] on link "Target Groups" at bounding box center [47, 123] width 57 height 6
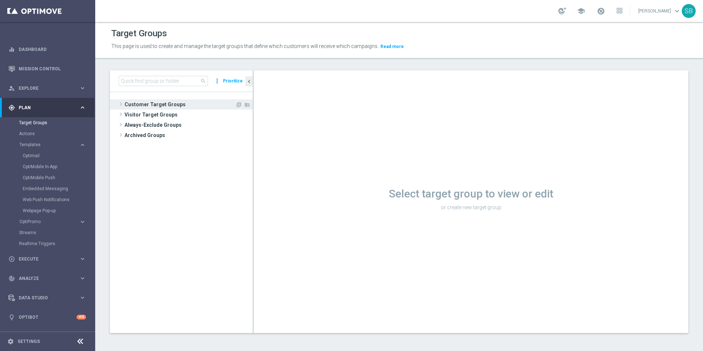
click at [144, 107] on span "Customer Target Groups" at bounding box center [180, 104] width 111 height 10
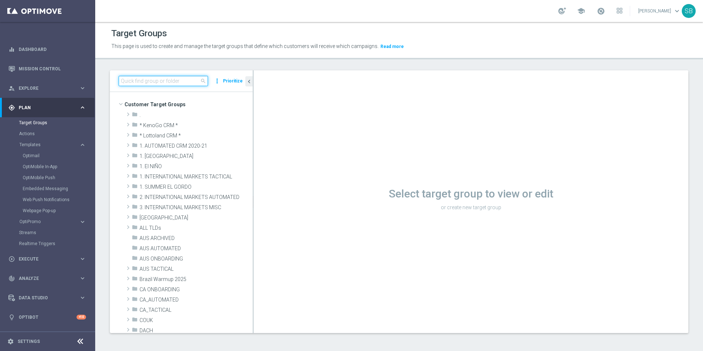
click at [140, 80] on input at bounding box center [163, 81] width 89 height 10
paste input "BR_LOT__TURBOSENA_NOCASINO_ACC__ALL_EMA_T&T_LT"
type input "BR_LOT__TURBOSENA_NOCASINO_ACC__ALL_EMA_T&T_LT"
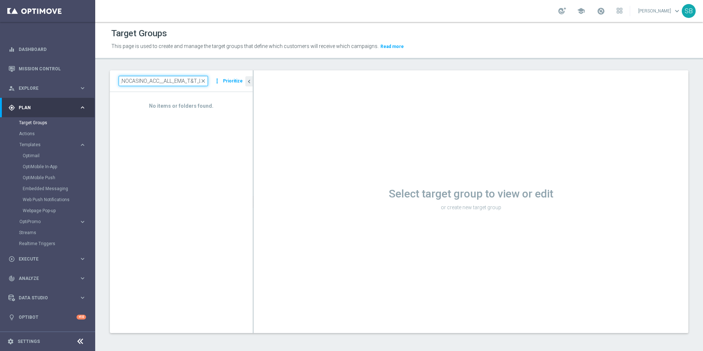
scroll to position [0, 0]
click at [149, 85] on input "BR_LOT__TURBOSENA_NOCASINO_ACC__ALL_EMA_T&T_LT" at bounding box center [163, 81] width 89 height 10
paste input "BR_LOT__TURBOSENA_CASINO_ACC__ALL_EMA_T&T_LT"
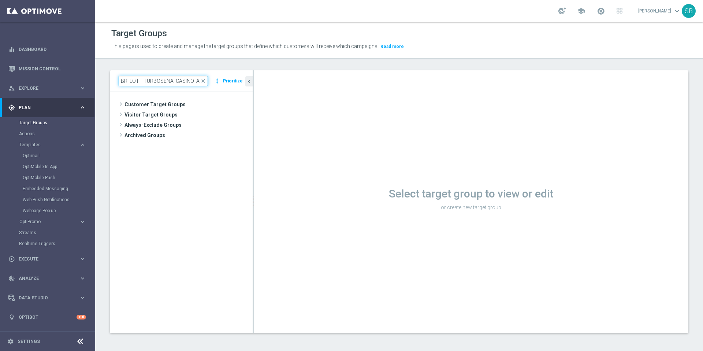
scroll to position [0, 47]
type input "BR_LOT__TURBOSENA_CASINO_ACC__ALL_EMA_T&T_LT"
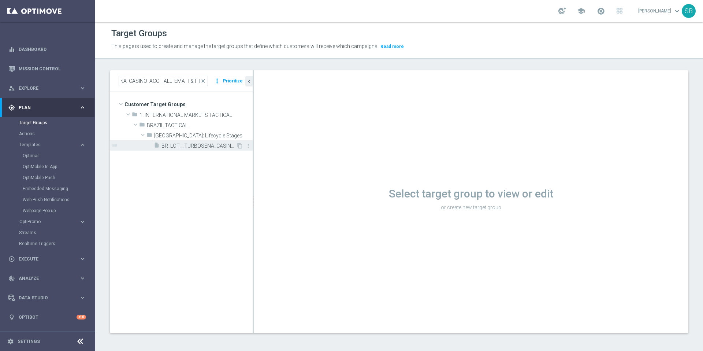
scroll to position [0, 0]
click at [208, 146] on span "BR_LOT__TURBOSENA_CASINO_ACC__ALL_EMA_T&T_LT" at bounding box center [198, 146] width 75 height 6
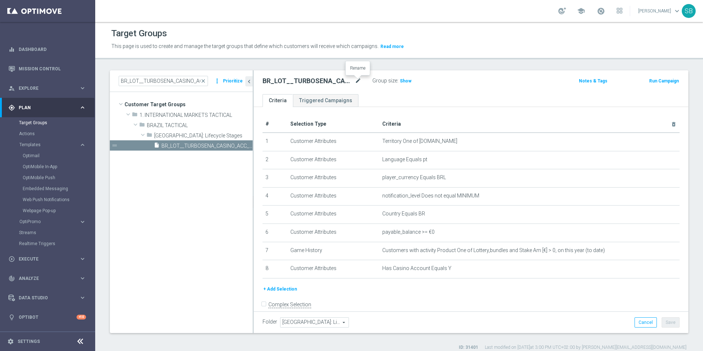
click at [358, 82] on icon "mode_edit" at bounding box center [358, 81] width 7 height 9
click at [275, 82] on input "BR_LOT__TURBOSENA_CASINO_ACC__ALL_EMA_T&T_LT" at bounding box center [312, 82] width 99 height 10
click at [304, 83] on input "BR_LOT__TURBOSENA_CASINO_ACC__ALL_EMA_T&T_LT" at bounding box center [312, 82] width 99 height 10
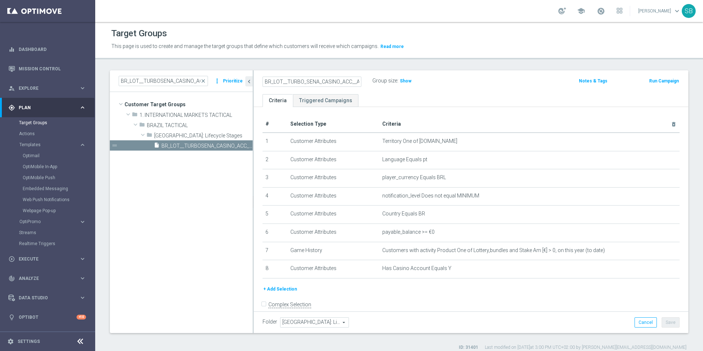
click at [322, 82] on input "BR_LOT__TURBO_SENA_CASINO_ACC__ALL_EMA_T&T_LT" at bounding box center [312, 82] width 99 height 10
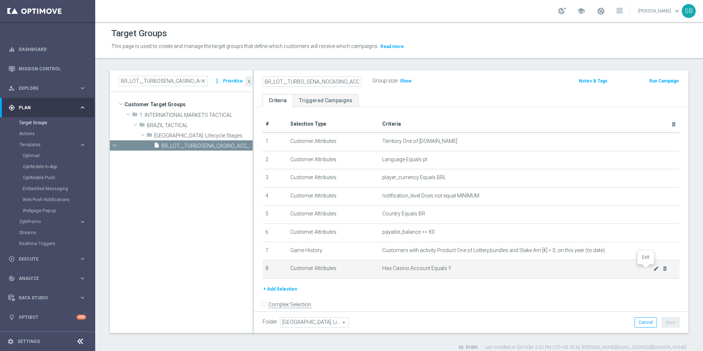
type input "BR_LOT__TURBO_SENA_NOCASINO_ACC__ALL_EMA_T&T_LT"
click at [653, 268] on icon "mode_edit" at bounding box center [656, 269] width 6 height 6
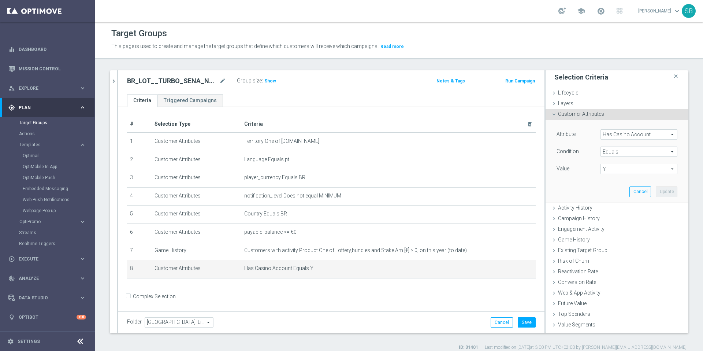
click at [617, 169] on span "Y" at bounding box center [639, 169] width 76 height 10
click at [612, 182] on span "N" at bounding box center [639, 180] width 70 height 6
type input "N"
click at [657, 192] on button "Update" at bounding box center [667, 191] width 22 height 10
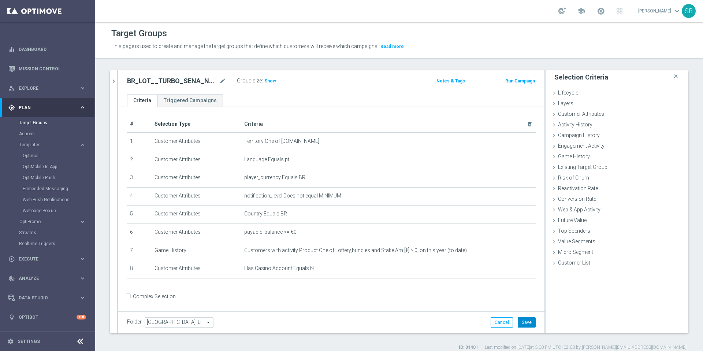
click at [526, 324] on button "Save" at bounding box center [527, 322] width 18 height 10
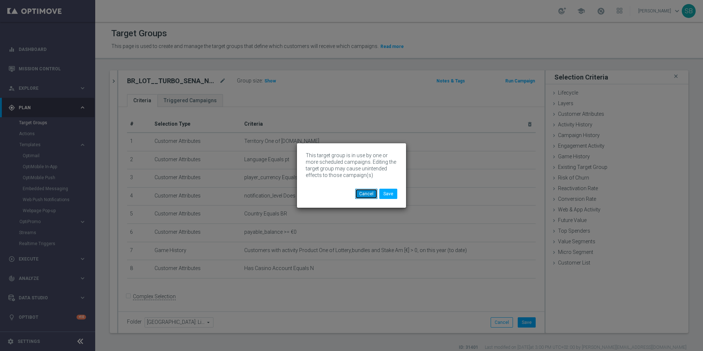
click at [368, 193] on button "Cancel" at bounding box center [366, 194] width 22 height 10
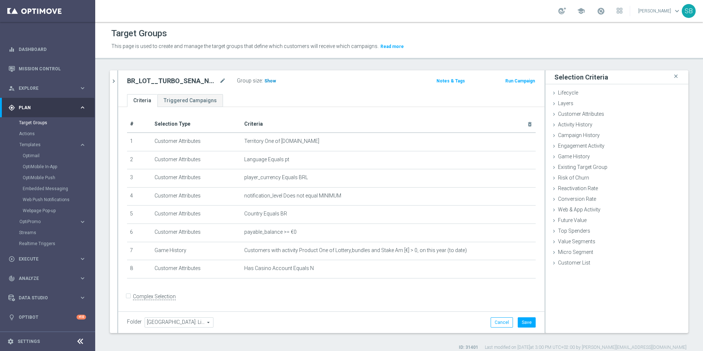
click at [272, 83] on h3 "Show" at bounding box center [270, 81] width 13 height 8
click at [524, 322] on button "Save" at bounding box center [527, 322] width 18 height 10
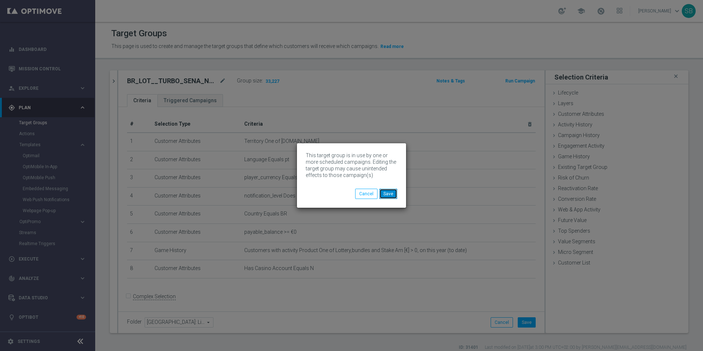
click at [390, 195] on button "Save" at bounding box center [388, 194] width 18 height 10
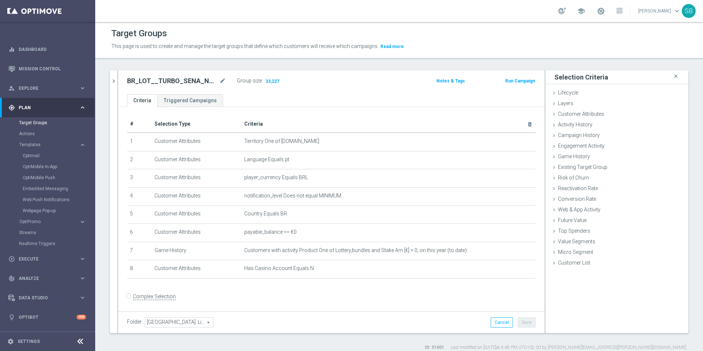
click at [138, 82] on h2 "BR_LOT__TURBO_SENA_NOCASINO_ACC__ALL_EMA_T&T_LT" at bounding box center [172, 81] width 91 height 9
click at [223, 82] on icon "mode_edit" at bounding box center [222, 81] width 7 height 9
click at [141, 83] on input "BR_LOT__TURBO_SENA_NOCASINO_ACC__ALL_EMA_T&T_LT" at bounding box center [176, 82] width 99 height 10
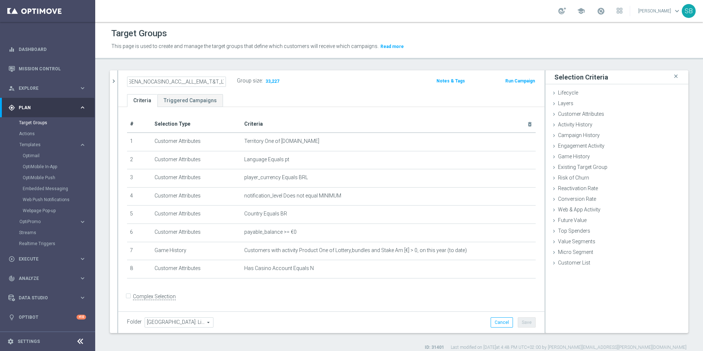
scroll to position [0, 0]
drag, startPoint x: 171, startPoint y: 83, endPoint x: 182, endPoint y: 82, distance: 11.4
click at [182, 82] on input "BR_LOT__TURBO_SENA_NOCASINO_ACC__ALL_EMA_T&T_LT" at bounding box center [176, 82] width 99 height 10
type input "BR_LOT__TURBO_QUINA_NOCASINO_ACC__ALL_EMA_T&T_LT"
click at [240, 91] on div "BR_LOT__TURBO_QUINA_NOCASINO_ACC__ALL_EMA_T&T_LT Group size : 33,227 Notes & Ta…" at bounding box center [331, 82] width 426 height 24
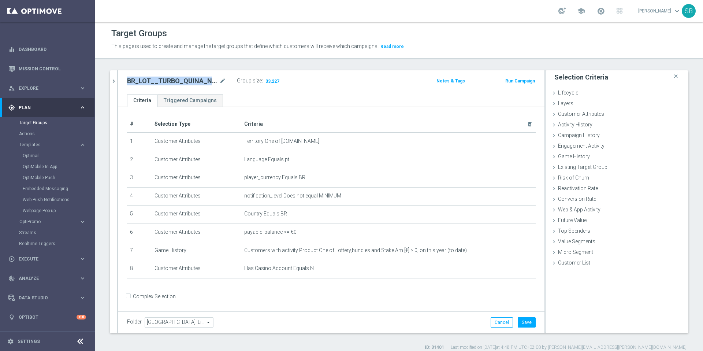
drag, startPoint x: 128, startPoint y: 81, endPoint x: 209, endPoint y: 80, distance: 81.7
click at [209, 80] on h2 "BR_LOT__TURBO_QUINA_NOCASINO_ACC__ALL_EMA_T&T_LT" at bounding box center [172, 81] width 91 height 9
click at [242, 88] on div "BR_LOT__TURBO_QUINA_NOCASINO_ACC__ALL_EMA_T&T_LT mode_edit Group size : 33,227 …" at bounding box center [331, 82] width 426 height 24
click at [503, 324] on button "Cancel" at bounding box center [502, 322] width 22 height 10
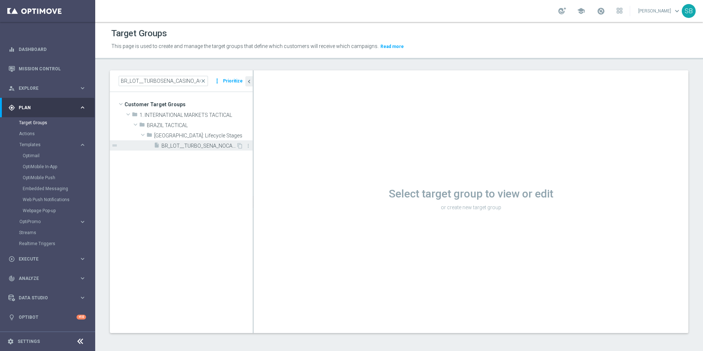
click at [216, 145] on span "BR_LOT__TURBO_SENA_NOCASINO_ACC__ALL_EMA_T&T_LT" at bounding box center [198, 146] width 75 height 6
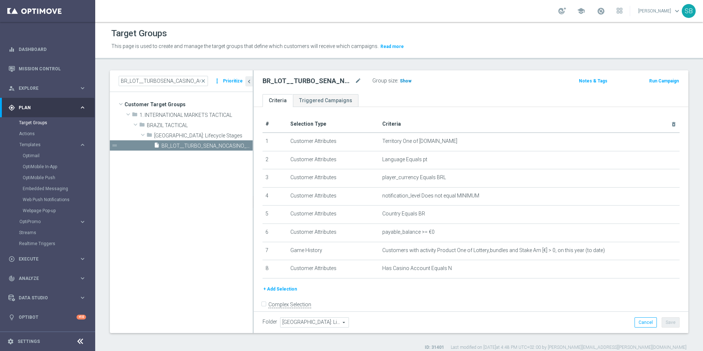
click at [403, 81] on span "Show" at bounding box center [406, 80] width 12 height 5
click at [404, 103] on ul "Criteria Triggered Campaigns" at bounding box center [471, 100] width 435 height 13
click at [39, 124] on link "Target Groups" at bounding box center [47, 123] width 57 height 6
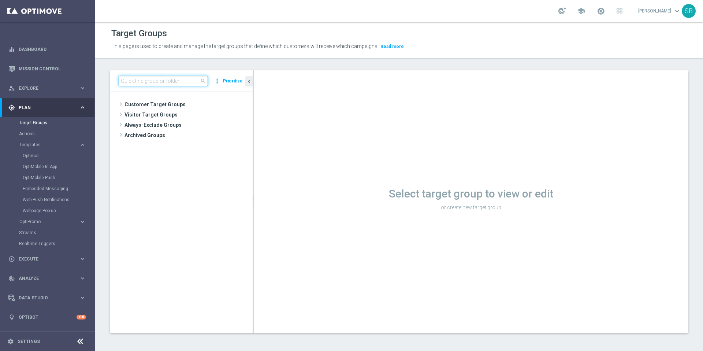
click at [161, 83] on input at bounding box center [163, 81] width 89 height 10
paste input "BR_LOT__TURBOSENA_CASINO_ACC__ALL_EMA_T&T_LT"
click at [135, 83] on input "BR_LOT__TURBOSENA_CASINO_ACC__ALL_EMA_T&T_LT" at bounding box center [163, 81] width 89 height 10
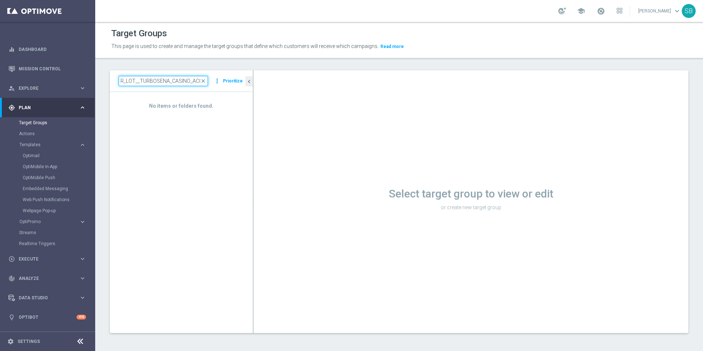
click at [156, 80] on input "BR_LOT__TURBOSENA_CASINO_ACC__ALL_EMA_T&T_LT" at bounding box center [163, 81] width 89 height 10
click at [174, 82] on input "BR_LOT__TURBO_SENA_CASINO_ACC__ALL_EMA_T&T_LT" at bounding box center [163, 81] width 89 height 10
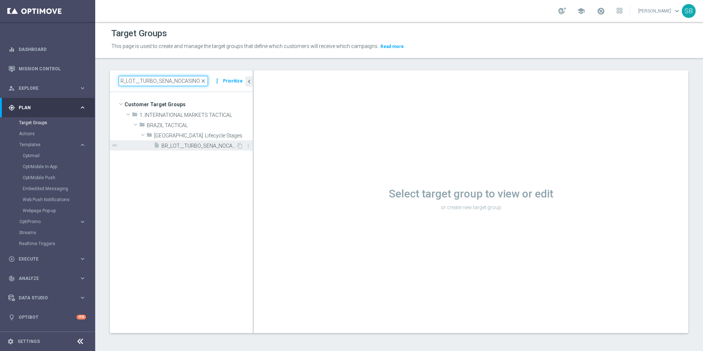
type input "BR_LOT__TURBO_SENA_NOCASINO_ACC__ALL_EMA_T&T_LT"
click at [208, 148] on span "BR_LOT__TURBO_SENA_NOCASINO_ACC__ALL_EMA_T&T_LT" at bounding box center [198, 146] width 75 height 6
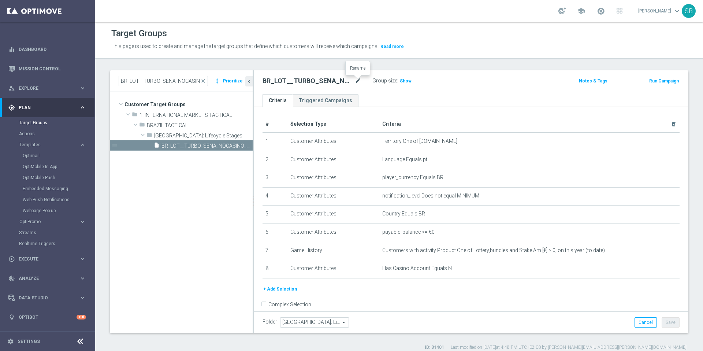
click at [358, 81] on icon "mode_edit" at bounding box center [358, 81] width 7 height 9
click at [278, 83] on input "BR_LOT__TURBO_SENA_NOCASINO_ACC__ALL_EMA_T&T_LT" at bounding box center [312, 82] width 99 height 10
drag, startPoint x: 307, startPoint y: 82, endPoint x: 312, endPoint y: 81, distance: 5.9
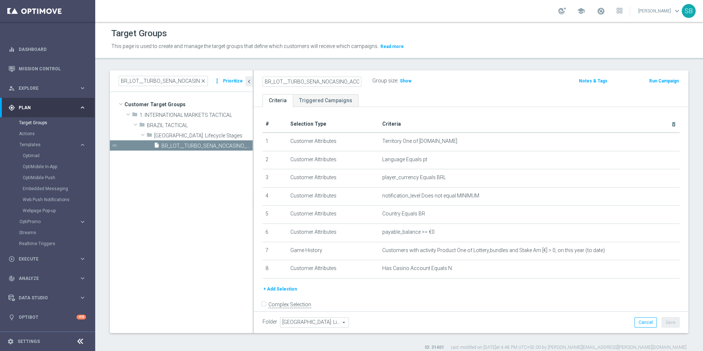
click at [312, 81] on input "BR_LOT__TURBO_SENA_NOCASINO_ACC__ALL_EMA_T&T_LT" at bounding box center [312, 82] width 99 height 10
drag, startPoint x: 306, startPoint y: 82, endPoint x: 319, endPoint y: 84, distance: 12.6
click at [319, 84] on input "BR_LOT__TURBO_SENA_NOCASINO_ACC__ALL_EMA_T&T_LT" at bounding box center [312, 82] width 99 height 10
type input "BR_LOT__TURBO_QUINA_NOCASINO_ACC__ALL_EMA_T&T_LT"
click at [426, 302] on form "Complex Selection Invalid Expression" at bounding box center [471, 311] width 417 height 27
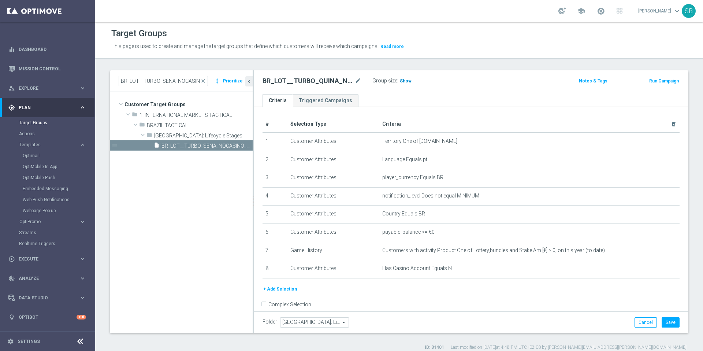
click at [408, 83] on span "Show" at bounding box center [406, 80] width 12 height 5
click at [664, 325] on button "Save" at bounding box center [671, 322] width 18 height 10
click at [40, 123] on link "Target Groups" at bounding box center [47, 123] width 57 height 6
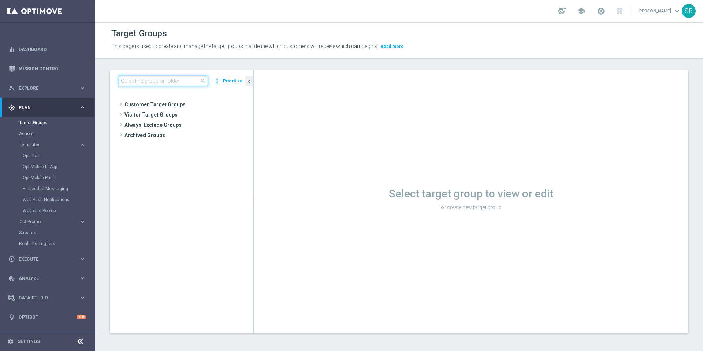
click at [142, 81] on input at bounding box center [163, 81] width 89 height 10
paste input "BR_LOT__TURBOSENA_CASINO_ACC__ALL_EMA_T&T_LT"
click at [138, 80] on input "BR_LOT__TURBOSENA_CASINO_ACC__ALL_EMA_T&T_LT" at bounding box center [163, 81] width 89 height 10
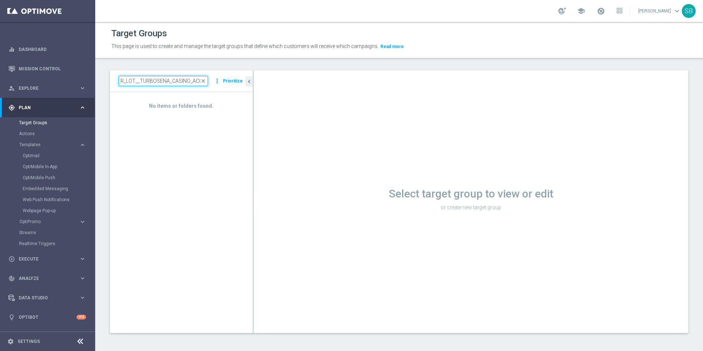
click at [155, 81] on input "BR_LOT__TURBOSENA_CASINO_ACC__ALL_EMA_T&T_LT" at bounding box center [163, 81] width 89 height 10
drag, startPoint x: 157, startPoint y: 81, endPoint x: 168, endPoint y: 82, distance: 10.3
click at [168, 82] on input "BR_LOT__TURBO_SENA_CASINO_ACC__ALL_EMA_T&T_LT" at bounding box center [163, 81] width 89 height 10
click at [177, 83] on input "BR_LOT__TURBO_QUINA_CASINO_ACC__ALL_EMA_T&T_LT" at bounding box center [163, 81] width 89 height 10
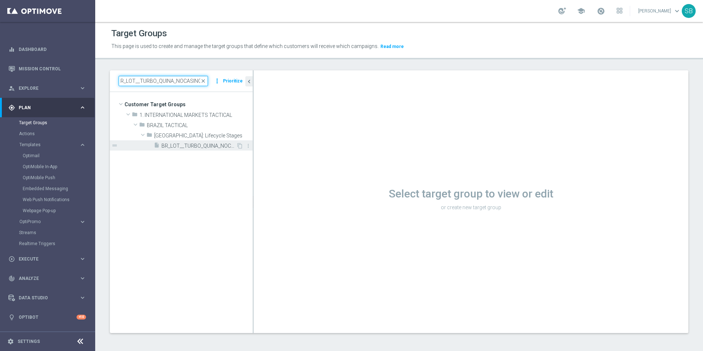
type input "BR_LOT__TURBO_QUINA_NOCASINO_ACC__ALL_EMA_T&T_LT"
click at [227, 147] on span "BR_LOT__TURBO_QUINA_NOCASINO_ACC__ALL_EMA_T&T_LT" at bounding box center [198, 146] width 75 height 6
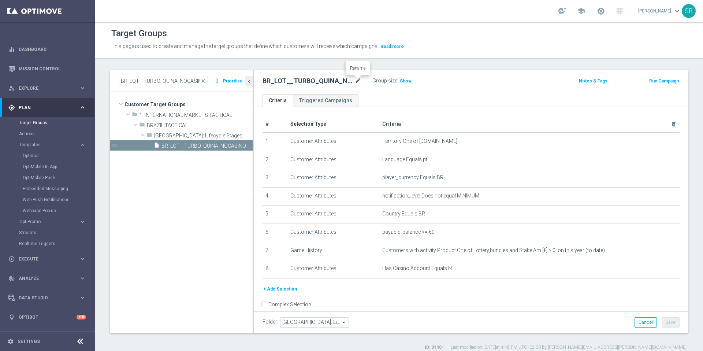
click at [358, 81] on icon "mode_edit" at bounding box center [358, 81] width 7 height 9
click at [272, 83] on input "BR_LOT__TURBO_QUINA_NOCASINO_ACC__ALL_EMA_T&T_LT" at bounding box center [312, 82] width 99 height 10
drag, startPoint x: 276, startPoint y: 82, endPoint x: 297, endPoint y: 81, distance: 21.3
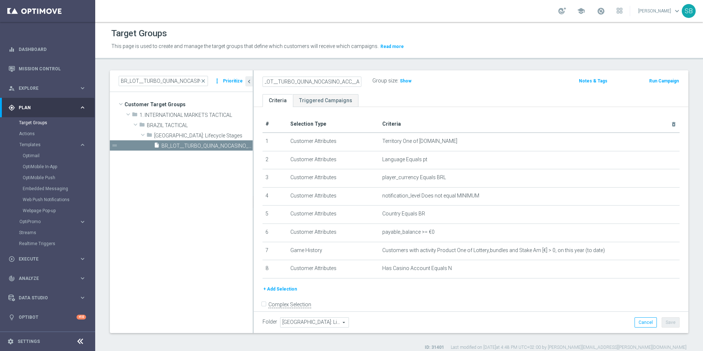
click at [297, 81] on input "BR_LOT__TURBO_QUINA_NOCASINO_ACC__ALL_EMA_T&T_LT" at bounding box center [312, 82] width 99 height 10
type input "BR_LOT__TURBO_FACIL_NOCASINO_ACC__ALL_EMA_T&T_LT"
click at [402, 79] on span "Show" at bounding box center [406, 80] width 12 height 5
click at [664, 322] on button "Save" at bounding box center [671, 322] width 18 height 10
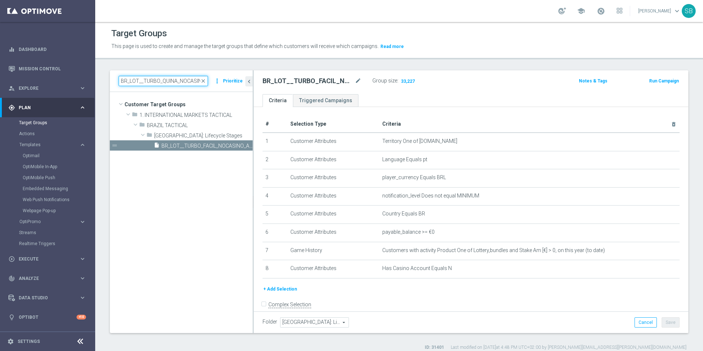
click at [143, 83] on input "BR_LOT__TURBO_QUINA_NOCASINO_ACC__ALL_EMA_T&T_LT" at bounding box center [163, 81] width 89 height 10
click at [35, 125] on link "Target Groups" at bounding box center [47, 123] width 57 height 6
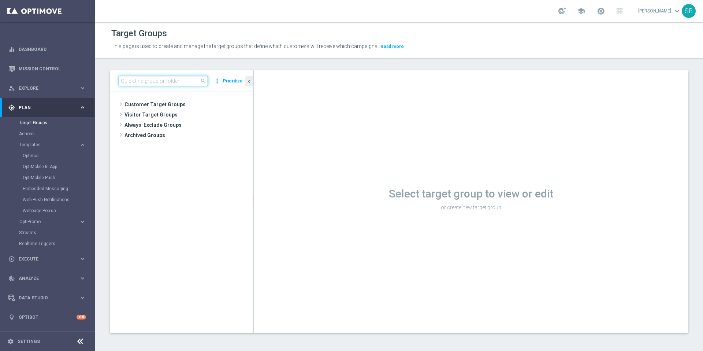
click at [134, 83] on input at bounding box center [163, 81] width 89 height 10
paste input "BR_LOT__TURBO_QUINA_NOCASINO_ACC__ALL_EMA_T&T_LT"
type input "BR_LOT__TURBO_QUINA_NOCASINO_ACC__ALL_EMA_T&T_LT"
click at [141, 80] on input "BR_LOT__TURBO_QUINA_NOCASINO_ACC__ALL_EMA_T&T_LT" at bounding box center [163, 81] width 89 height 10
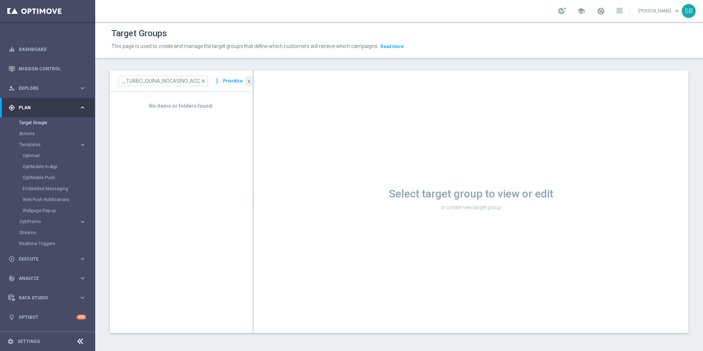
scroll to position [0, 0]
click at [131, 82] on input "BR_LOT__TURBO_QUINA_NOCASINO_ACC__ALL_EMA_T&T_LT" at bounding box center [163, 81] width 89 height 10
click at [32, 125] on link "Target Groups" at bounding box center [47, 123] width 57 height 6
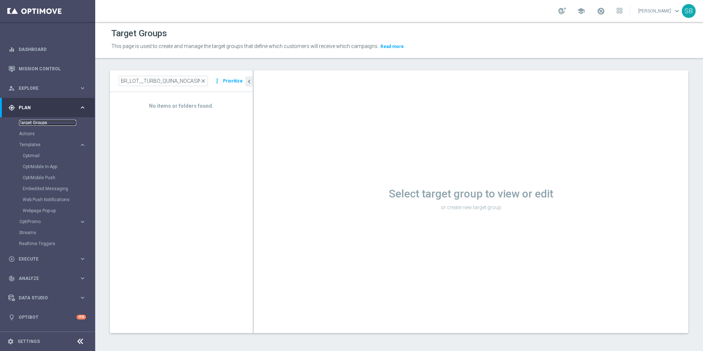
click at [35, 125] on link "Target Groups" at bounding box center [47, 123] width 57 height 6
click at [25, 133] on link "Actions" at bounding box center [47, 134] width 57 height 6
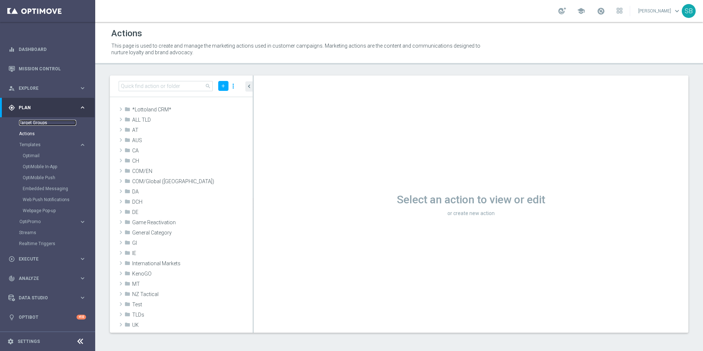
click at [23, 125] on link "Target Groups" at bounding box center [47, 123] width 57 height 6
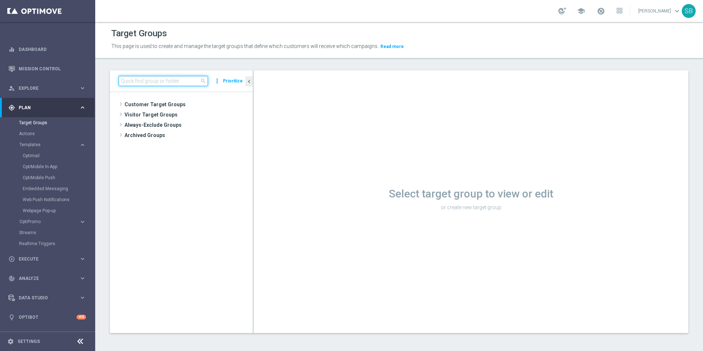
click at [156, 84] on input at bounding box center [163, 81] width 89 height 10
paste input "BR_LOT__TURBO_QUINA_NOCASINO_ACC__ALL_EMA_T&T_LT"
click at [151, 82] on input "BR_LOT__TURBO_QUINA_NOCASINO_ACC__ALL_EMA_T&T_LT" at bounding box center [163, 81] width 89 height 10
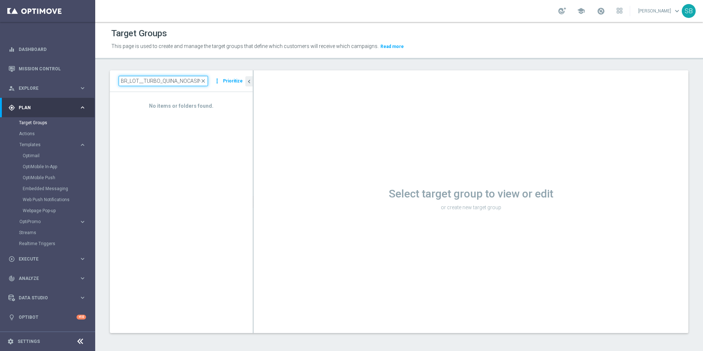
click at [142, 82] on input "BR_LOT__TURBO_QUINA_NOCASINO_ACC__ALL_EMA_T&T_LT" at bounding box center [163, 81] width 89 height 10
type input "BR_LOT_TURBO_QUINA_NOCASINO_ACC__ALL_EMA_T&T_LT"
click at [207, 104] on h3 "No items or folders found." at bounding box center [181, 106] width 132 height 7
click at [206, 82] on span "close" at bounding box center [203, 81] width 6 height 6
click at [136, 81] on input at bounding box center [163, 81] width 89 height 10
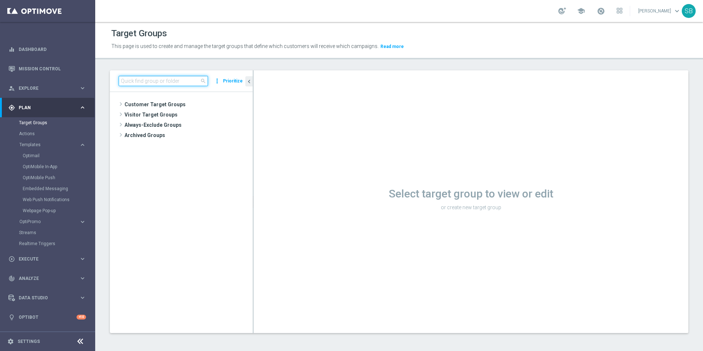
paste input "BR_LOT__TURBO_QUINA_NOCASINO_ACC__ALL_EMA_T&T_LT"
click at [146, 80] on input "BR_LOT__TURBO_QUINA_NOCASINO_ACC__ALL_EMA_T&T_LT" at bounding box center [163, 81] width 89 height 10
type input "&T_LT"
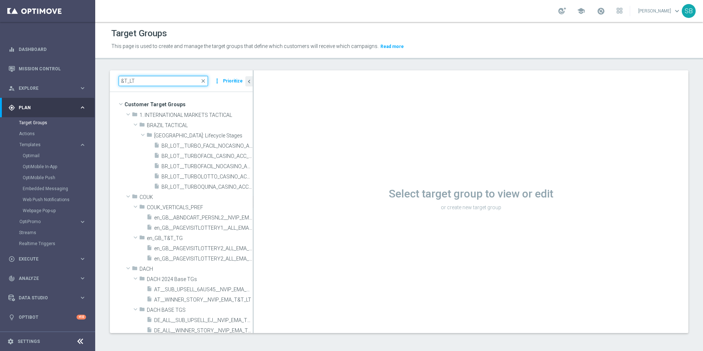
drag, startPoint x: 141, startPoint y: 83, endPoint x: 109, endPoint y: 81, distance: 32.7
click at [109, 81] on div "&T_LT close more_vert Prioritize Customer Target Groups library_add create_new_…" at bounding box center [399, 207] width 608 height 274
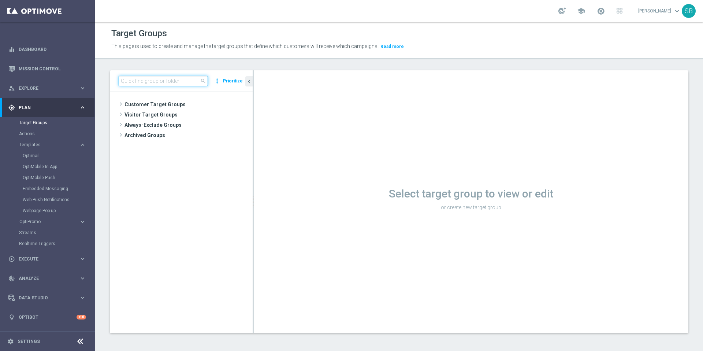
paste input "BR_LOT__TURBO_SENA_NOCASINO_ACC__ALL_EMA_T&T_LT"
type input "BR_LOT__TURBO_SENA_NOCASINO_ACC__ALL_EMA_T&T_LT"
click at [119, 105] on span at bounding box center [120, 104] width 7 height 9
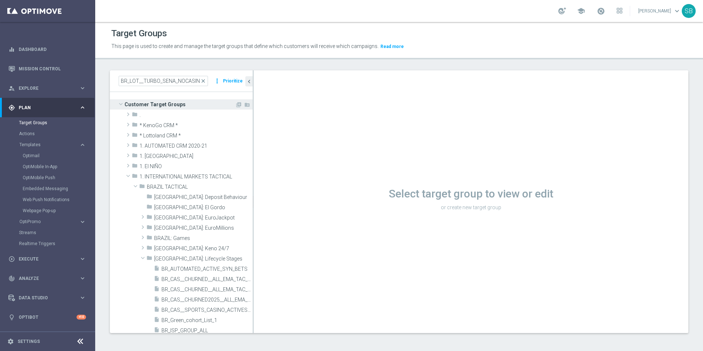
click at [119, 105] on span at bounding box center [120, 103] width 9 height 7
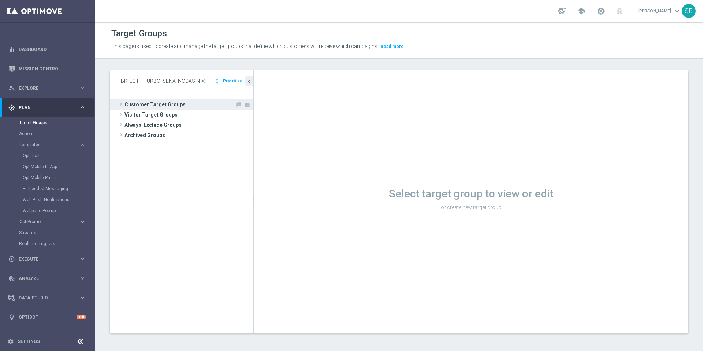
click at [121, 104] on span at bounding box center [120, 104] width 7 height 9
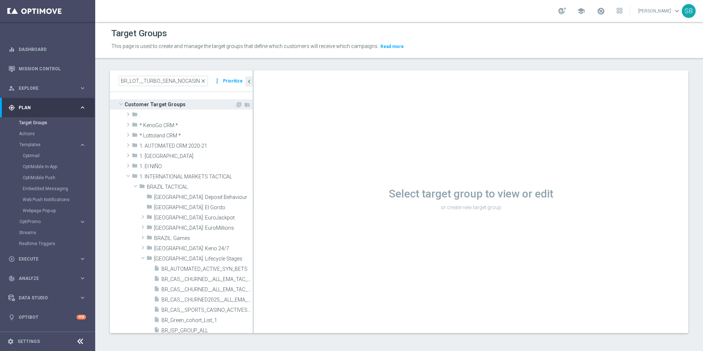
click at [121, 104] on span at bounding box center [120, 103] width 9 height 7
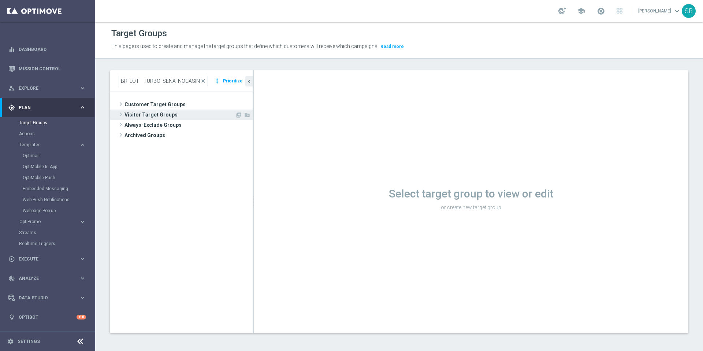
click at [122, 115] on span at bounding box center [120, 114] width 7 height 9
click at [122, 115] on span at bounding box center [120, 114] width 9 height 7
click at [122, 125] on span at bounding box center [120, 124] width 7 height 9
click at [122, 125] on span at bounding box center [120, 124] width 9 height 7
click at [122, 134] on span at bounding box center [120, 134] width 7 height 9
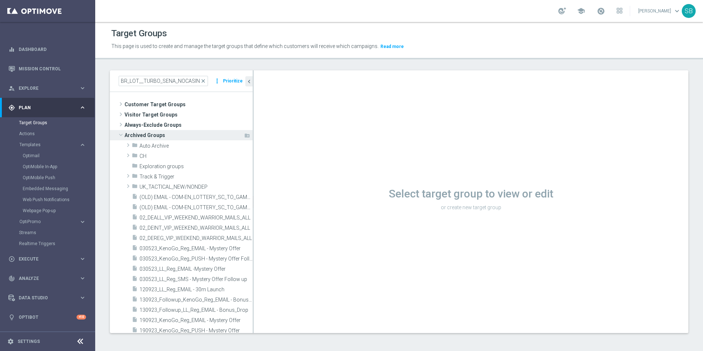
click at [122, 134] on span at bounding box center [120, 134] width 9 height 7
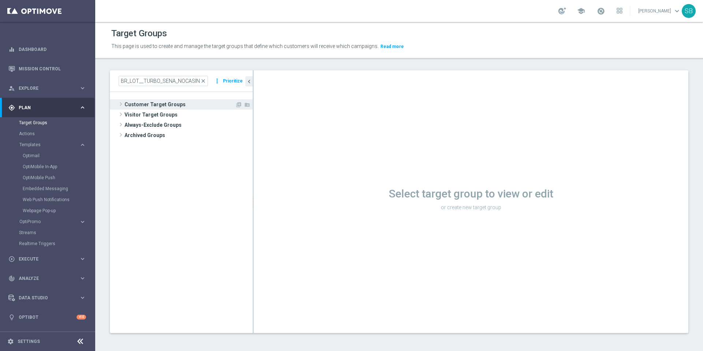
click at [121, 105] on span at bounding box center [120, 104] width 7 height 9
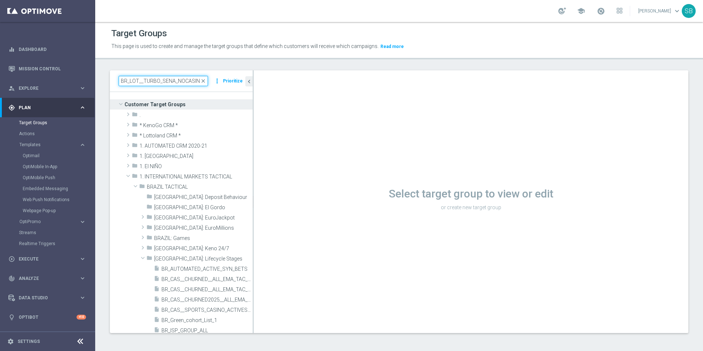
click at [201, 81] on input "BR_LOT__TURBO_SENA_NOCASINO_ACC__ALL_EMA_T&T_LT" at bounding box center [163, 81] width 89 height 10
click at [204, 82] on div "BR_LOT__TURBO_SENA_NOCASINO_ACC__ALL_EMA_T&T_LT close" at bounding box center [163, 81] width 89 height 10
click at [203, 81] on span "close" at bounding box center [203, 81] width 6 height 6
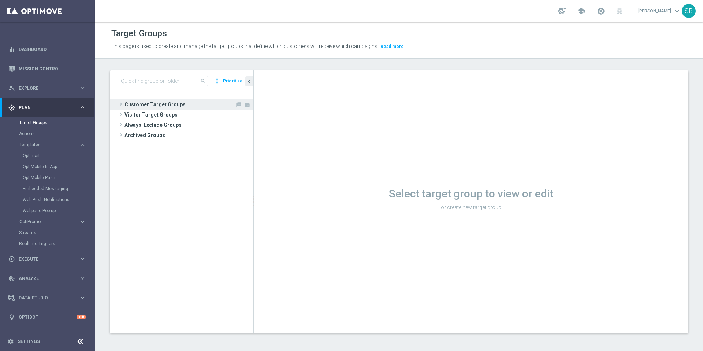
click at [168, 107] on span "Customer Target Groups" at bounding box center [180, 104] width 111 height 10
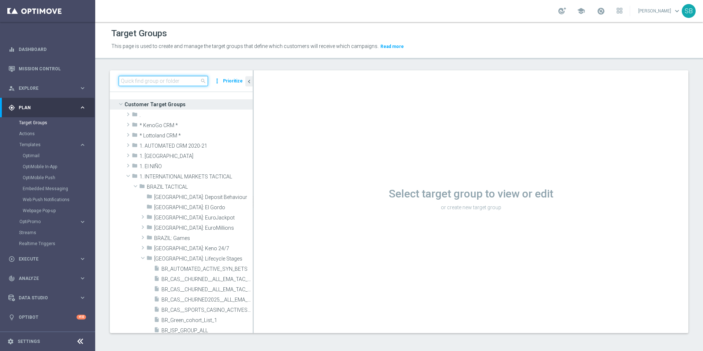
click at [142, 82] on input at bounding box center [163, 81] width 89 height 10
paste input "BR_LOT__TURBOFACIL_NOCASINO_ACC__ALL_EMA_T&T_LT"
type input "BR_LOT__TURBOFACIL_NOCASINO_ACC__ALL_EMA_T&T_LT"
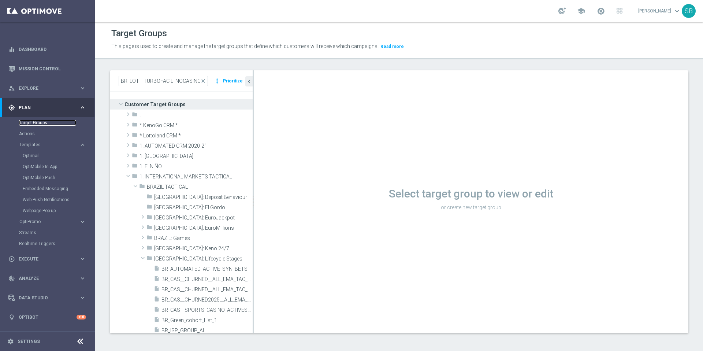
click at [43, 121] on link "Target Groups" at bounding box center [47, 123] width 57 height 6
click at [120, 104] on span at bounding box center [120, 103] width 9 height 7
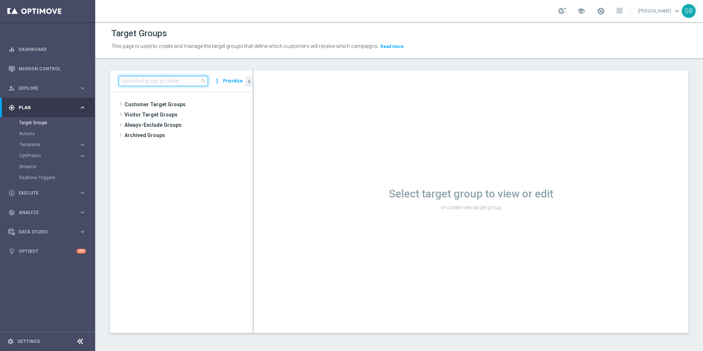
click at [137, 82] on input at bounding box center [163, 81] width 89 height 10
paste input "BR_LOT__TURBOFACIL_NOCASINO_ACC__ALL_EMA_T&T_LT"
type input "BR_LOT__TURBOFACIL_NOCASINO_ACC__ALL_EMA_T&T_LT"
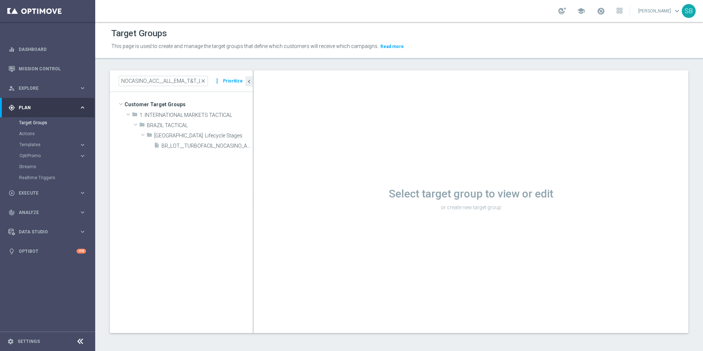
scroll to position [0, 0]
click at [206, 81] on span "close" at bounding box center [203, 81] width 6 height 6
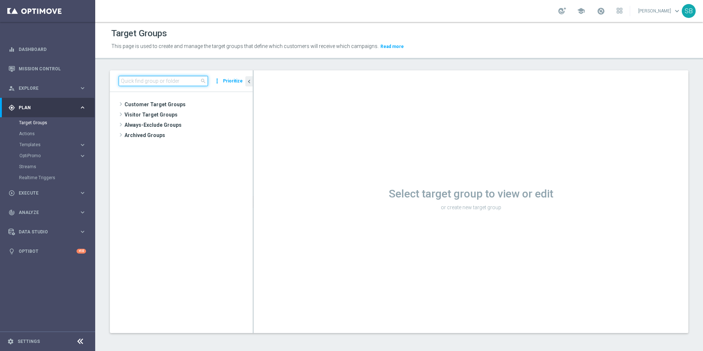
click at [179, 82] on input at bounding box center [163, 81] width 89 height 10
paste input "BR_LOT__TURBO_FACIL_NOCASINO_ACC__ALL_EMA_T&T_LT"
type input "BR_LOT__TURBO_FACIL_NOCASINO_ACC__ALL_EMA_T&T_LT"
click at [140, 79] on input at bounding box center [163, 81] width 89 height 10
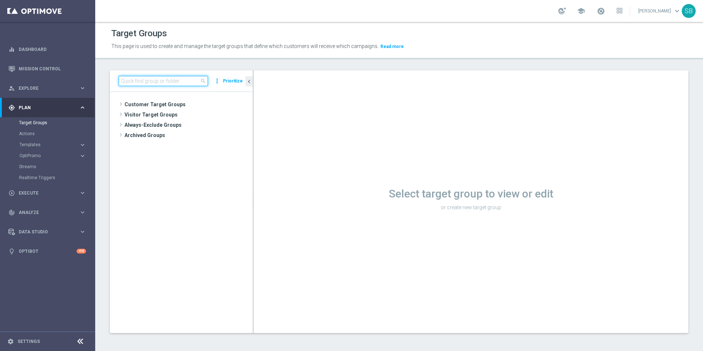
paste input "BR_LOT__TURBO_FACIL_NOCASINO_ACC__ALL_EMA_T&T_LT"
type input "BR_LOT__TURBO_FACIL_NOCASINO_ACC__ALL_EMA_T&T_LT"
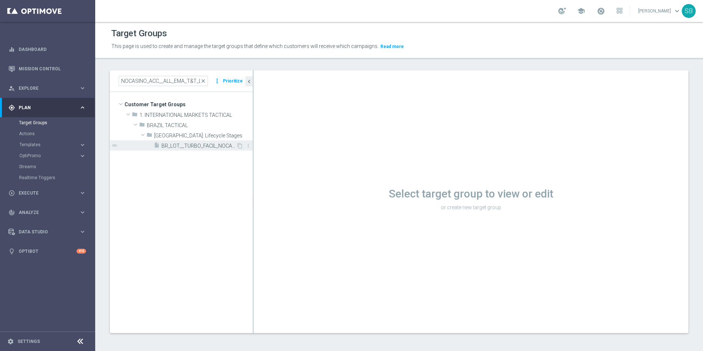
scroll to position [0, 0]
click at [204, 148] on span "BR_LOT__TURBO_FACIL_NOCASINO_ACC__ALL_EMA_T&T_LT" at bounding box center [198, 146] width 75 height 6
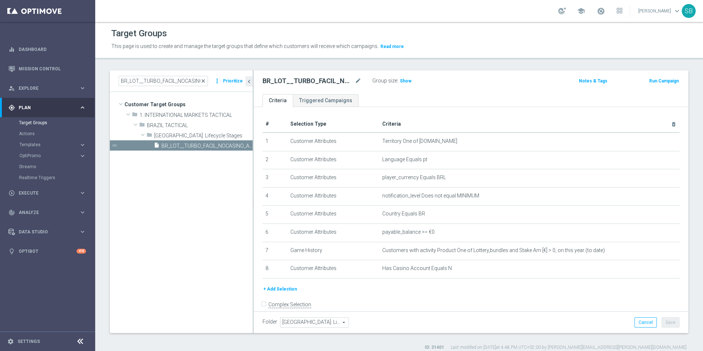
click at [205, 81] on span "close" at bounding box center [203, 81] width 6 height 6
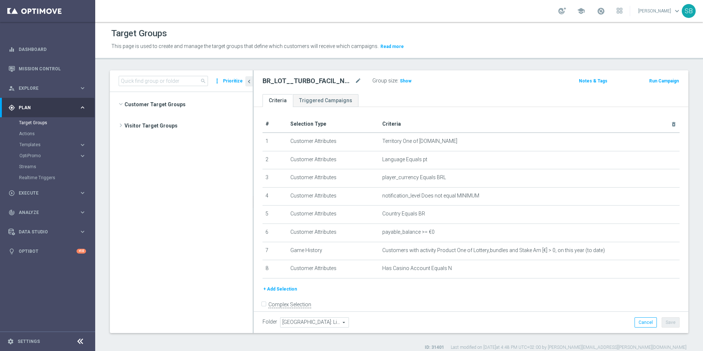
scroll to position [499, 0]
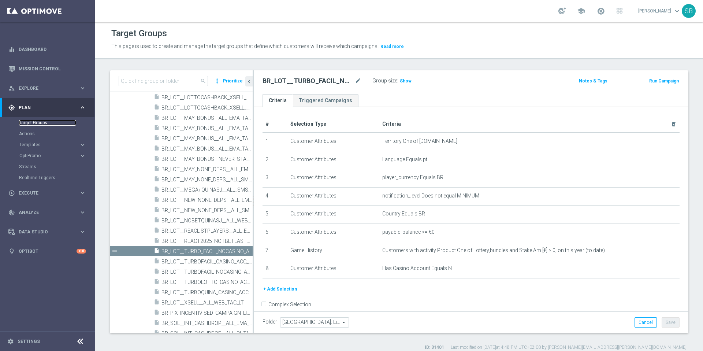
click at [28, 125] on link "Target Groups" at bounding box center [47, 123] width 57 height 6
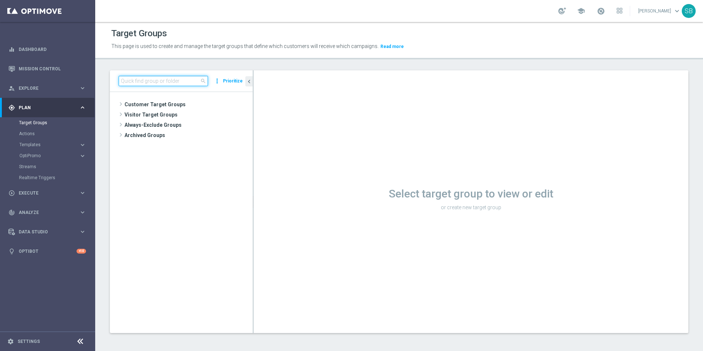
click at [145, 83] on input at bounding box center [163, 81] width 89 height 10
paste input "BR_LOT__TURBO_QUINA_NOCASINO_ACC__ALL_EMA_T&T_LT"
type input "BR_LOT__TURBO_QUINA_NOCASINO_ACC__ALL_EMA_T&T_LT"
click at [128, 78] on input at bounding box center [163, 81] width 89 height 10
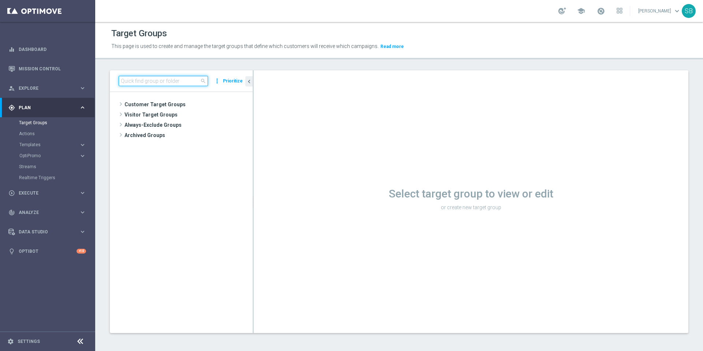
paste input "BR_LOT__TURBO_QUINA_NOCASINO_ACC__ALL_EMA_T&T_LT"
type input "BR_LOT__TURBO_QUINA_NOCASINO_ACC__ALL_EMA_T&T_LT"
drag, startPoint x: 144, startPoint y: 85, endPoint x: 118, endPoint y: 81, distance: 25.9
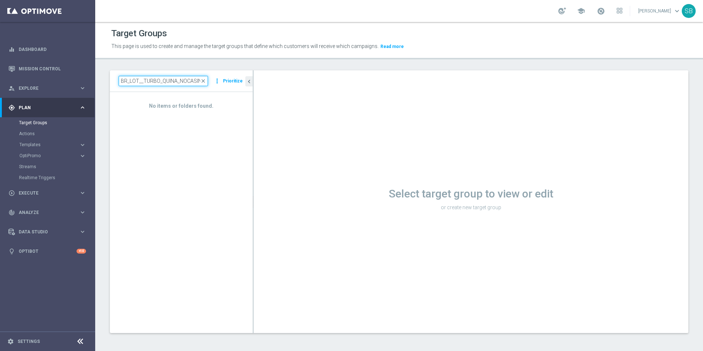
click at [118, 81] on div "BR_LOT__TURBO_QUINA_NOCASINO_ACC__ALL_EMA_T&T_LT close more_vert Prioritize" at bounding box center [181, 81] width 143 height 22
click at [129, 80] on input "BR_LOT__TURBO_QUINA_NOCASINO_ACC__ALL_EMA_T&T_LT" at bounding box center [163, 81] width 89 height 10
click at [131, 80] on input at bounding box center [163, 81] width 89 height 10
paste input "BR_LOT__TURBO_QUINA_NOCASINO_ACC__ALL_EMA_T&T_LT"
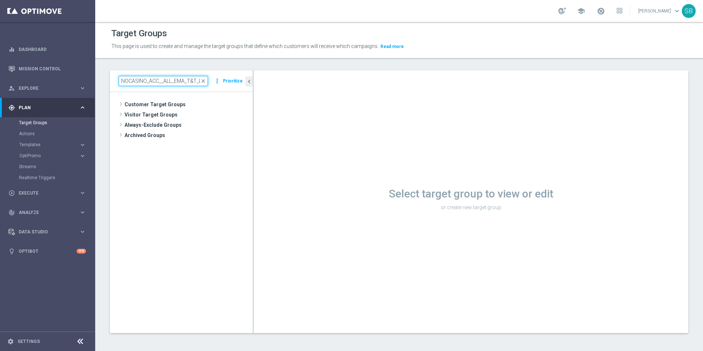
type input "BR_LOT__TURBO_QUINA_NOCASINO_ACC__ALL_EMA_T&T_LT"
click at [127, 82] on input at bounding box center [163, 81] width 89 height 10
paste input "BR_LOT__TURBO_QUINA_NOCASINO_ACC__ALL_EMA_T&T_LT"
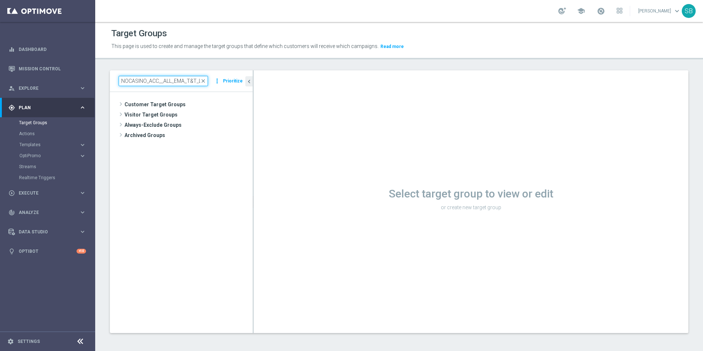
click at [153, 83] on input "BR_LOT__TURBO_QUINA_NOCASINO_ACC__ALL_EMA_T&T_LT" at bounding box center [163, 81] width 89 height 10
type input "BR_LOT__TURBO_QUINA_NOCASINO_ACC__ALL_EMA_T&T_LT"
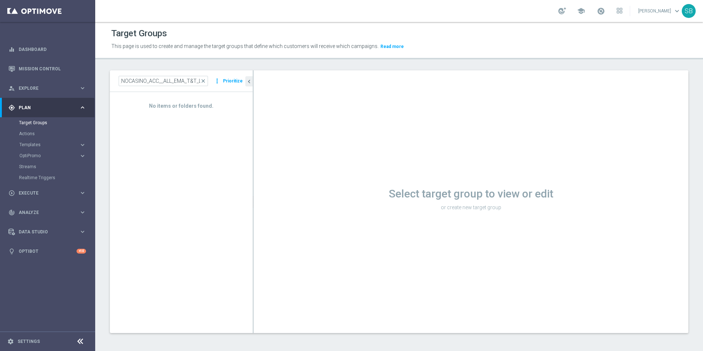
scroll to position [0, 0]
click at [204, 80] on span "close" at bounding box center [203, 81] width 6 height 6
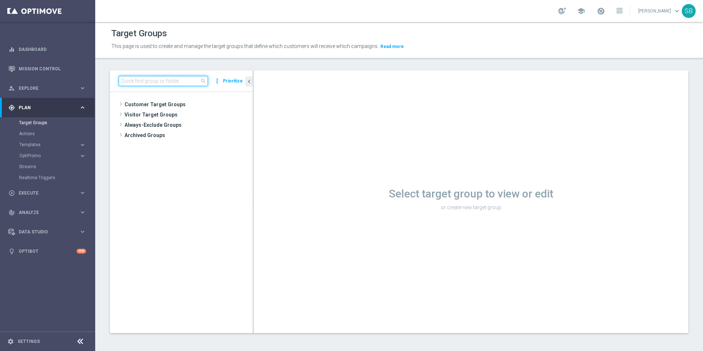
click at [153, 81] on input at bounding box center [163, 81] width 89 height 10
paste input "BR_LOT__TURBO_QUINA_NOCASINO_ACC__ALL_EMA_T&T_LT"
type input "BR_LOT__TURBO_QUINA_NOCASINO_ACC__ALL_EMA_T&T_LT"
click at [138, 81] on input at bounding box center [163, 81] width 89 height 10
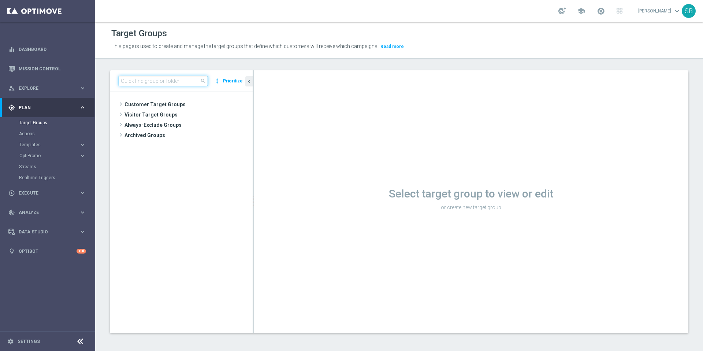
paste input "BR_LOT__TURBO_QUINA_NOCASINO_ACC__ALL_EMA_T&T_LT"
type input "BR_LOT__TURBO_QUINA_NOCASINO_ACC__ALL_EMA_T&T_LT"
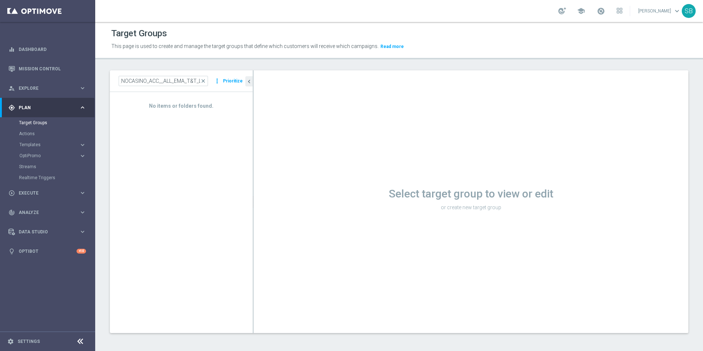
scroll to position [0, 0]
click at [161, 78] on input "BR_LOT__TURBO_QUINA_NOCASINO_ACC__ALL_EMA_T&T_LT" at bounding box center [163, 81] width 89 height 10
drag, startPoint x: 122, startPoint y: 81, endPoint x: 228, endPoint y: 88, distance: 106.5
click at [228, 88] on div "BR_LOT__TURBO_QUINA_NOCASINO_ACC__ALL_EMA_T&T_LT close more_vert Prioritize" at bounding box center [181, 81] width 143 height 22
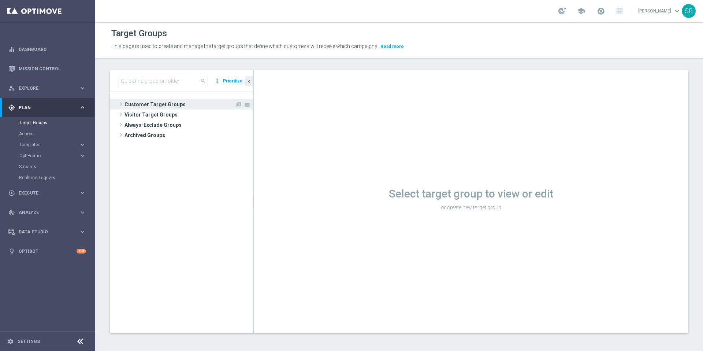
click at [119, 103] on span at bounding box center [120, 104] width 7 height 9
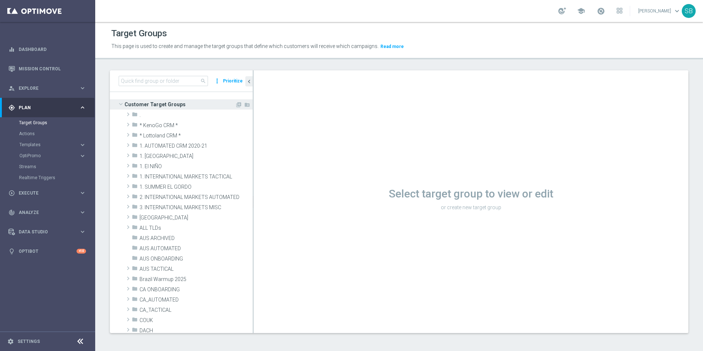
click at [119, 103] on span at bounding box center [120, 103] width 9 height 7
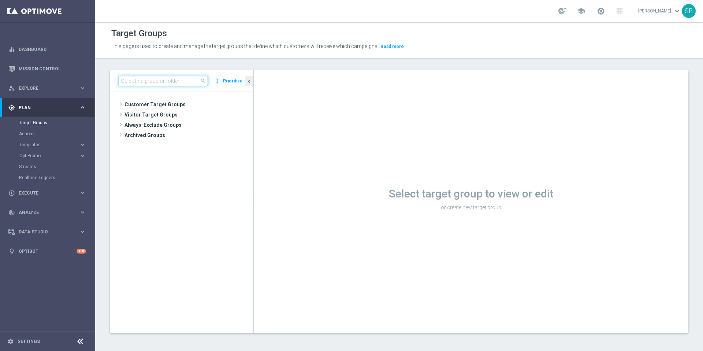
click at [130, 83] on input at bounding box center [163, 81] width 89 height 10
paste input "BR_LOT__TURBO_QUINA_NOCASINO_ACC__ALL_EMA_T&T_LT"
type input "BR_LOT__TURBO_QUINA_NOCASINO_ACC__ALL_EMA_T&T_LT"
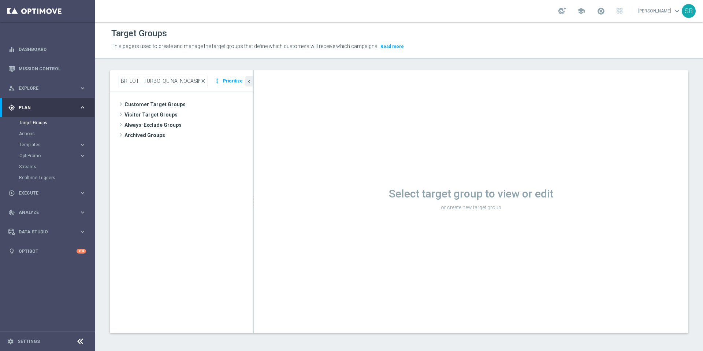
click at [204, 82] on span "close" at bounding box center [203, 81] width 6 height 6
click at [180, 83] on input at bounding box center [163, 81] width 89 height 10
paste input "BR_LOT__TURBO_QUINA_NOCASINO_ACC__ALL_EMA_T&T_LT"
drag, startPoint x: 142, startPoint y: 81, endPoint x: 111, endPoint y: 81, distance: 31.1
click at [111, 81] on div "BR_LOT__TURBO_QUINA_NOCASINO_ACC__ALL_EMA_T&T_LT close more_vert Prioritize" at bounding box center [181, 81] width 143 height 22
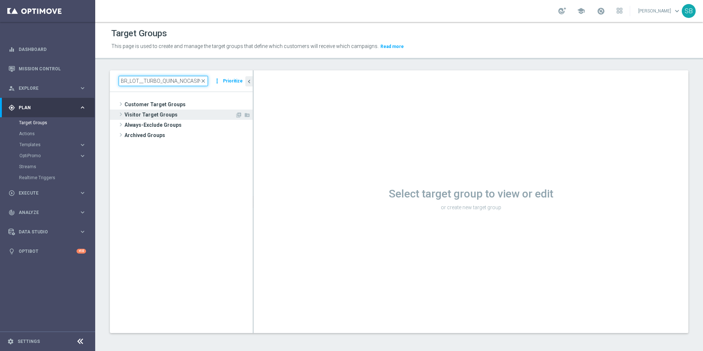
type input "BR_LOT__TURBO_QUINA_NOCASINO_ACC__ALL_EMA_T&T_LT"
click at [218, 118] on span "Visitor Target Groups" at bounding box center [180, 114] width 111 height 10
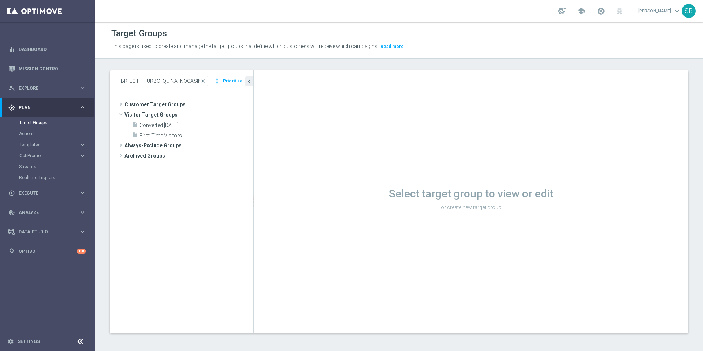
click at [288, 110] on div "Select target group to view or edit or create new target group" at bounding box center [471, 201] width 435 height 263
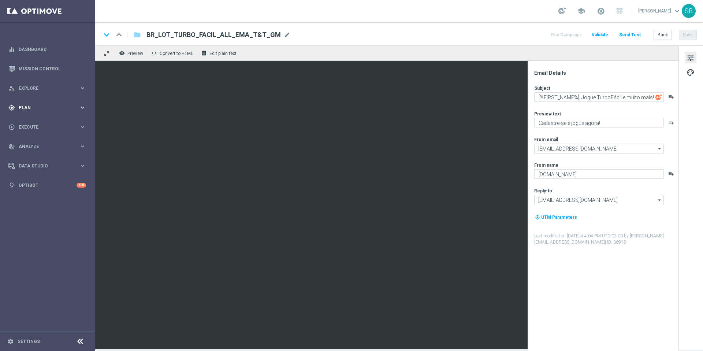
click at [27, 107] on span "Plan" at bounding box center [49, 107] width 60 height 4
click at [33, 126] on div "Target Groups" at bounding box center [56, 122] width 75 height 11
click at [33, 125] on link "Target Groups" at bounding box center [47, 123] width 57 height 6
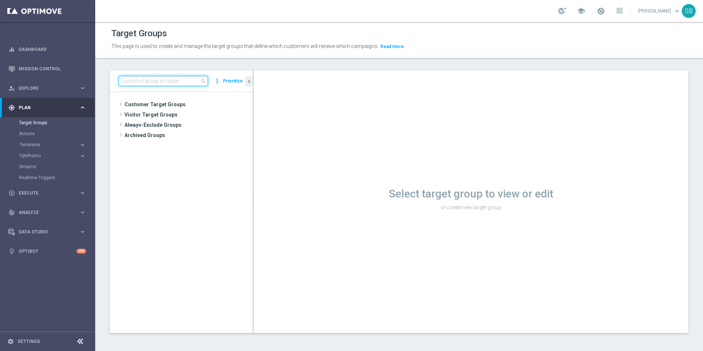
click at [148, 83] on input at bounding box center [163, 81] width 89 height 10
paste input "BR_LOT__TURBO_QUINA_NOCASINO_ACC__ALL_EMA_T&T_LT"
type input "BR_LOT__TURBO_QUINA_NOCASINO_ACC__ALL_EMA_T&T_LT"
click at [139, 83] on input "BR_LOT__TURBO_QUINA_NOCASINO_ACC__ALL_EMA_T&T_LT" at bounding box center [163, 81] width 89 height 10
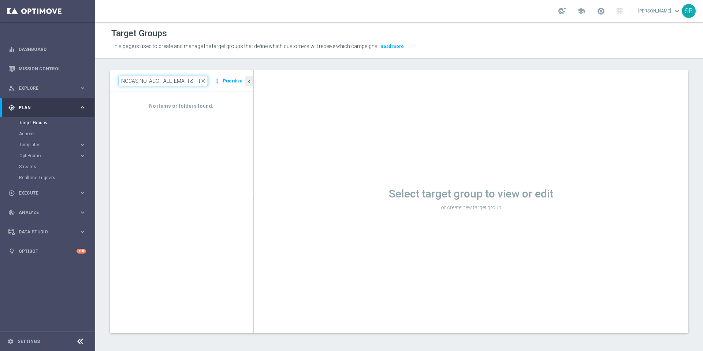
click at [139, 83] on input "BR_LOT__TURBO_QUINA_NOCASINO_ACC__ALL_EMA_T&T_LT" at bounding box center [163, 81] width 89 height 10
click at [138, 83] on input "BR_LOT__TURBO_QUINA_NOCASINO_ACC__ALL_EMA_T&T_LT" at bounding box center [163, 81] width 89 height 10
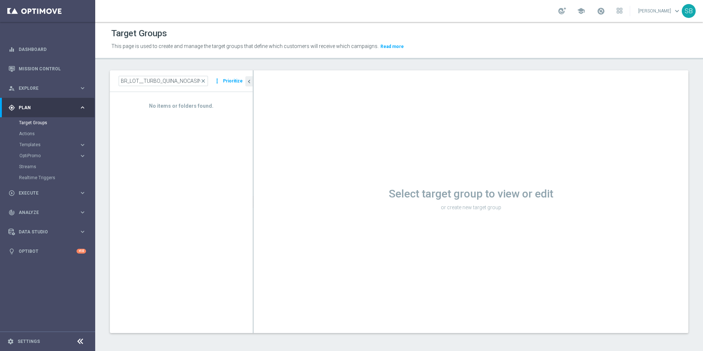
click at [163, 168] on div "No items or folders found." at bounding box center [181, 212] width 143 height 241
click at [580, 12] on span "school" at bounding box center [581, 11] width 8 height 8
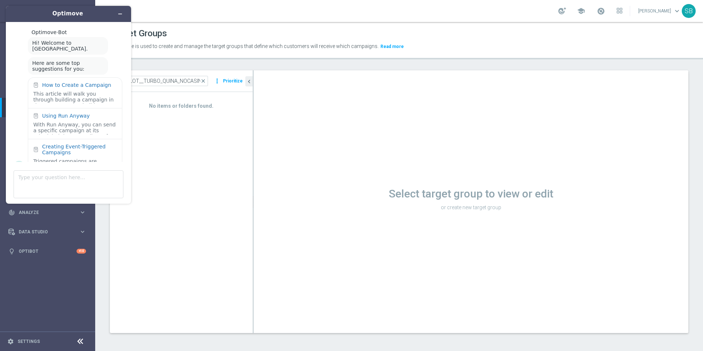
scroll to position [14, 0]
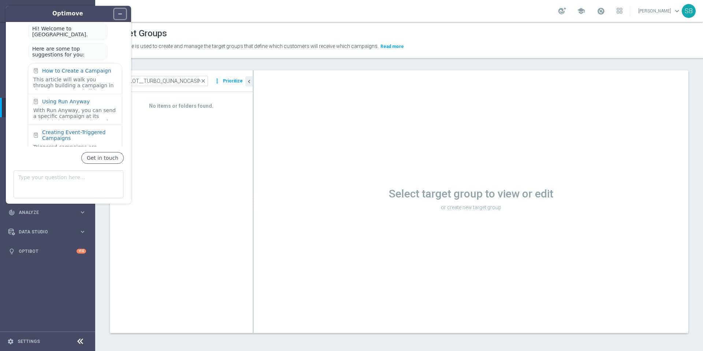
click at [120, 16] on icon "Minimize widget" at bounding box center [120, 13] width 5 height 5
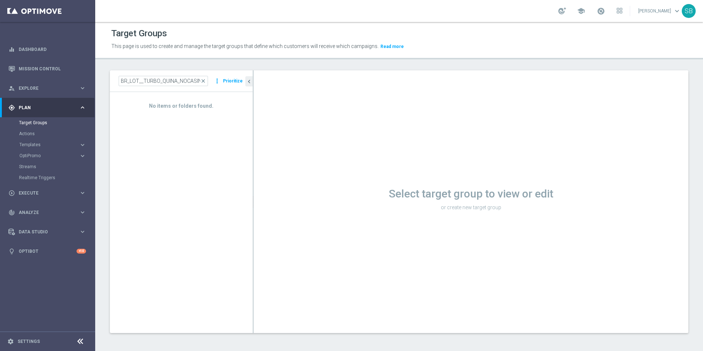
click at [39, 126] on div "Target Groups" at bounding box center [56, 122] width 75 height 11
click at [37, 124] on link "Target Groups" at bounding box center [47, 123] width 57 height 6
click at [82, 109] on icon "keyboard_arrow_right" at bounding box center [82, 107] width 7 height 7
click at [85, 108] on icon "keyboard_arrow_right" at bounding box center [82, 107] width 7 height 7
click at [175, 84] on input "BR_LOT__TURBO_QUINA_NOCASINO_ACC__ALL_EMA_T&T_LT" at bounding box center [163, 81] width 89 height 10
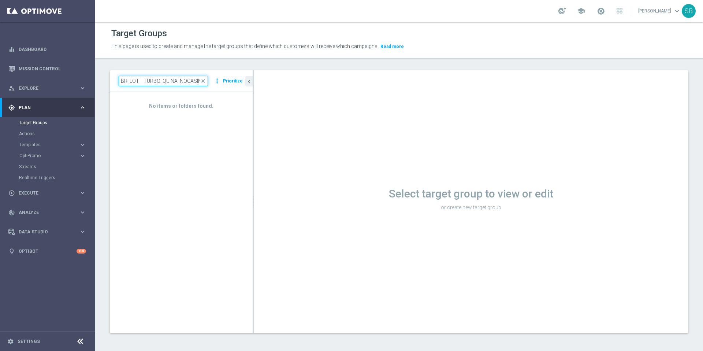
click at [175, 84] on input "BR_LOT__TURBO_QUINA_NOCASINO_ACC__ALL_EMA_T&T_LT" at bounding box center [163, 81] width 89 height 10
click at [153, 83] on input at bounding box center [163, 81] width 89 height 10
paste input "BR_LOT__TURBO_QUINA_NOCASINO_ACC__ALL_EMA_T&T_LT"
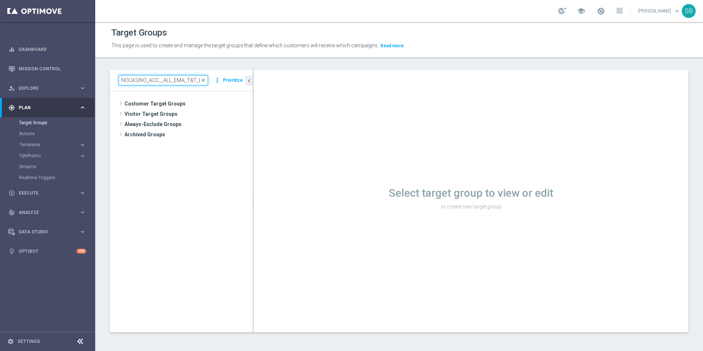
type input "BR_LOT__TURBO_QUINA_NOCASINO_ACC__ALL_EMA_T&T_LT"
click at [31, 124] on link "Target Groups" at bounding box center [47, 123] width 57 height 6
click at [31, 134] on link "Actions" at bounding box center [47, 134] width 57 height 6
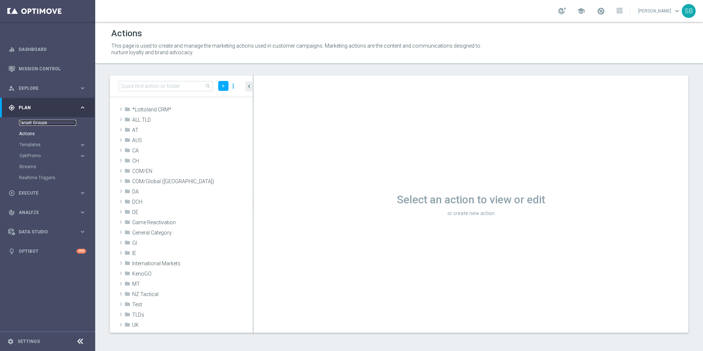
click at [41, 125] on link "Target Groups" at bounding box center [47, 123] width 57 height 6
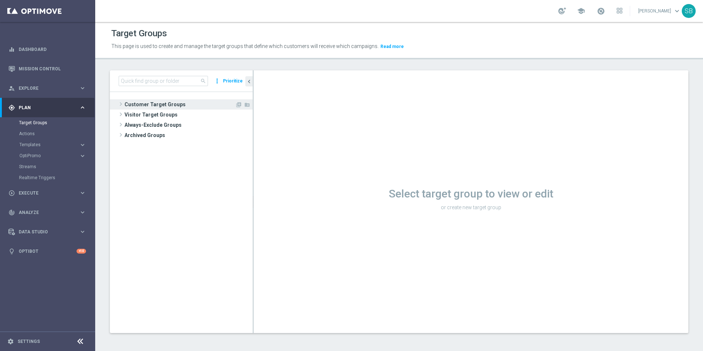
click at [120, 105] on span at bounding box center [120, 104] width 7 height 9
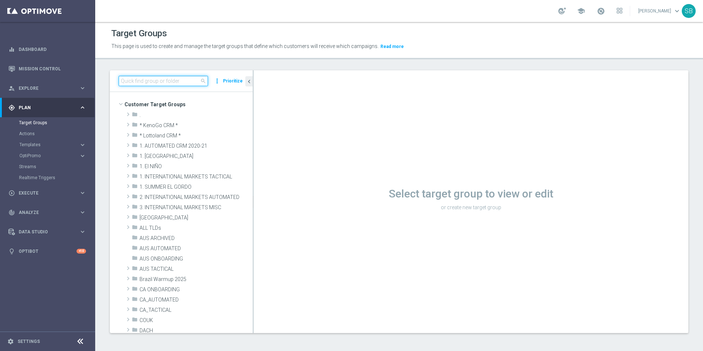
click at [138, 79] on input at bounding box center [163, 81] width 89 height 10
paste input "BR_LOT__TURBO_QUINA_NOCASINO_ACC__ALL_EMA_T&T_LT"
type input "BR_LOT__TURBO_QUINA_NOCASINO_ACC__ALL_EMA_T&T_LT"
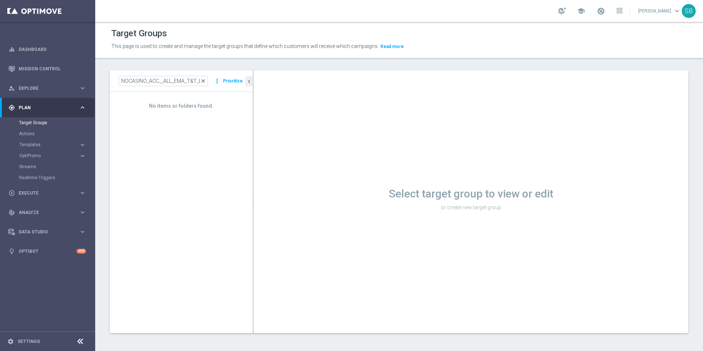
scroll to position [0, 0]
click at [206, 81] on span "close" at bounding box center [203, 81] width 6 height 6
click at [138, 135] on span "Archived Groups" at bounding box center [184, 135] width 119 height 10
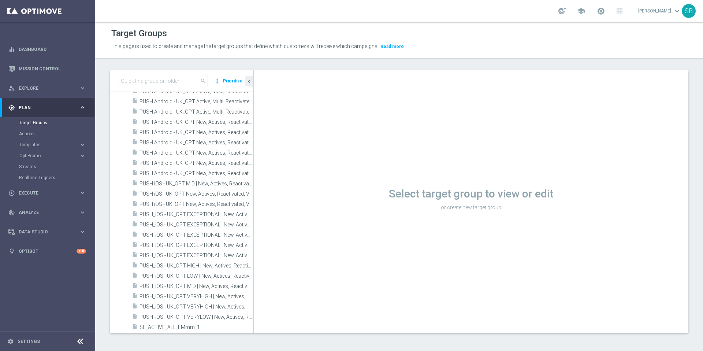
scroll to position [2027, 0]
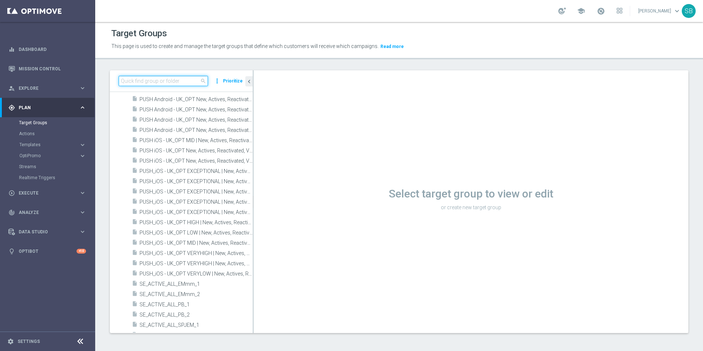
click at [143, 82] on input at bounding box center [163, 81] width 89 height 10
paste input "BR_LOT__TURBO_QUINA_NOCASINO_ACC__ALL_EMA_T&T_LT"
type input "BR_LOT__TURBO_QUINA_NOCASINO_ACC__ALL_EMA_T&T_LT"
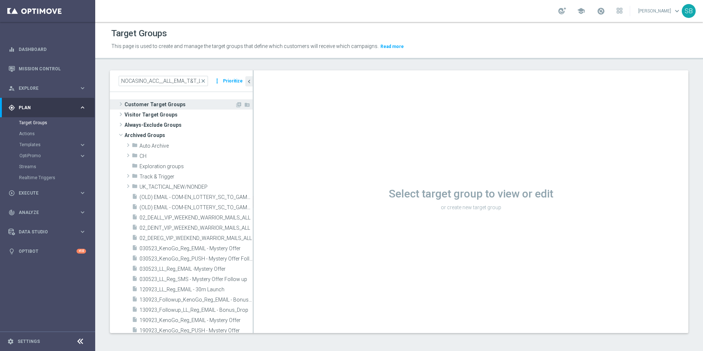
scroll to position [0, 0]
click at [146, 106] on span "Customer Target Groups" at bounding box center [180, 104] width 111 height 10
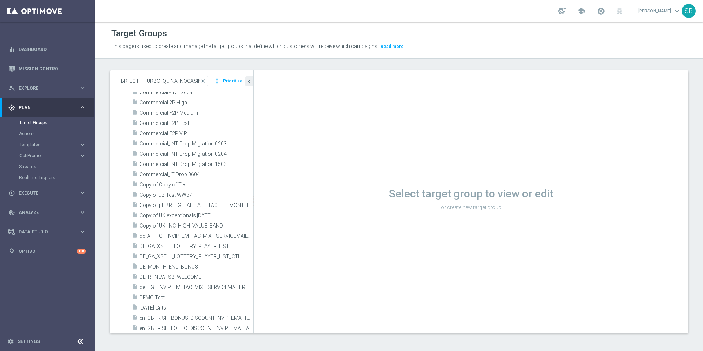
scroll to position [861, 0]
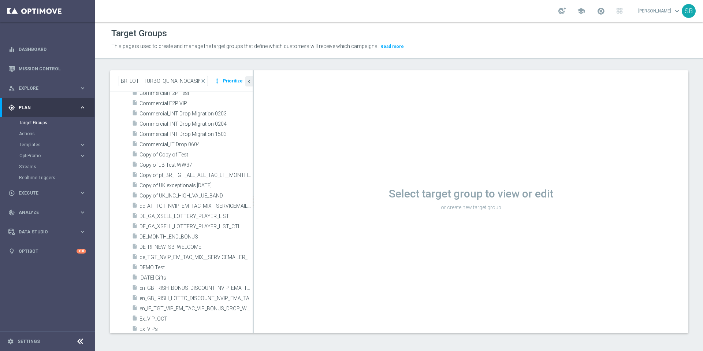
click at [336, 141] on div "Select target group to view or edit or create new target group" at bounding box center [471, 201] width 435 height 263
click at [26, 125] on link "Target Groups" at bounding box center [47, 123] width 57 height 6
click at [27, 111] on div "gps_fixed Plan keyboard_arrow_right" at bounding box center [47, 107] width 94 height 19
click at [42, 111] on div "gps_fixed Plan" at bounding box center [43, 107] width 71 height 7
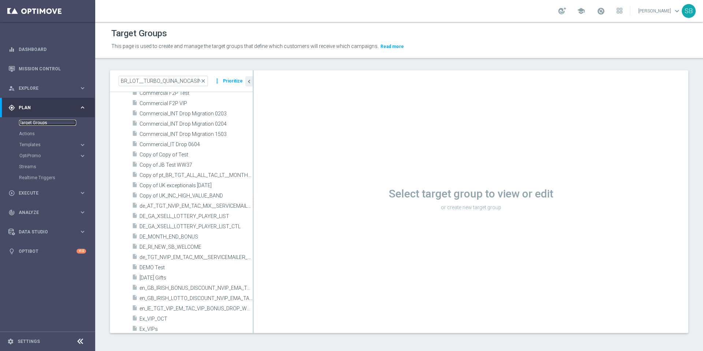
click at [36, 121] on link "Target Groups" at bounding box center [47, 123] width 57 height 6
click at [36, 122] on link "Target Groups" at bounding box center [47, 123] width 57 height 6
click at [37, 123] on link "Target Groups" at bounding box center [47, 123] width 57 height 6
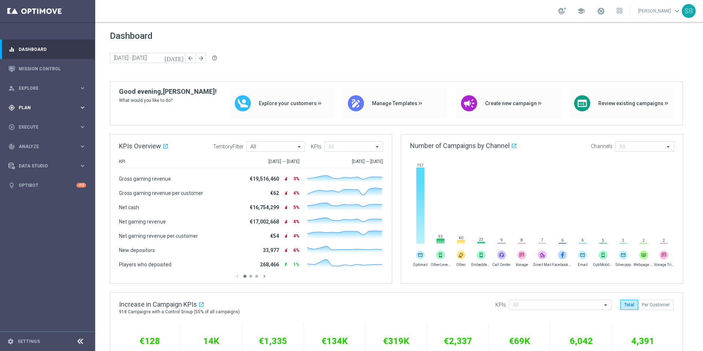
click at [30, 111] on div "gps_fixed Plan keyboard_arrow_right" at bounding box center [47, 107] width 94 height 19
click at [32, 123] on link "Target Groups" at bounding box center [47, 123] width 57 height 6
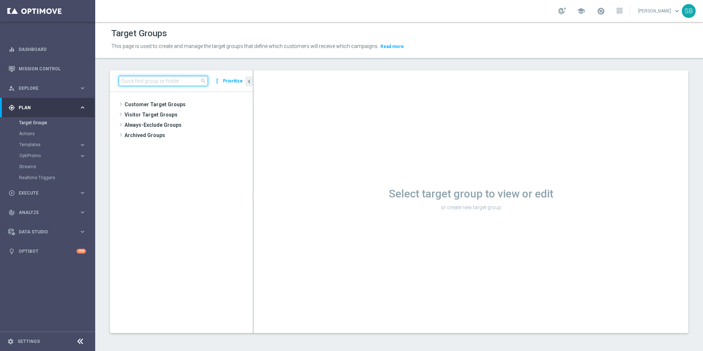
click at [128, 82] on input at bounding box center [163, 81] width 89 height 10
paste input "BR_LOT__TURBO_SENA_NOCASINO_ACC__ALL_EMA_T&T_LT"
type input "BR_LOT__TURBO_SENA_NOCASINO_ACC__ALL_EMA_T&T_LT"
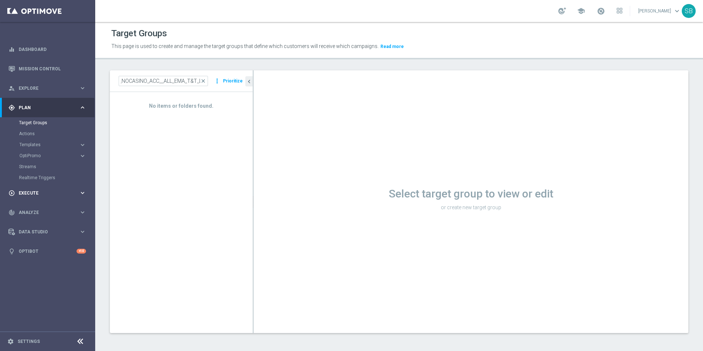
scroll to position [0, 0]
click at [205, 81] on span "close" at bounding box center [203, 81] width 6 height 6
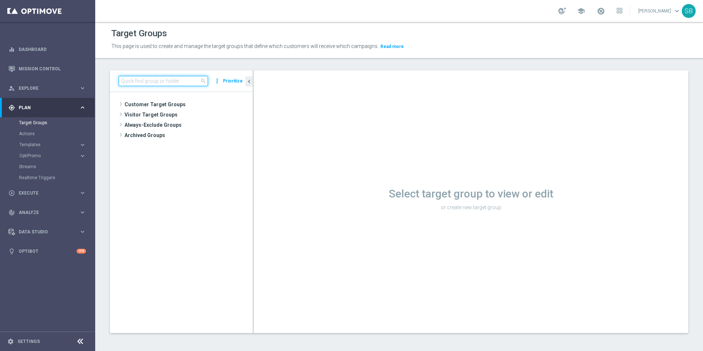
click at [171, 81] on input at bounding box center [163, 81] width 89 height 10
paste input "BR_LOT__TURBO_SENA_NOCASINO_ACC__ALL_EMA_T&T_LT"
type input "BR_LOT__TURBO_SENA_NOCASINO_ACC__ALL_EMA_T&T_LT"
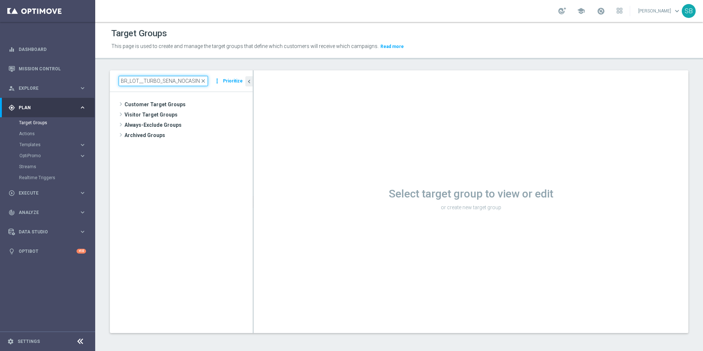
drag, startPoint x: 153, startPoint y: 84, endPoint x: 140, endPoint y: 81, distance: 14.4
click at [140, 81] on input "BR_LOT__TURBO_SENA_NOCASINO_ACC__ALL_EMA_T&T_LT" at bounding box center [163, 81] width 89 height 10
click at [240, 153] on tree-viewport "Customer Target Groups library_add create_new_folder" at bounding box center [181, 212] width 143 height 241
click at [145, 105] on span "Customer Target Groups" at bounding box center [180, 104] width 111 height 10
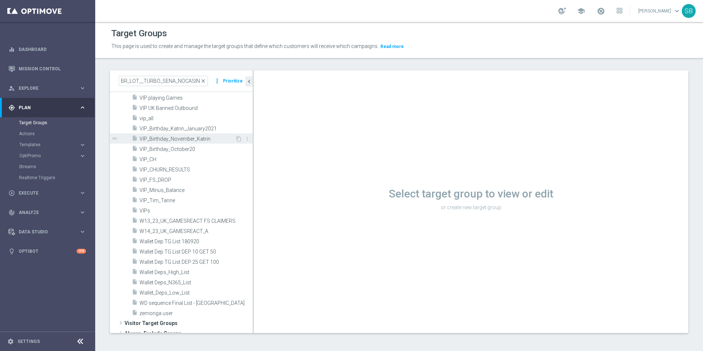
scroll to position [2866, 0]
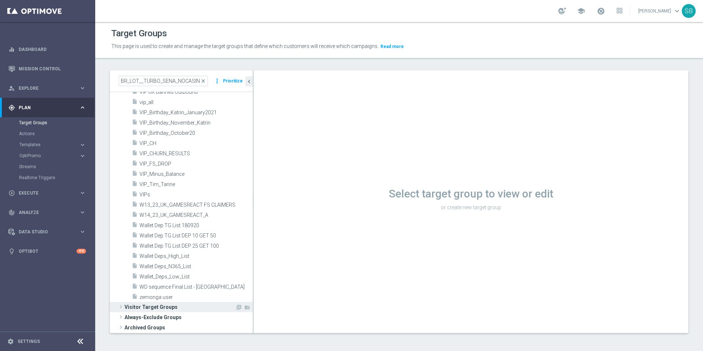
click at [133, 306] on span "Visitor Target Groups" at bounding box center [180, 307] width 111 height 10
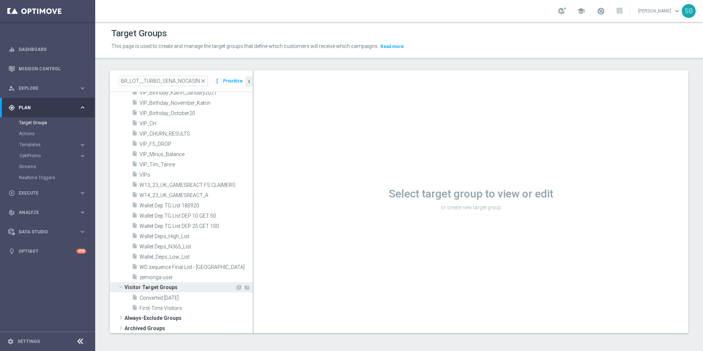
scroll to position [2885, 0]
click at [131, 328] on span "Archived Groups" at bounding box center [184, 327] width 119 height 10
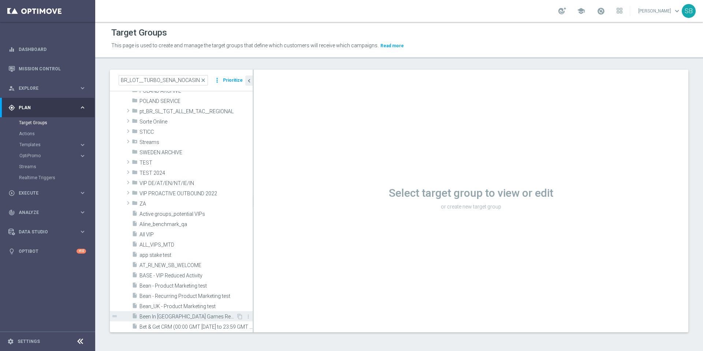
scroll to position [0, 0]
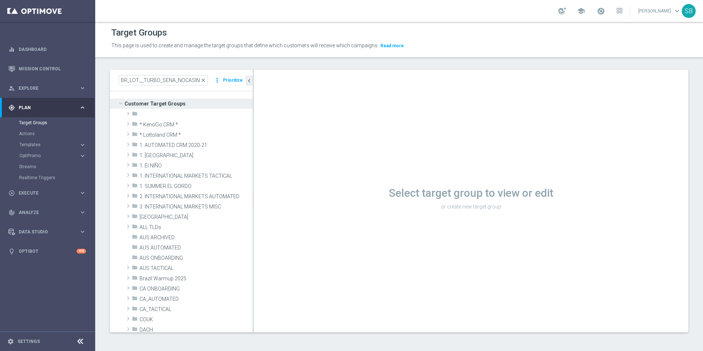
click at [27, 111] on div "gps_fixed Plan keyboard_arrow_right" at bounding box center [47, 107] width 94 height 19
click at [382, 47] on button "Read more" at bounding box center [392, 46] width 25 height 8
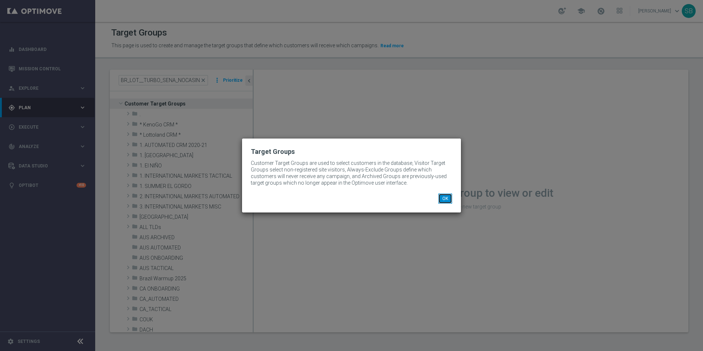
click at [446, 200] on button "OK" at bounding box center [445, 198] width 14 height 10
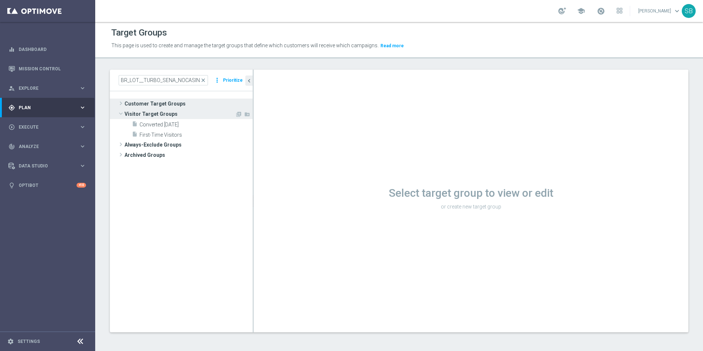
click at [121, 114] on span at bounding box center [120, 113] width 9 height 7
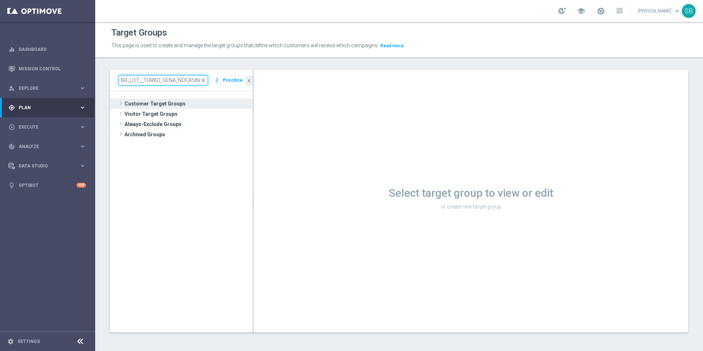
click at [160, 80] on input "BR_LOT__TURBO_SENA_NOCASINO_ACC__ALL_EMA_T&T_LT" at bounding box center [163, 80] width 89 height 10
click at [33, 49] on link "Dashboard" at bounding box center [52, 49] width 67 height 19
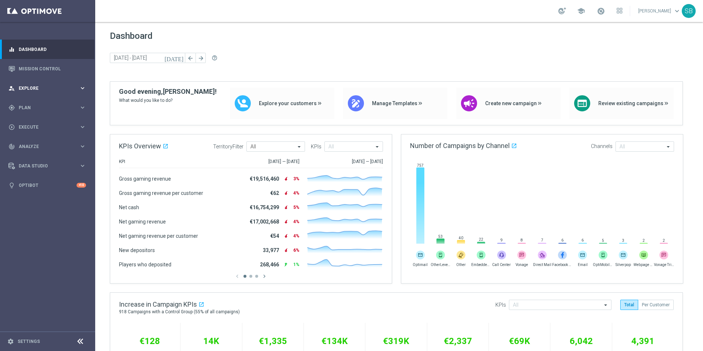
click at [31, 89] on span "Explore" at bounding box center [49, 88] width 60 height 4
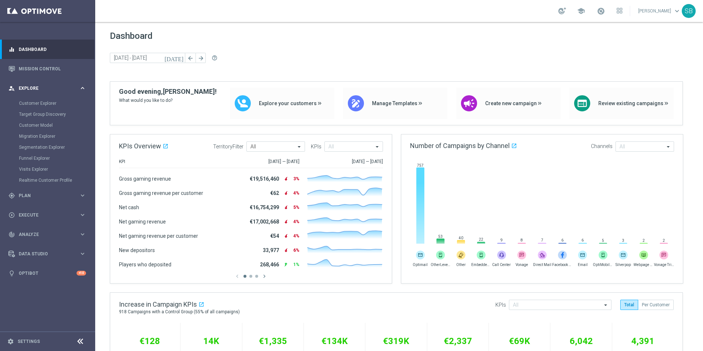
click at [43, 90] on span "Explore" at bounding box center [49, 88] width 60 height 4
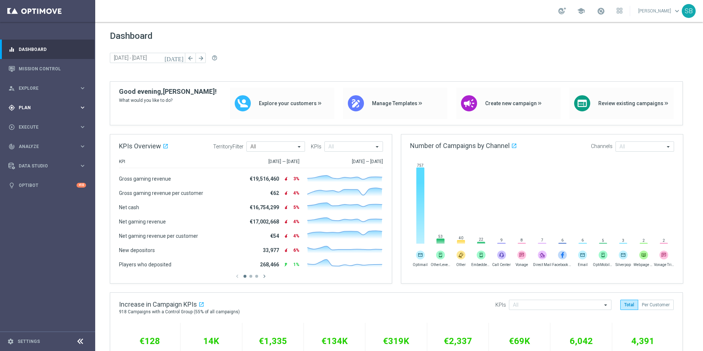
click at [33, 107] on span "Plan" at bounding box center [49, 107] width 60 height 4
click at [38, 122] on link "Target Groups" at bounding box center [47, 123] width 57 height 6
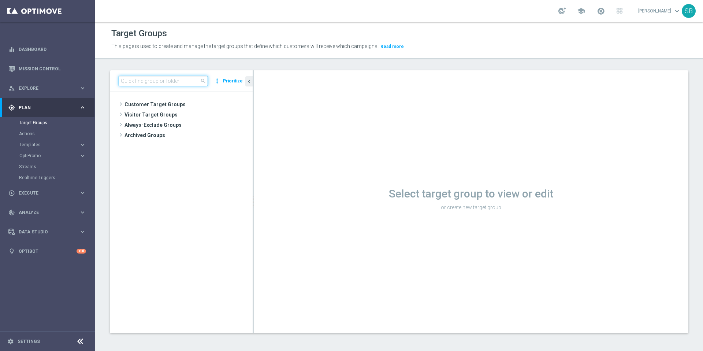
click at [160, 84] on input at bounding box center [163, 81] width 89 height 10
paste input "BR_LOT__TURBO_SENA_NOCASINO_ACC__ALL_EMA_T&T_LT"
drag, startPoint x: 156, startPoint y: 82, endPoint x: 115, endPoint y: 83, distance: 41.0
click at [115, 83] on div "BR_LOT__TURBO_SENA_NOCASINO_ACC__ALL_EMA_T&T_LT close more_vert Prioritize" at bounding box center [181, 81] width 143 height 22
click at [123, 82] on input "BR_LOT__TURBO_SENA_NOCASINO_ACC__ALL_EMA_T&T_LT" at bounding box center [163, 81] width 89 height 10
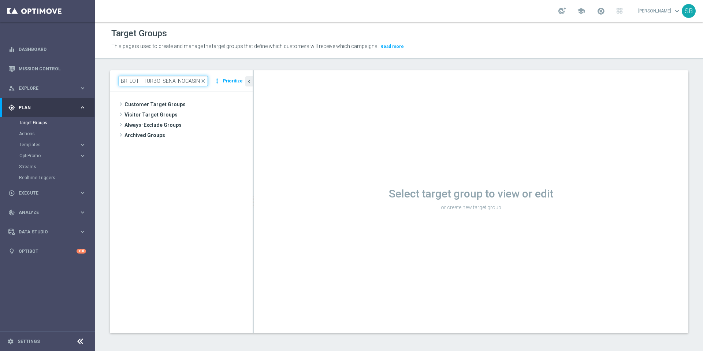
scroll to position [0, 56]
drag, startPoint x: 122, startPoint y: 81, endPoint x: 209, endPoint y: 85, distance: 88.0
click at [209, 85] on div "BR_LOT__TURBO_SENA_NOCASINO_ACC__ALL_EMA_T&T_LT close more_vert Prioritize" at bounding box center [181, 81] width 125 height 10
type input "BR_LOT__TURBO_SENA_NOCASINO_ACC__ALL_EMA_T&T_LT"
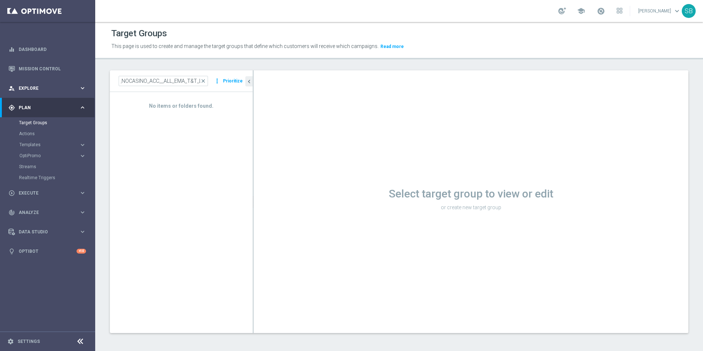
scroll to position [0, 0]
click at [205, 81] on span "close" at bounding box center [203, 81] width 6 height 6
click at [205, 81] on span "search" at bounding box center [203, 81] width 6 height 6
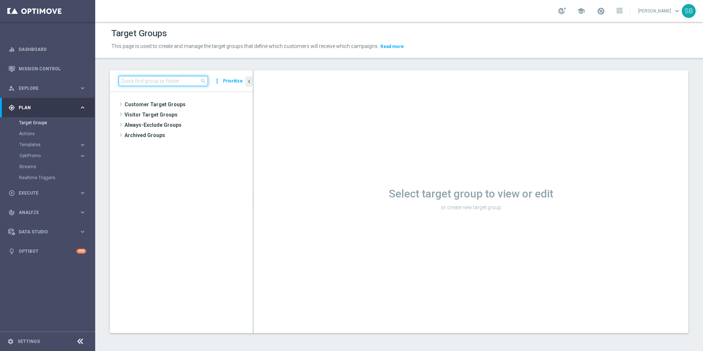
click at [177, 81] on input at bounding box center [163, 81] width 89 height 10
paste input "BR_LOT__TURBO_FACIL_NOCASINO_ACC__ALL_EMA_T&T_LT"
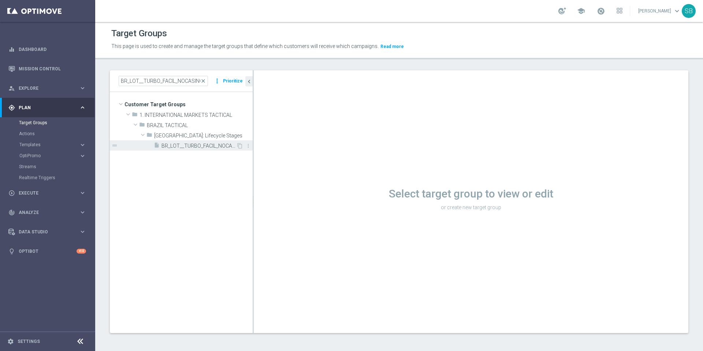
click at [198, 146] on span "BR_LOT__TURBO_FACIL_NOCASINO_ACC__ALL_EMA_T&T_LT" at bounding box center [198, 146] width 75 height 6
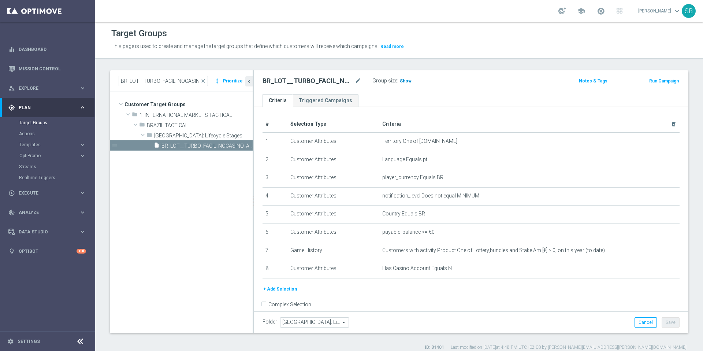
click at [406, 81] on span "Show" at bounding box center [406, 80] width 12 height 5
drag, startPoint x: 162, startPoint y: 82, endPoint x: 174, endPoint y: 82, distance: 11.4
click at [174, 82] on input "BR_LOT__TURBO_FACIL_NOCASINO_ACC__ALL_EMA_T&T_LT" at bounding box center [163, 81] width 89 height 10
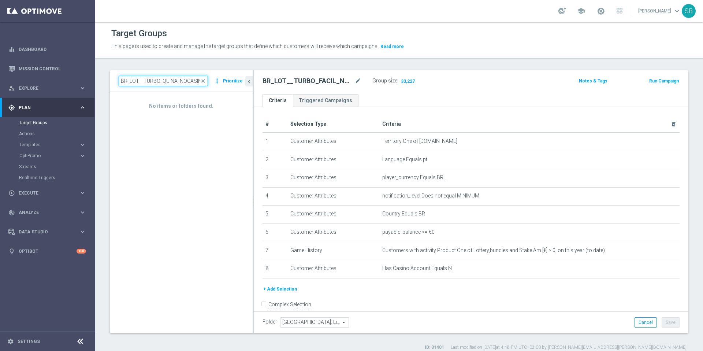
type input "BR_LOT__TURBO_QUINA_NOCASINO_ACC__ALL_EMA_T&T_LT"
click at [41, 124] on link "Target Groups" at bounding box center [47, 123] width 57 height 6
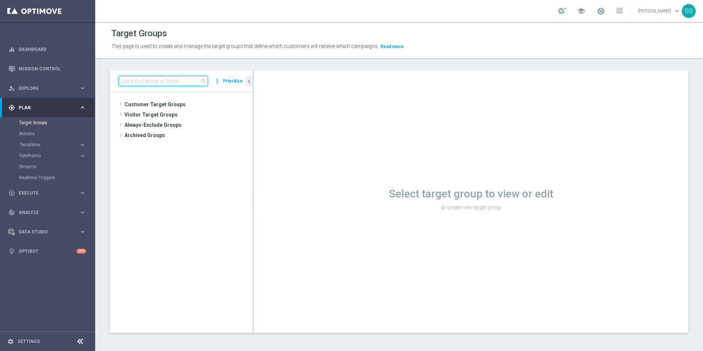
click at [154, 81] on input at bounding box center [163, 81] width 89 height 10
paste input "BR_LOT__TURBO_SENA_NOCASINO_ACC__ALL_EMA_T&T_LT,"
type input "BR_LOT__TURBO_SENA_NOCASINO_ACC__ALL_EMA_T&T_LT,"
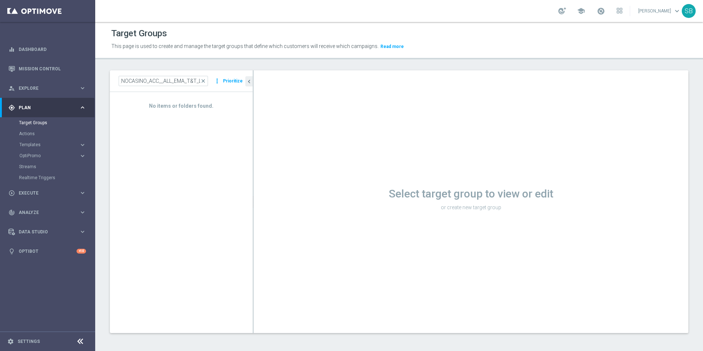
scroll to position [0, 0]
click at [205, 81] on span "close" at bounding box center [203, 81] width 6 height 6
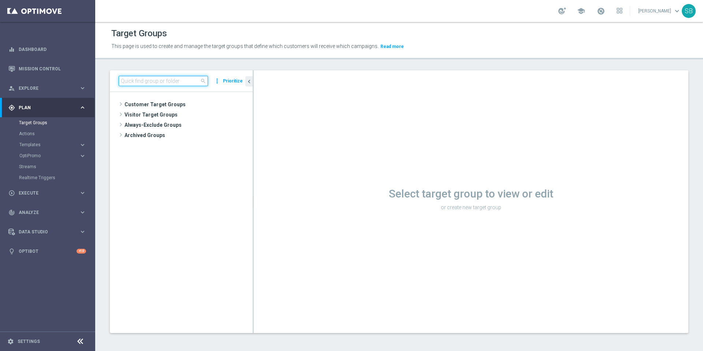
click at [145, 81] on input at bounding box center [163, 81] width 89 height 10
paste input "BR_LOT__TURBO_SENA_NOCASINO_ACC__ALL_EMA_T&T_LT"
drag, startPoint x: 137, startPoint y: 83, endPoint x: 120, endPoint y: 83, distance: 16.8
click at [120, 83] on input "BR_LOT__TURBO_SENA_NOCASINO_ACC__ALL_EMA_T&T_LT" at bounding box center [163, 81] width 89 height 10
click at [119, 83] on input "BR_LOT__TURBO_SENA_NOCASINO_ACC__ALL_EMA_T&T_LT" at bounding box center [163, 81] width 89 height 10
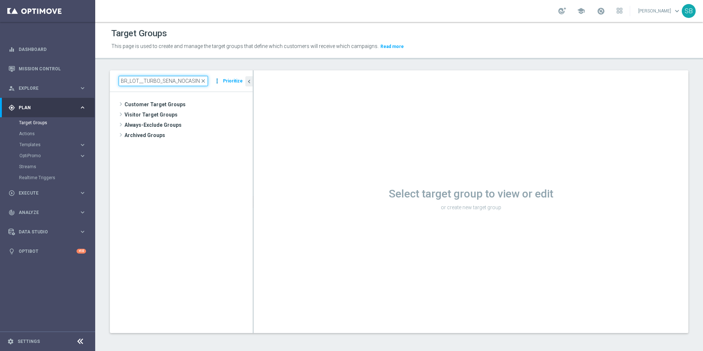
scroll to position [0, 56]
drag, startPoint x: 120, startPoint y: 82, endPoint x: 219, endPoint y: 83, distance: 99.2
click at [219, 83] on div "BR_LOT__TURBO_SENA_NOCASINO_ACC__ALL_EMA_T&T_LT close more_vert Prioritize" at bounding box center [181, 81] width 125 height 10
type input "BR_LOT__TURBO_SENA_NOCASINO_ACC__ALL_EMA_T&T_LT"
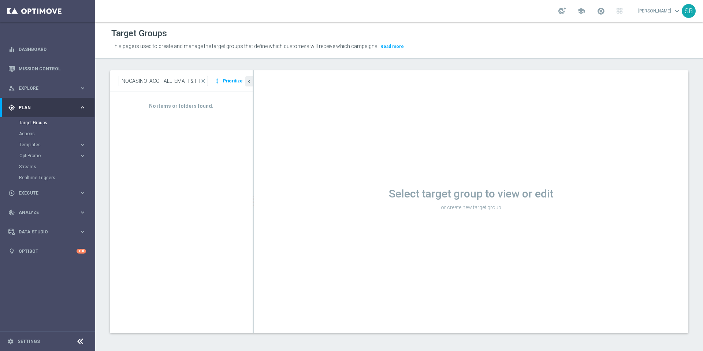
scroll to position [0, 0]
click at [204, 81] on span "close" at bounding box center [203, 81] width 6 height 6
click at [204, 81] on span "search" at bounding box center [203, 81] width 6 height 6
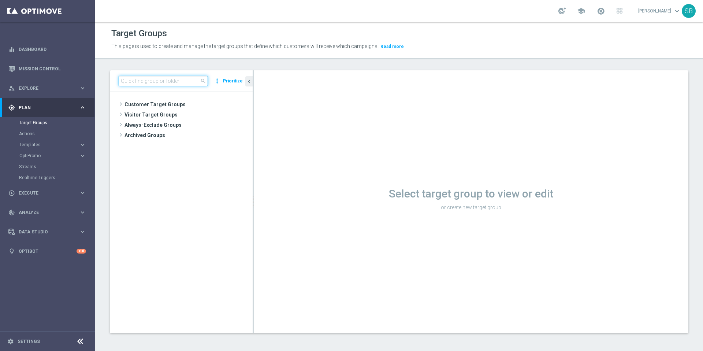
click at [151, 82] on input at bounding box center [163, 81] width 89 height 10
paste input "BR_LOT__TURBO_FACIL_NOCASINO_ACC__ALL_EMA_T&T_LT"
type input "BR_LOT__TURBO_FACIL_NOCASINO_ACC__ALL_EMA_T&T_LT"
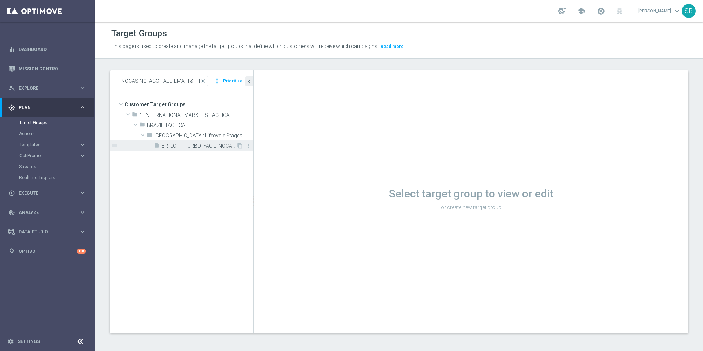
scroll to position [0, 0]
click at [191, 148] on span "BR_LOT__TURBO_FACIL_NOCASINO_ACC__ALL_EMA_T&T_LT" at bounding box center [198, 146] width 75 height 6
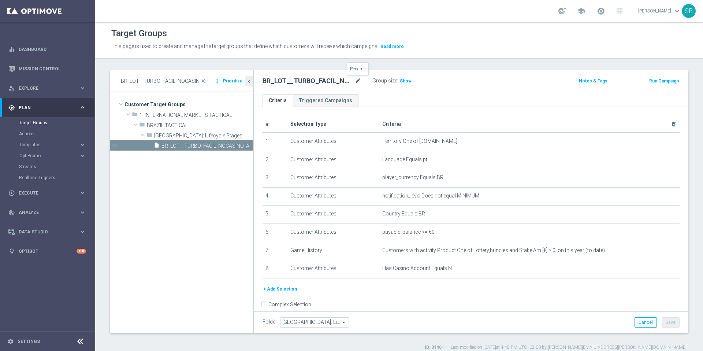
click at [358, 82] on icon "mode_edit" at bounding box center [358, 81] width 7 height 9
click at [311, 84] on input "BR_LOT__TURBO_FACIL_NOCASINO_ACC__ALL_EMA_T&T_LT" at bounding box center [312, 82] width 99 height 10
click at [359, 80] on icon "mode_edit" at bounding box center [358, 81] width 7 height 9
click at [290, 84] on input "BR_LOT__TURBO_FACIL_NOCASINO_ACC__ALL_EMA_T&T_LT" at bounding box center [312, 82] width 99 height 10
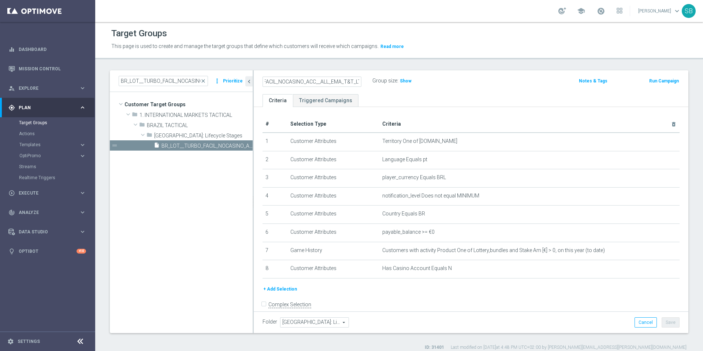
click at [272, 86] on input "BR_LOT__TURBO_FACIL_NOCASINO_ACC__ALL_EMA_T&T_LT" at bounding box center [312, 82] width 99 height 10
click at [272, 83] on input "BR_LOT__TURBO_FACIL_NOCASINO_ACC__ALL_EMA_T&T_LT" at bounding box center [312, 82] width 99 height 10
drag, startPoint x: 305, startPoint y: 83, endPoint x: 318, endPoint y: 83, distance: 12.1
click at [318, 83] on input "BR_LOT__TURBO_FACIL_NOCASINO_ACC__ALL_EMA_T&T_LT" at bounding box center [312, 82] width 99 height 10
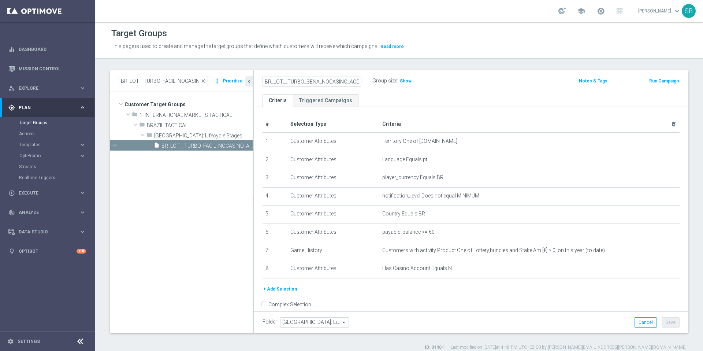
drag, startPoint x: 286, startPoint y: 82, endPoint x: 296, endPoint y: 84, distance: 10.1
click at [286, 82] on input "BR_LOT__TURBO_SENA_NOCASINO_ACC__ALL_EMA_T&T_LT" at bounding box center [312, 82] width 99 height 10
click at [353, 82] on input "BR_LOT_TURBO_SENA_NOCASINO_ACC__ALL_EMA_T&T_LT" at bounding box center [312, 82] width 99 height 10
click at [331, 83] on input "BR_LOT_TURBO_SENA_NOCASINO_ACC__ALL_EMA_T&T_LT" at bounding box center [312, 82] width 99 height 10
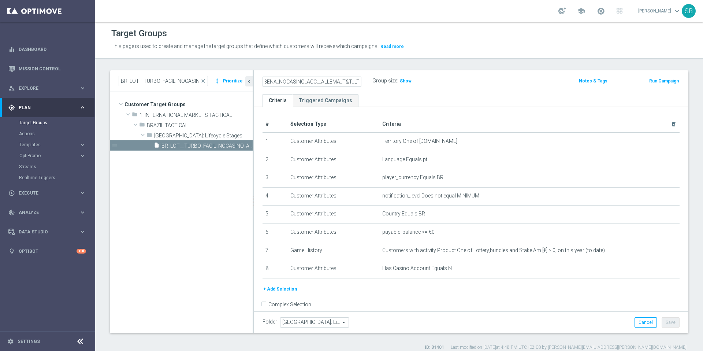
scroll to position [0, 38]
click at [322, 83] on input "BR_LOT_TURBO_SENA_NOCASINO_ACC__ALL_EMA_T&T_LT" at bounding box center [312, 82] width 99 height 10
type input "BR_LOT_TURBO_SENA_NOCASINO_ACC_ALL_EMA_T&T_LT"
click at [370, 97] on ul "Criteria Triggered Campaigns" at bounding box center [471, 100] width 435 height 13
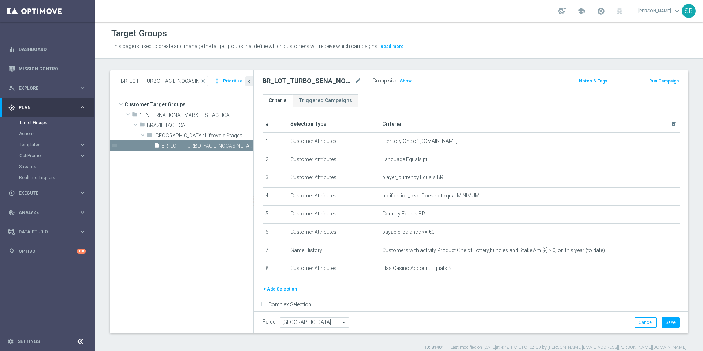
click at [330, 81] on h2 "BR_LOT_TURBO_SENA_NOCASINO_ACC_ALL_EMA_T&T_LT" at bounding box center [308, 81] width 91 height 9
click at [330, 83] on h2 "BR_LOT_TURBO_SENA_NOCASINO_ACC_ALL_EMA_T&T_LT" at bounding box center [308, 81] width 91 height 9
click at [662, 323] on button "Save" at bounding box center [671, 322] width 18 height 10
drag, startPoint x: 264, startPoint y: 80, endPoint x: 361, endPoint y: 83, distance: 96.7
click at [361, 83] on div "BR_LOT_TURBO_SENA_NOCASINO_ACC_ALL_EMA_T&T_LT mode_edit" at bounding box center [312, 81] width 99 height 9
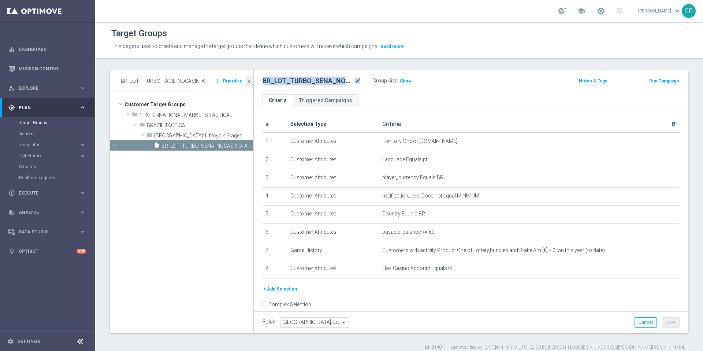
click at [278, 81] on h2 "BR_LOT_TURBO_SENA_NOCASINO_ACC_ALL_EMA_T&T_LT" at bounding box center [308, 81] width 91 height 9
click at [399, 100] on ul "Criteria Triggered Campaigns" at bounding box center [471, 100] width 435 height 13
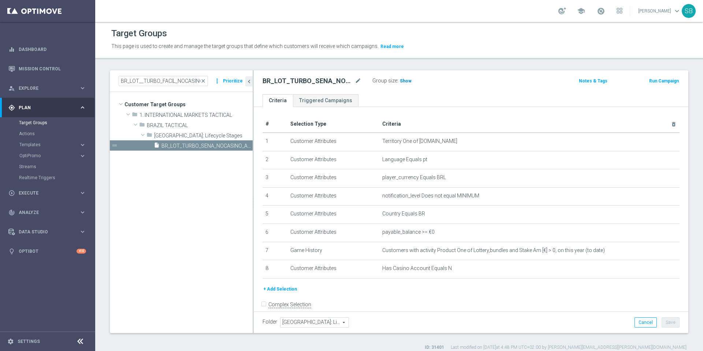
click at [408, 82] on span "Show" at bounding box center [406, 80] width 12 height 5
click at [315, 81] on h2 "BR_LOT_TURBO_SENA_NOCASINO_ACC_ALL_EMA_T&T_LT" at bounding box center [308, 81] width 91 height 9
click at [357, 81] on icon "mode_edit" at bounding box center [358, 81] width 7 height 9
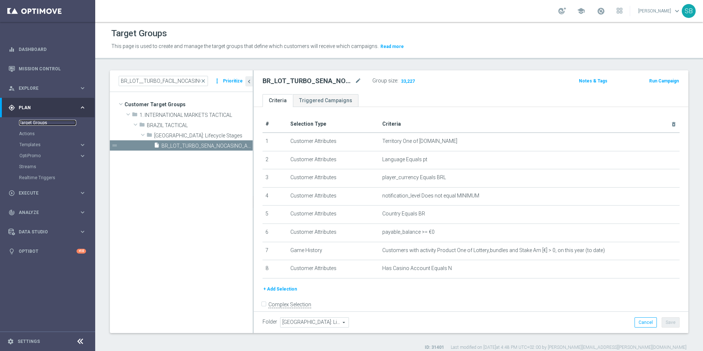
click at [29, 122] on link "Target Groups" at bounding box center [47, 123] width 57 height 6
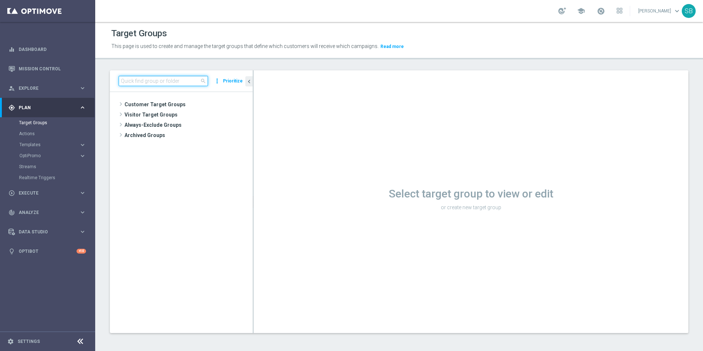
click at [143, 79] on input at bounding box center [163, 81] width 89 height 10
paste input "BR_LOT_TURBO_SENA_NOCASINO_ACC_ALL_EMA_T&T_LT"
type input "BR_LOT_TURBO_SENA_NOCASINO_ACC_ALL_EMA_T&T_LT"
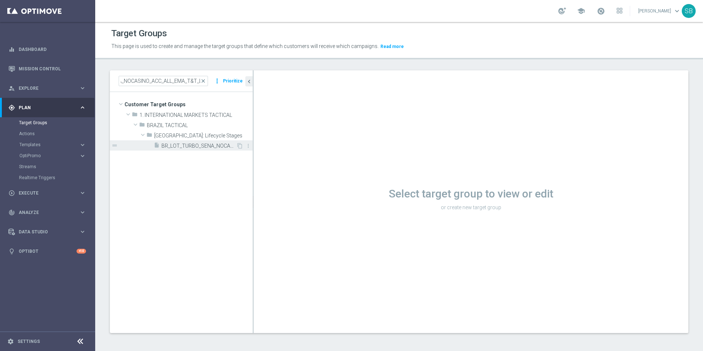
scroll to position [0, 0]
click at [207, 147] on span "BR_LOT_TURBO_SENA_NOCASINO_ACC_ALL_EMA_T&T_LT" at bounding box center [198, 146] width 75 height 6
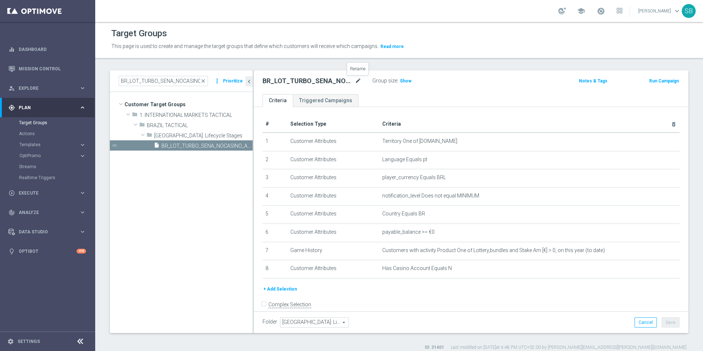
click at [359, 81] on icon "mode_edit" at bounding box center [358, 81] width 7 height 9
click at [313, 85] on input "BR_LOT_TURBO_SENA_NOCASINO_ACC_ALL_EMA_T&T_LT" at bounding box center [312, 82] width 99 height 10
click at [270, 83] on input "BR_LOT_TURBO_SENA_NOCASINO_ACC_ALL_EMA_T&T_LT" at bounding box center [312, 82] width 99 height 10
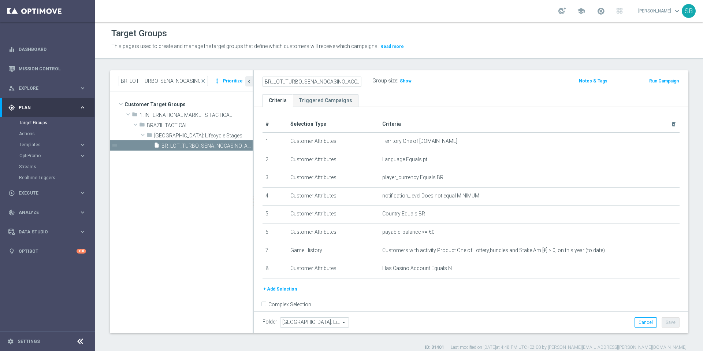
drag, startPoint x: 304, startPoint y: 82, endPoint x: 316, endPoint y: 83, distance: 12.5
click at [316, 83] on input "BR_LOT_TURBO_SENA_NOCASINO_ACC_ALL_EMA_T&T_LT" at bounding box center [312, 82] width 99 height 10
click at [327, 84] on input "BR_LOT_TURBO_QUINA_NOCASINO_ACC_ALL_EMA_T&T_LT" at bounding box center [312, 82] width 99 height 10
click at [330, 85] on input "BR_LOT_TURBO_QUINA_NOCASINO_ACC_ALL_EMA_T&T_LT" at bounding box center [312, 82] width 99 height 10
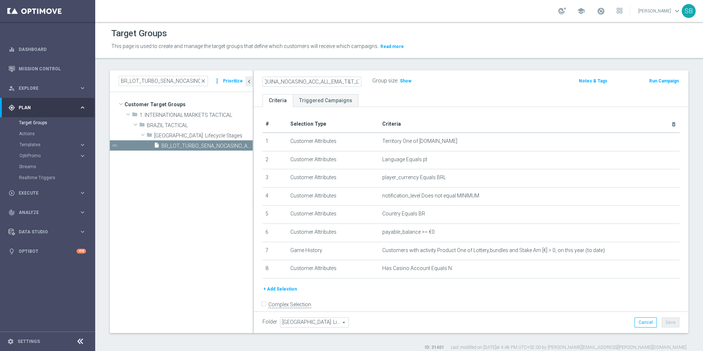
click at [331, 82] on input "BR_LOT_TURBO_QUINA_NOCASINO_ACC_ALL_EMA_T&T_LT" at bounding box center [312, 82] width 99 height 10
drag, startPoint x: 339, startPoint y: 83, endPoint x: 362, endPoint y: 83, distance: 23.4
click at [362, 83] on div "BR_LOT_TURBO_QUINA_NOCASINO_ACC_ALL_EMA_T&T_LT" at bounding box center [312, 82] width 110 height 10
type input "BR_LOT_TURBO_QUINA_NOCASINO_ACC_ALL_EMA_T&T_LT"
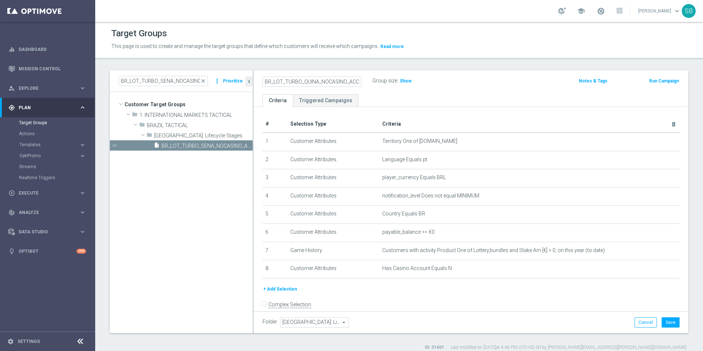
click at [425, 89] on div "BR_LOT_TURBO_QUINA_NOCASINO_ACC_ALL_EMA_T&T_LT Group size : Show Notes & Tags R…" at bounding box center [471, 82] width 435 height 24
click at [408, 83] on span "Show" at bounding box center [406, 80] width 12 height 5
click at [664, 324] on button "Save" at bounding box center [671, 322] width 18 height 10
click at [332, 82] on h2 "BR_LOT_TURBO_QUINA_NOCASINO_ACC_ALL_EMA_T&T_LT" at bounding box center [308, 81] width 91 height 9
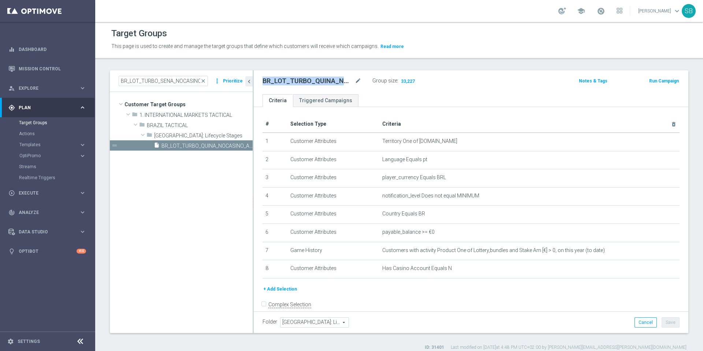
click at [332, 82] on h2 "BR_LOT_TURBO_QUINA_NOCASINO_ACC_ALL_EMA_T&T_LT" at bounding box center [308, 81] width 91 height 9
click at [330, 81] on h2 "BR_LOT_TURBO_QUINA_NOCASINO_ACC_ALL_EMA_T&T_LT" at bounding box center [308, 81] width 91 height 9
drag, startPoint x: 357, startPoint y: 79, endPoint x: 381, endPoint y: 89, distance: 25.7
click at [381, 89] on div "BR_LOT_TURBO_QUINA_NOCASINO_ACC_ALL_EMA_T&T_LT mode_edit Group size : 33,227 No…" at bounding box center [471, 82] width 435 height 24
click at [359, 80] on icon "mode_edit" at bounding box center [358, 81] width 7 height 9
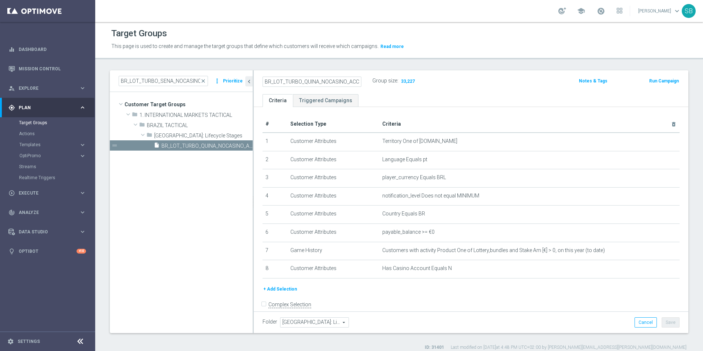
scroll to position [0, 41]
click at [324, 84] on input "BR_LOT_TURBO_QUINA_NOCASINO_ACC_ALL_EMA_T&T_LT" at bounding box center [312, 82] width 99 height 10
click at [32, 125] on link "Target Groups" at bounding box center [47, 123] width 57 height 6
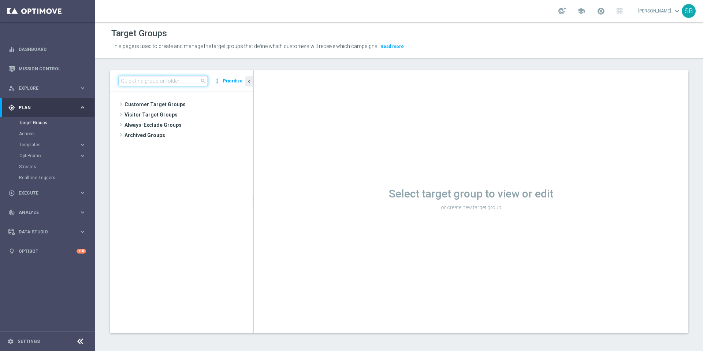
click at [153, 83] on input at bounding box center [163, 81] width 89 height 10
paste input "BR_LOT_TURBO_QUINA_NOCASINO_ACC_ALL_EMA_T"
type input "BR_LOT_TURBO_QUINA_NOCASINO_ACC_ALL_EMA_T"
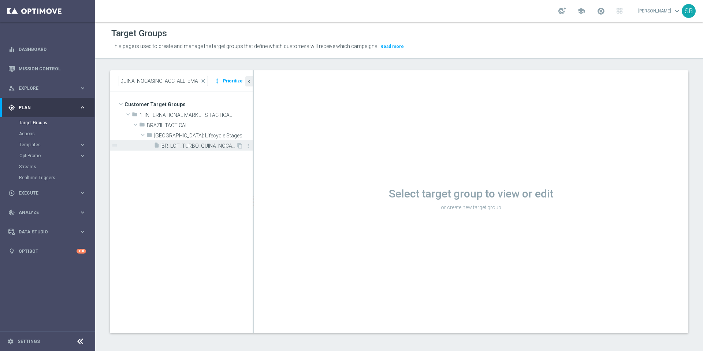
scroll to position [0, 0]
click at [205, 147] on span "BR_LOT_TURBO_QUINA_NOCASINO_ACC_ALL_EMA_T&T_LT" at bounding box center [198, 146] width 75 height 6
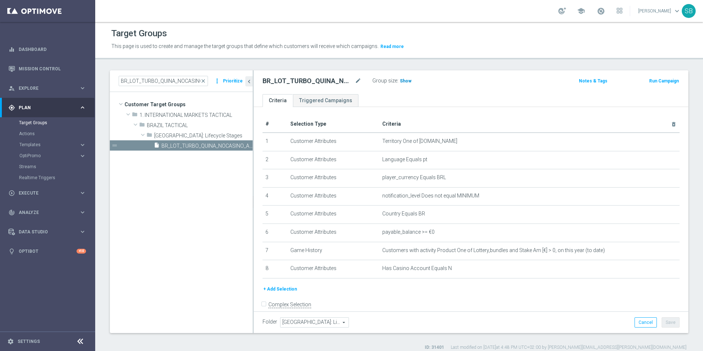
click at [405, 79] on span "Show" at bounding box center [406, 80] width 12 height 5
click at [333, 82] on h2 "BR_LOT_TURBO_QUINA_NOCASINO_ACC_ALL_EMA_T&T_LT" at bounding box center [308, 81] width 91 height 9
click at [324, 82] on h2 "BR_LOT_TURBO_QUINA_NOCASINO_ACC_ALL_EMA_T&T_LT" at bounding box center [308, 81] width 91 height 9
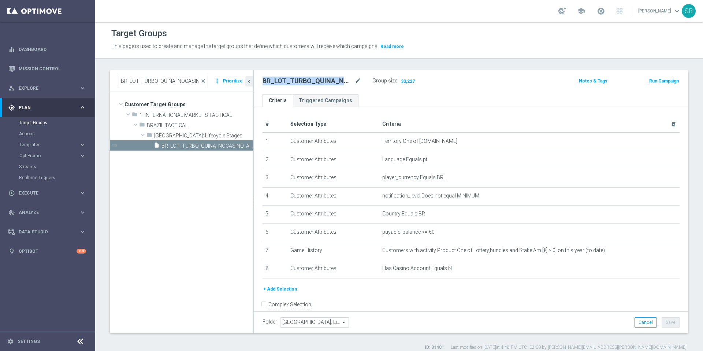
click at [324, 82] on h2 "BR_LOT_TURBO_QUINA_NOCASINO_ACC_ALL_EMA_T&T_LT" at bounding box center [308, 81] width 91 height 9
click at [196, 188] on tree-viewport "Customer Target Groups library_add create_new_folder folder" at bounding box center [181, 212] width 143 height 241
click at [200, 148] on span "BR_LOT_TURBO_QUINA_NOCASINO_ACC_ALL_EMA_T&T_LT" at bounding box center [198, 146] width 75 height 6
click at [357, 82] on icon "mode_edit" at bounding box center [358, 81] width 7 height 9
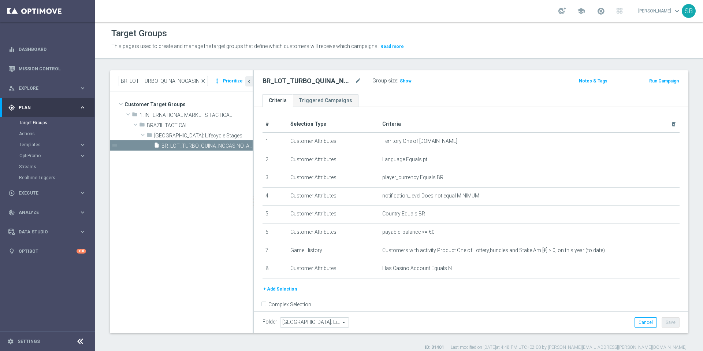
click at [206, 82] on span "close" at bounding box center [203, 81] width 6 height 6
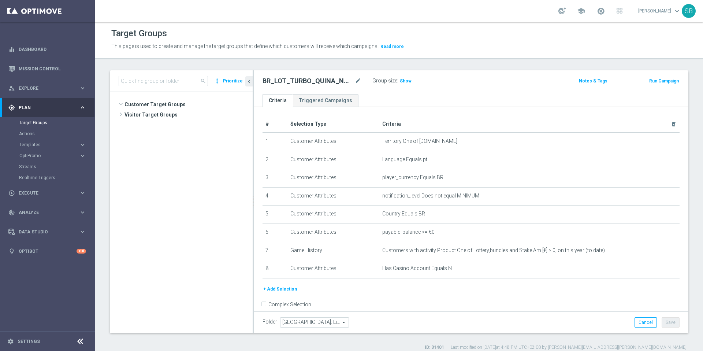
scroll to position [546, 0]
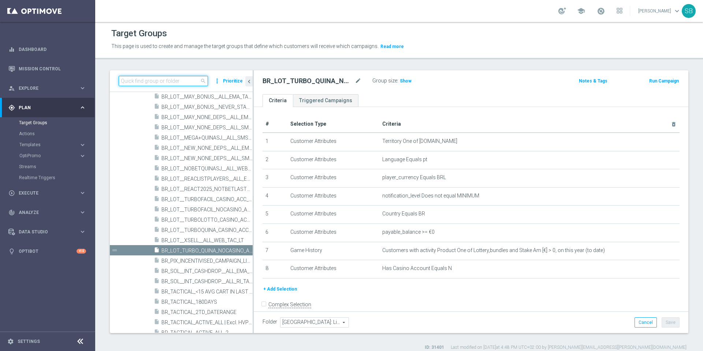
click at [158, 81] on input at bounding box center [163, 81] width 89 height 10
paste input "BR_LOT_TURBO_QUINA_NOCASINO_ACC_ALL_EMA_LT"
type input "BR_LOT_TURBO_QUINA_NOCASINO_ACC_ALL_EMA_LT"
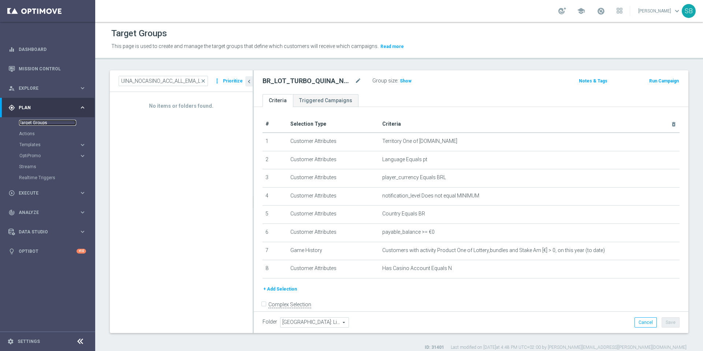
scroll to position [0, 0]
click at [42, 124] on link "Target Groups" at bounding box center [47, 123] width 57 height 6
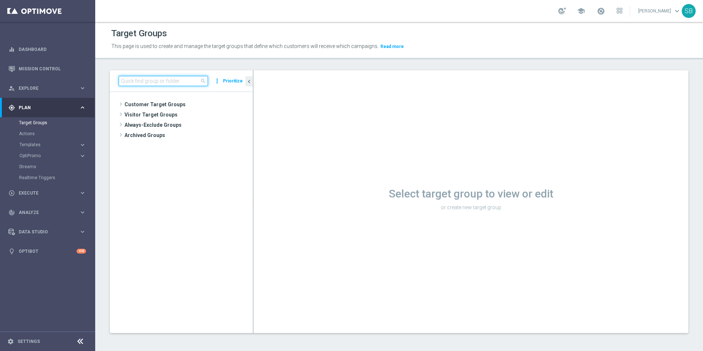
click at [150, 81] on input at bounding box center [163, 81] width 89 height 10
paste input "BR_LOT_TURBO_QUINA_NOCASINO_ACC_ALL_EMA_LT"
click at [130, 83] on input "BR_LOT_TURBO_QUINA_NOCASINO_ACC_ALL_EMA_LT" at bounding box center [163, 81] width 89 height 10
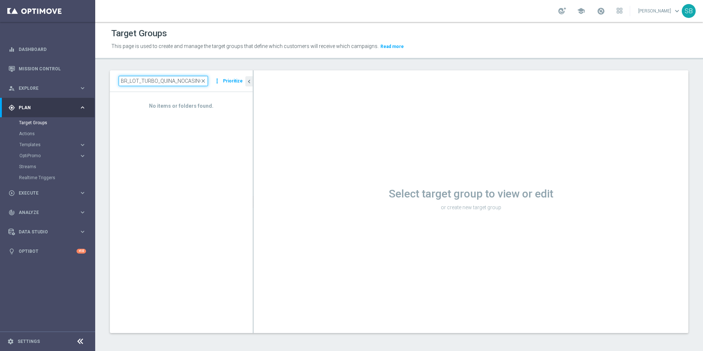
drag, startPoint x: 132, startPoint y: 81, endPoint x: 160, endPoint y: 83, distance: 28.3
click at [160, 83] on input "BR_LOT_TURBO_QUINA_NOCASINO_ACC_ALL_EMA_LT" at bounding box center [163, 81] width 89 height 10
type input "BR_LOT_TURBO_SENA_NOCASINO_ACC_ALL_EMA_LT"
drag, startPoint x: 121, startPoint y: 83, endPoint x: 220, endPoint y: 89, distance: 99.4
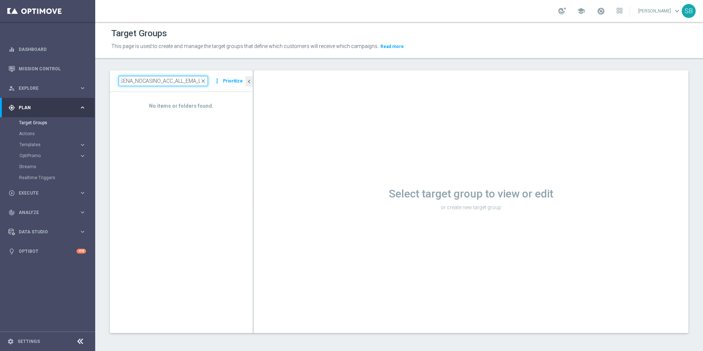
click at [220, 89] on div "BR_LOT_TURBO_SENA_NOCASINO_ACC_ALL_EMA_LT close more_vert Prioritize" at bounding box center [181, 81] width 143 height 22
click at [43, 123] on link "Target Groups" at bounding box center [47, 123] width 57 height 6
click at [42, 123] on link "Target Groups" at bounding box center [47, 123] width 57 height 6
click at [30, 107] on span "Plan" at bounding box center [49, 107] width 60 height 4
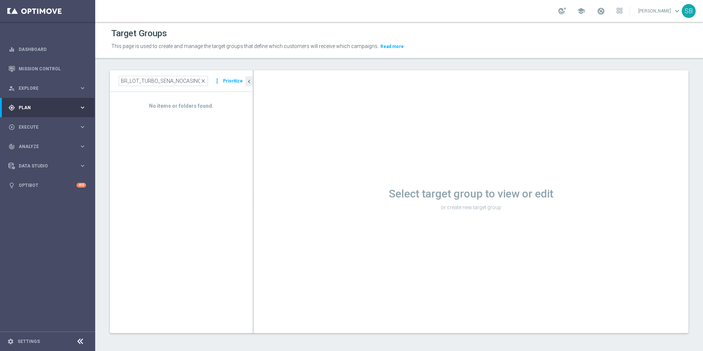
click at [24, 107] on span "Plan" at bounding box center [49, 107] width 60 height 4
click at [28, 90] on div "person_search Explore" at bounding box center [43, 88] width 71 height 7
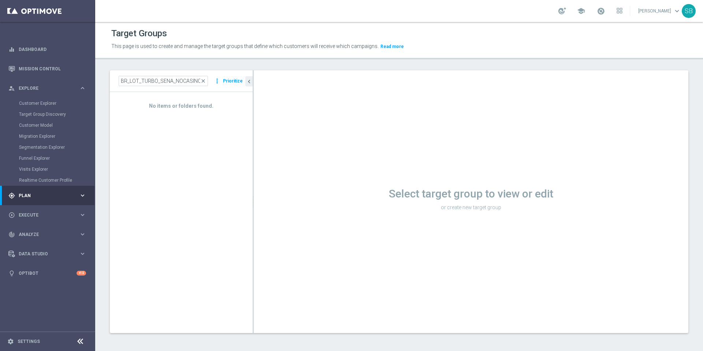
click at [30, 193] on span "Plan" at bounding box center [49, 195] width 60 height 4
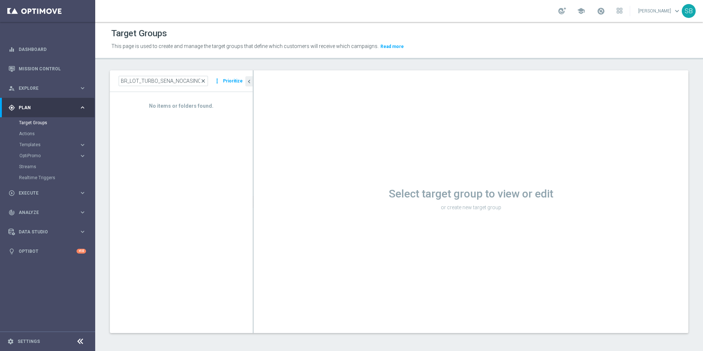
click at [205, 81] on span "close" at bounding box center [203, 81] width 6 height 6
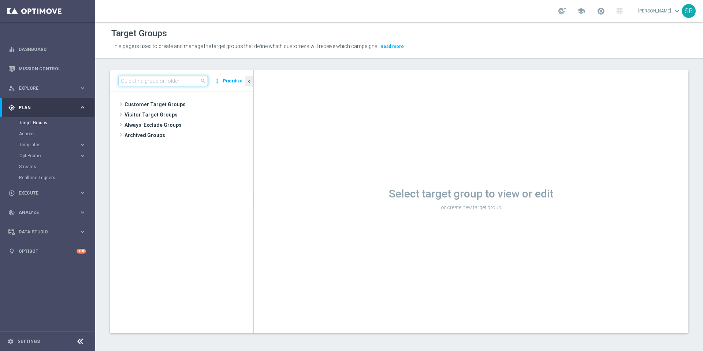
click at [144, 81] on input at bounding box center [163, 81] width 89 height 10
paste input "BR_LOT_TURBO_SENA_NOCASINO_ACC_ALL_EMA_LT"
drag, startPoint x: 146, startPoint y: 82, endPoint x: 116, endPoint y: 81, distance: 30.0
click at [116, 81] on div "BR_LOT_TURBO_SENA_NOCASINO_ACC_ALL_EMA_LT close more_vert Prioritize" at bounding box center [181, 81] width 143 height 22
click at [132, 83] on input "BR_LOT_TURBO_SENA_NOCASINO_ACC_ALL_EMA_LT" at bounding box center [163, 81] width 89 height 10
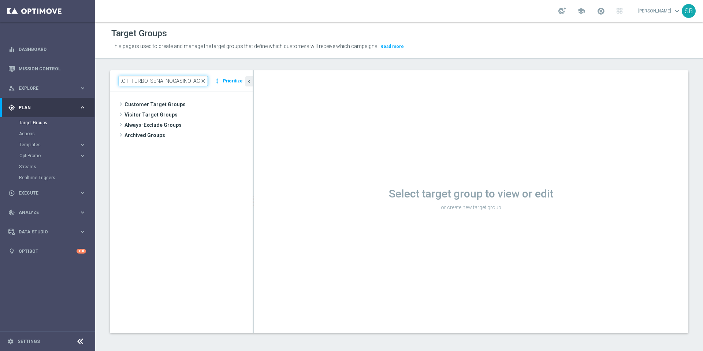
scroll to position [0, 41]
drag, startPoint x: 119, startPoint y: 82, endPoint x: 204, endPoint y: 82, distance: 84.2
click at [204, 82] on div "BR_LOT_TURBO_SENA_NOCASINO_ACC_ALL_EMA_LT close" at bounding box center [163, 81] width 89 height 10
click at [184, 82] on input "BR_LOT_TURBO_SENA_NOCASINO_ACC_ALL_EMA_LT" at bounding box center [163, 81] width 89 height 10
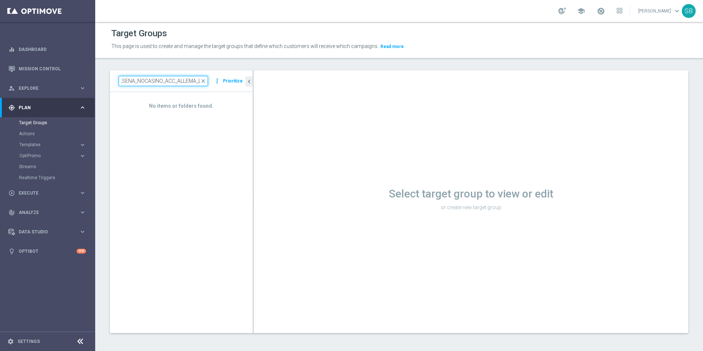
type input "BR_LOT_TURBO_SENA_NOCASINO_ACC_ALL_EMA_LT"
click at [41, 123] on link "Target Groups" at bounding box center [47, 123] width 57 height 6
click at [30, 110] on div "gps_fixed Plan" at bounding box center [43, 107] width 71 height 7
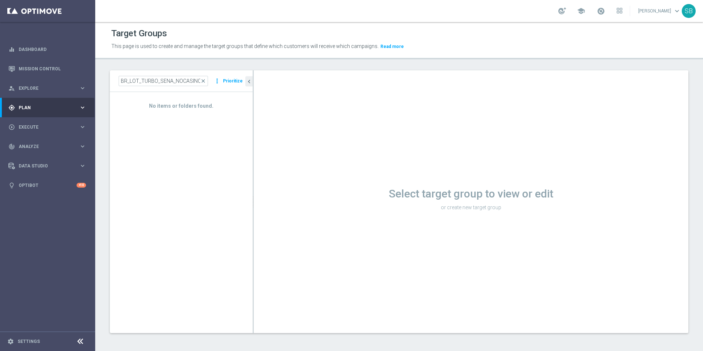
click at [28, 109] on span "Plan" at bounding box center [49, 107] width 60 height 4
click at [36, 124] on link "Target Groups" at bounding box center [47, 123] width 57 height 6
click at [206, 81] on span "close" at bounding box center [203, 81] width 6 height 6
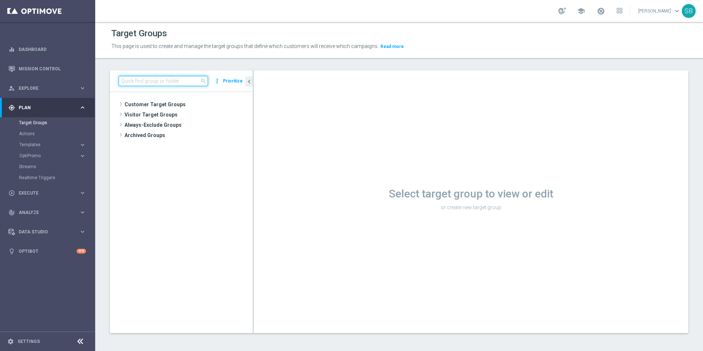
click at [134, 78] on input at bounding box center [163, 81] width 89 height 10
paste input "BR_LOT_TURBO_SENA_NOCASINO_ACC_ALL_EMA_T&T_LT"
drag, startPoint x: 161, startPoint y: 81, endPoint x: 211, endPoint y: 83, distance: 49.9
click at [211, 83] on div "BR_LOT_TURBO_SENA_NOCASINO_ACC_ALL_EMA_T&T_LT close more_vert Prioritize" at bounding box center [181, 81] width 125 height 10
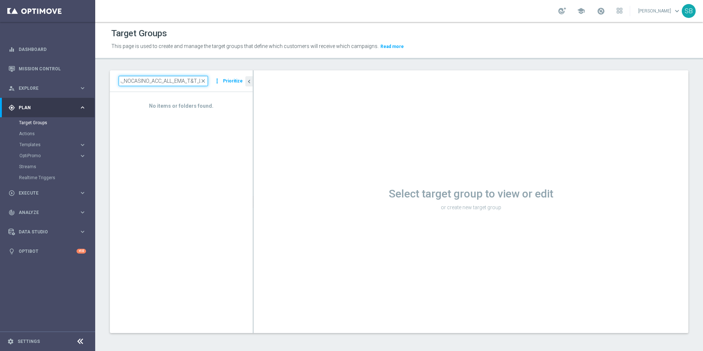
click at [200, 81] on input "BR_LOT_TURBO_SENA_NOCASINO_ACC_ALL_EMA_T&T_LT" at bounding box center [163, 81] width 89 height 10
click at [200, 82] on input "BR_LOT_TURBO_SENA_NOCASINO_ACC_ALL_EMA_T&T_LT" at bounding box center [163, 81] width 89 height 10
type input "BR_LOT_TURBO_SENA_NOCASINO_ACC_ALL_EMA_T&T_T"
drag, startPoint x: 123, startPoint y: 80, endPoint x: 220, endPoint y: 86, distance: 96.5
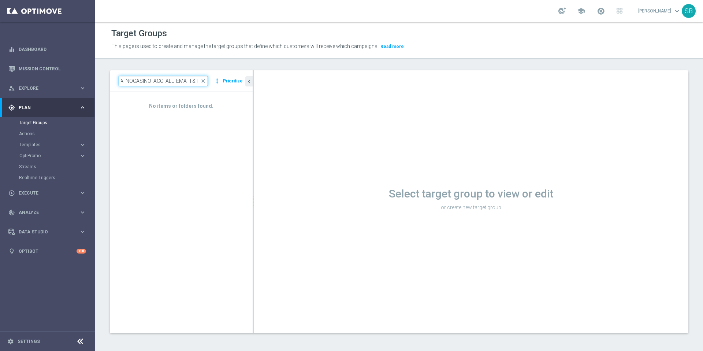
click at [220, 86] on div "BR_LOT_TURBO_SENA_NOCASINO_ACC_ALL_EMA_T&T_T close more_vert Prioritize" at bounding box center [181, 81] width 143 height 22
click at [205, 81] on span "close" at bounding box center [203, 81] width 6 height 6
click at [124, 83] on input at bounding box center [163, 81] width 89 height 10
paste input "BR_LOT_TURBO_SENA_NOCASINO_ACC_ALL_EMA_T&T_LT"
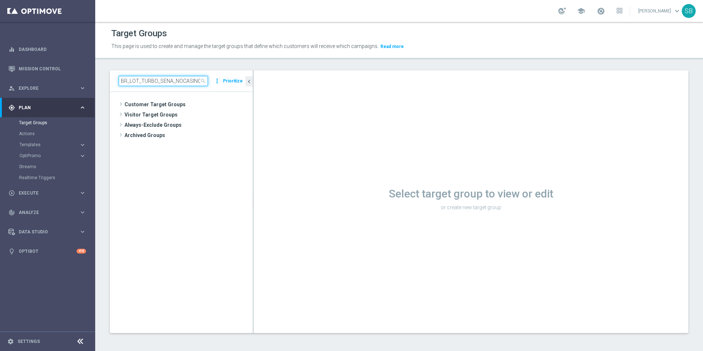
scroll to position [0, 52]
type input "BR_LOT_TURBO_SENA_NOCASINO_ACC_ALL_EMA_T&T_LT"
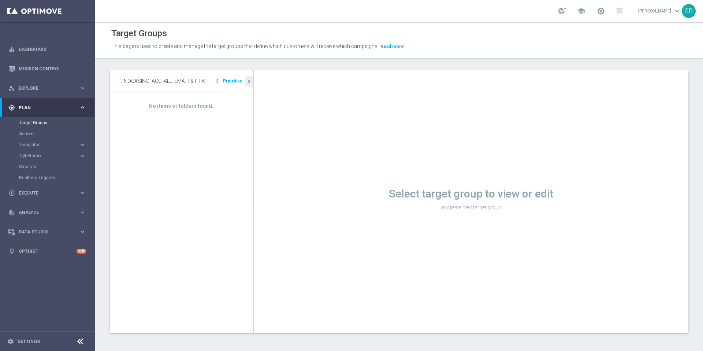
scroll to position [0, 0]
click at [204, 83] on span "close" at bounding box center [203, 81] width 6 height 6
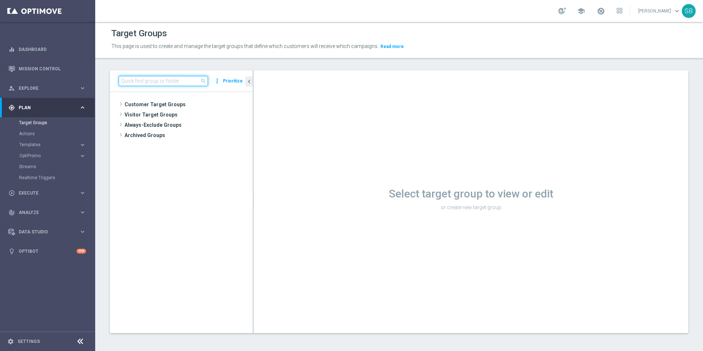
click at [158, 82] on input at bounding box center [163, 81] width 89 height 10
paste input "BR_LOT__TURBO_FACIL_NOCASINO_ACC__ALL_EMA_T&T_LT"
click at [123, 82] on input "BR_LOT__TURBO_FACIL_NOCASINO_ACC__ALL_EMA_T&T_LT" at bounding box center [163, 81] width 89 height 10
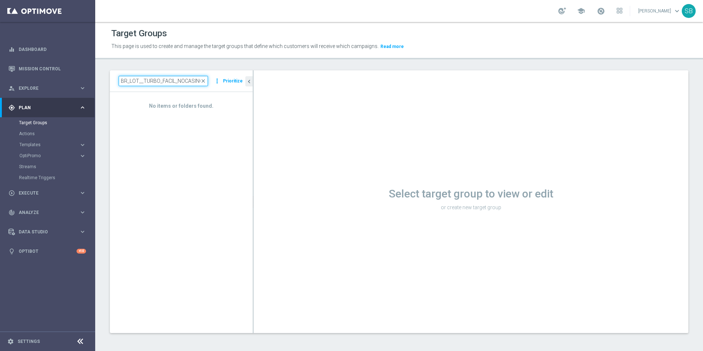
drag, startPoint x: 182, startPoint y: 82, endPoint x: 124, endPoint y: 81, distance: 57.5
click at [124, 81] on input "BR_LOT__TURBO_FACIL_NOCASINO_ACC__ALL_EMA_T&T_LT" at bounding box center [163, 81] width 89 height 10
click at [142, 82] on input "BR_LOT__TURBO_FACIL_NOCASINO_ACC__ALL_EMA_T&T_LT" at bounding box center [163, 81] width 89 height 10
drag, startPoint x: 161, startPoint y: 84, endPoint x: 188, endPoint y: 80, distance: 27.3
click at [188, 80] on input "BR_LOT_TURBO_FACIL_NOCASINO_ACC__ALL_EMA_T&T_LT" at bounding box center [163, 81] width 89 height 10
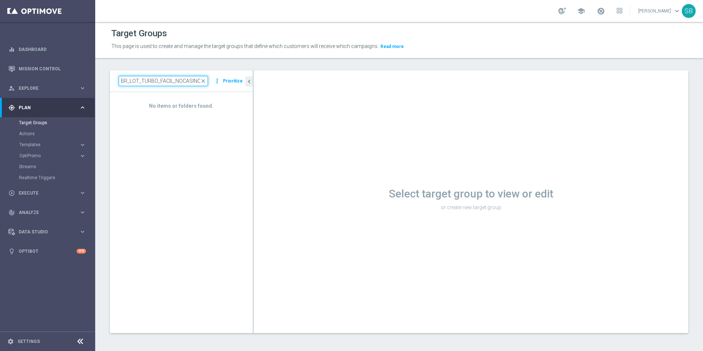
click at [175, 84] on input "BR_LOT_TURBO_FACIL_NOCASINO_ACC__ALL_EMA_T&T_LT" at bounding box center [163, 81] width 89 height 10
click at [175, 83] on input "BR_LOT_TURBO_FACIL_NOCASINO_ACC__ALL_EMA_T&T_LT" at bounding box center [163, 81] width 89 height 10
drag, startPoint x: 190, startPoint y: 83, endPoint x: 212, endPoint y: 79, distance: 22.6
click at [212, 79] on div "BR_LOT_TURBO_FACIL_NOCASINO_ACC__ALL_EMA_T&T_LT close more_vert Prioritize" at bounding box center [181, 81] width 125 height 10
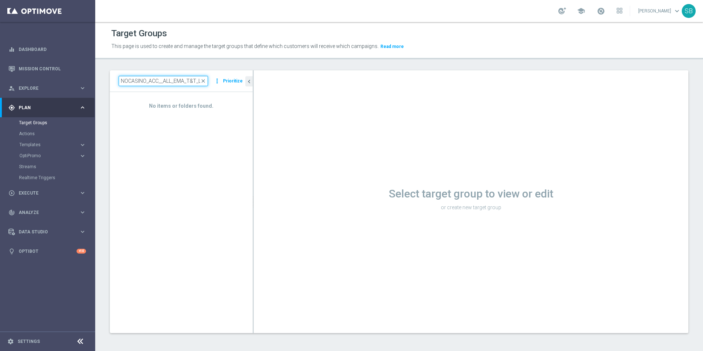
click at [162, 82] on input "BR_LOT_TURBO_FACIL_NOCASINO_ACC__ALL_EMA_T&T_LT" at bounding box center [163, 81] width 89 height 10
type input "BR_LOT_TURBO_FACIL_NOCASINO_ACC_ALL_EMA_T&T_LT"
click at [244, 116] on div "No items or folders found." at bounding box center [181, 212] width 143 height 241
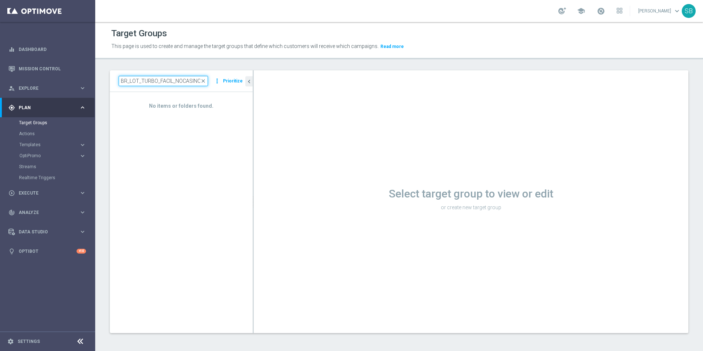
scroll to position [0, 52]
drag, startPoint x: 119, startPoint y: 82, endPoint x: 218, endPoint y: 90, distance: 99.5
click at [218, 90] on div "BR_LOT_TURBO_FACIL_NOCASINO_ACC_ALL_EMA_T&T_LT close more_vert Prioritize" at bounding box center [181, 81] width 143 height 22
click at [44, 124] on link "Target Groups" at bounding box center [47, 123] width 57 height 6
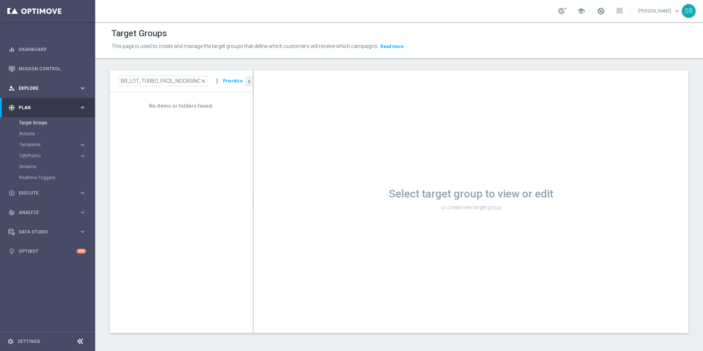
click at [31, 88] on span "Explore" at bounding box center [49, 88] width 60 height 4
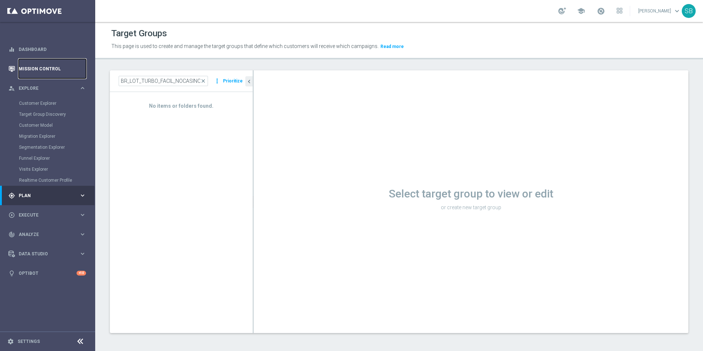
click at [36, 72] on link "Mission Control" at bounding box center [52, 68] width 67 height 19
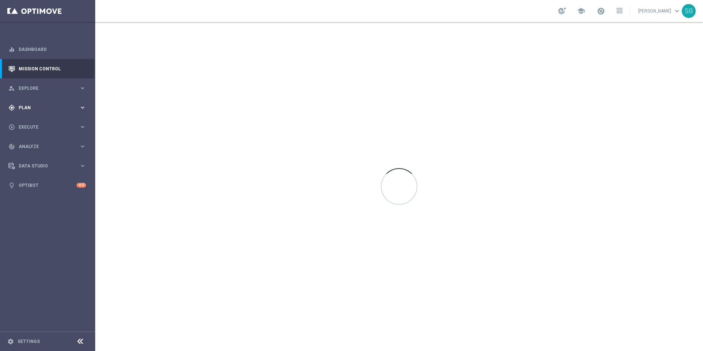
click at [25, 108] on span "Plan" at bounding box center [49, 107] width 60 height 4
click at [32, 123] on link "Target Groups" at bounding box center [47, 123] width 57 height 6
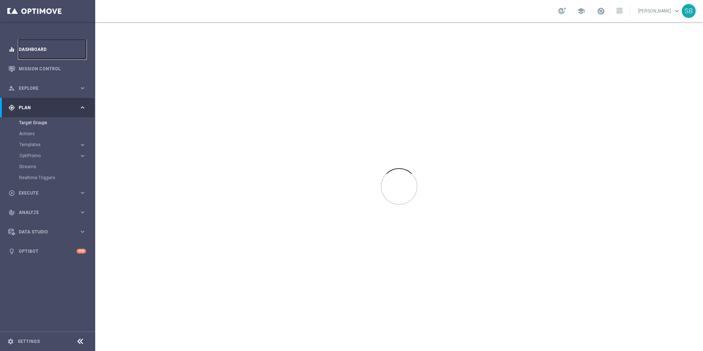
click at [30, 49] on link "Dashboard" at bounding box center [52, 49] width 67 height 19
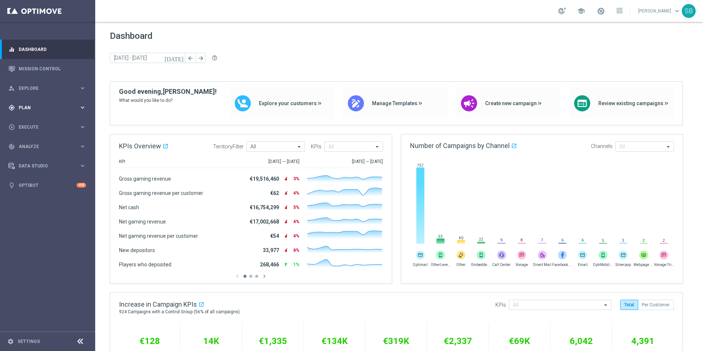
click at [24, 108] on span "Plan" at bounding box center [49, 107] width 60 height 4
click at [26, 124] on link "Target Groups" at bounding box center [47, 123] width 57 height 6
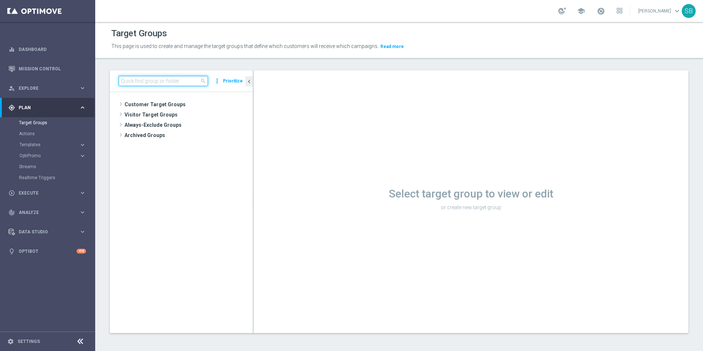
click at [176, 81] on input at bounding box center [163, 81] width 89 height 10
paste input "BR_LOT_TURBO_FACIL_NOCASINO_ACC_ALL_EMA_T&T_LT"
type input "BR_LOT_TURBO_FACIL_NOCASINO_ACC_ALL_EMA_T&T_LT"
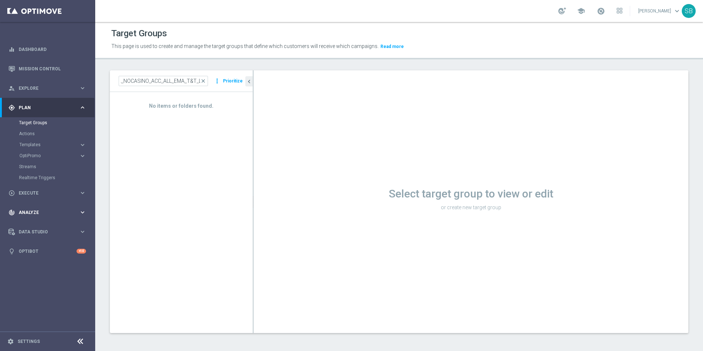
scroll to position [0, 0]
click at [204, 82] on span "close" at bounding box center [203, 81] width 6 height 6
click at [204, 82] on span "search" at bounding box center [203, 81] width 6 height 6
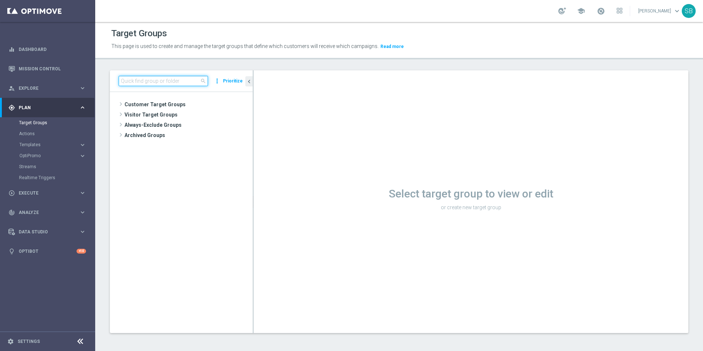
click at [130, 83] on input at bounding box center [163, 81] width 89 height 10
paste input "BR_LOT__TURBOSENA_CASINO_ACC__ALL_EMA_T&T_LT"
type input "BR_LOT__TURBOSENA_CASINO_ACC__ALL_EMA_T&T_LT"
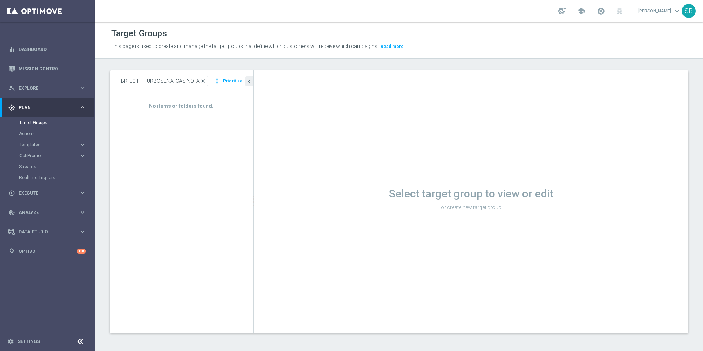
click at [205, 81] on span "close" at bounding box center [203, 81] width 6 height 6
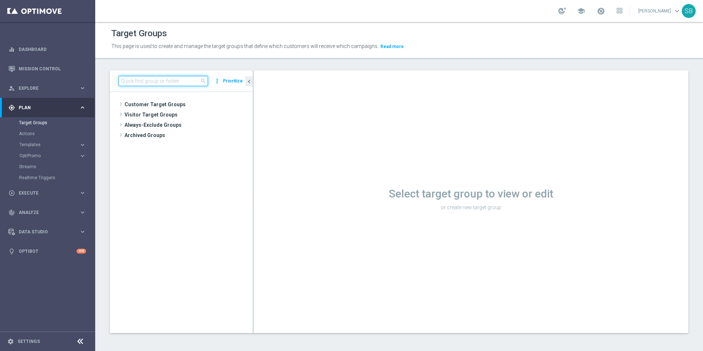
click at [150, 84] on input at bounding box center [163, 81] width 89 height 10
paste input "BR_LOT__TURBOFACIL_CASINO_ACC__ALL_EMA_T&T_LT"
type input "BR_LOT__TURBOFACIL_CASINO_ACC__ALL_EMA_T&T_LT"
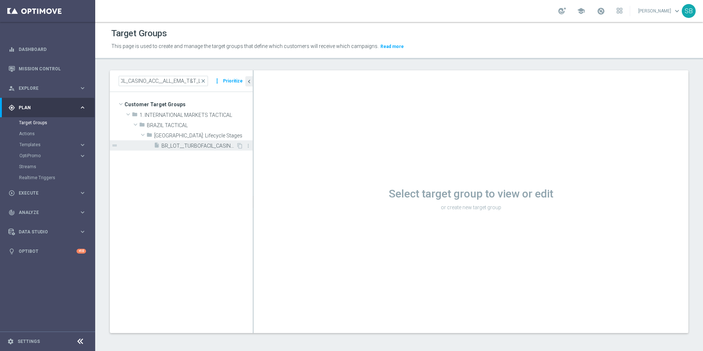
scroll to position [0, 0]
click at [214, 147] on span "BR_LOT__TURBOFACIL_CASINO_ACC__ALL_EMA_T&T_LT" at bounding box center [198, 146] width 75 height 6
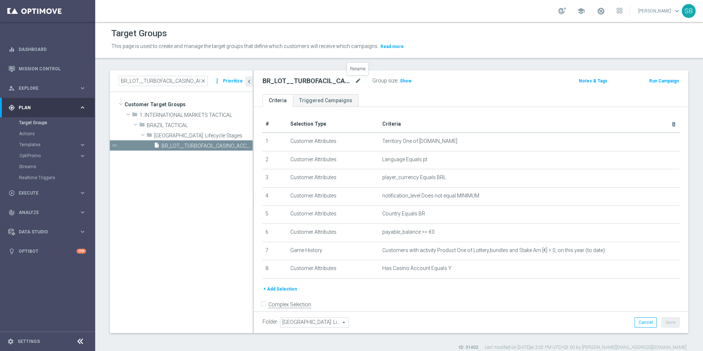
click at [358, 80] on icon "mode_edit" at bounding box center [358, 81] width 7 height 9
click at [285, 83] on input "BR_LOT__TURBOFACIL_CASINO_ACC__ALL_EMA_T&T_LT" at bounding box center [312, 82] width 99 height 10
click at [327, 82] on input "BR_LOT__TURBOFACIL_NOCASINO_ACC__ALL_EMA_T&T_LT" at bounding box center [312, 82] width 99 height 10
click at [356, 83] on input "BR_LOT__TURBOFACIL_NOCASINO_ACC_ALL_EMA_T&T_LT" at bounding box center [312, 82] width 99 height 10
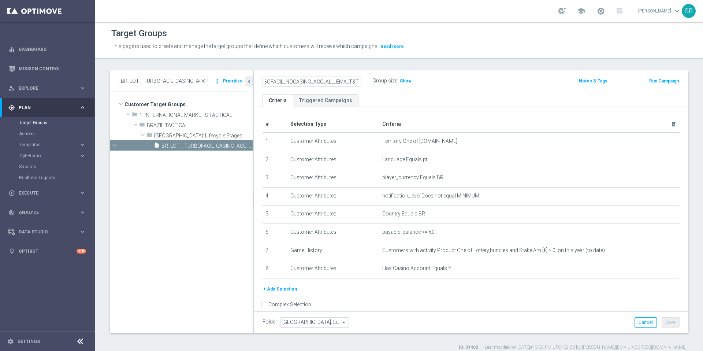
scroll to position [0, 39]
click at [280, 81] on input "BR_LOT__TURBOFACIL_NOCASINO_ACC_ALL_EMA_T&T_LT" at bounding box center [312, 82] width 99 height 10
click at [343, 84] on input "BR_LOT__TURBOFACIL_NOCASINO_ACC_ALL_EMA_T&T_LT" at bounding box center [312, 82] width 99 height 10
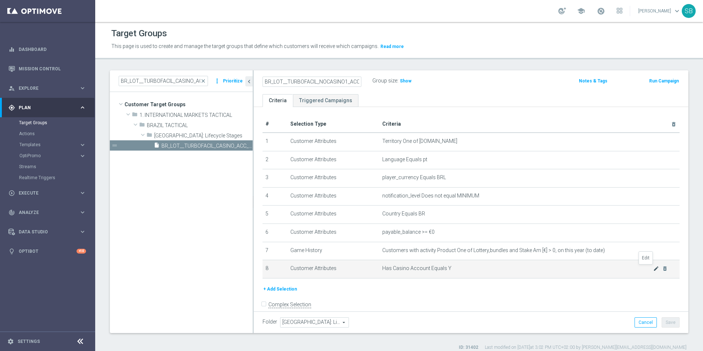
type input "BR_LOT__TURBOFACIL_NOCASINO1_ACC_ALL_EMA_T&T_LT"
click at [653, 269] on icon "mode_edit" at bounding box center [656, 269] width 6 height 6
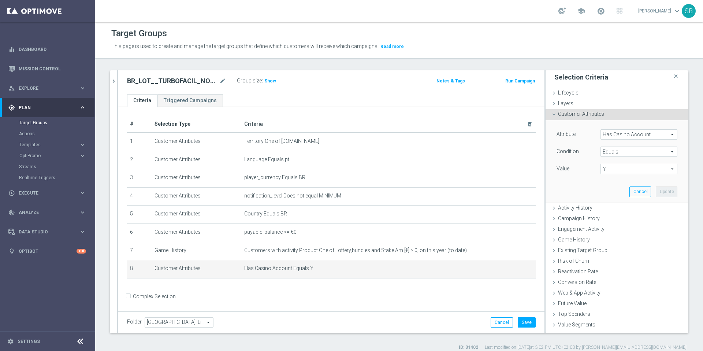
click at [636, 172] on span "Y" at bounding box center [639, 169] width 76 height 10
click at [604, 179] on span "N" at bounding box center [639, 180] width 70 height 6
type input "N"
click at [657, 192] on button "Update" at bounding box center [667, 191] width 22 height 10
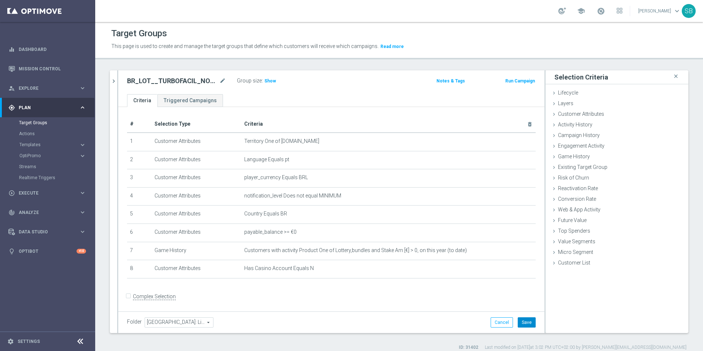
click at [523, 325] on button "Save" at bounding box center [527, 322] width 18 height 10
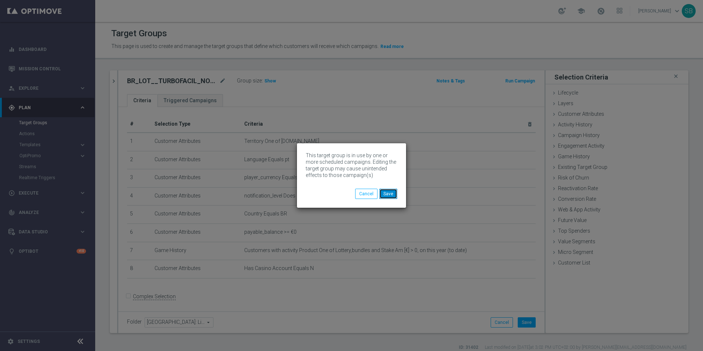
click at [388, 198] on button "Save" at bounding box center [388, 194] width 18 height 10
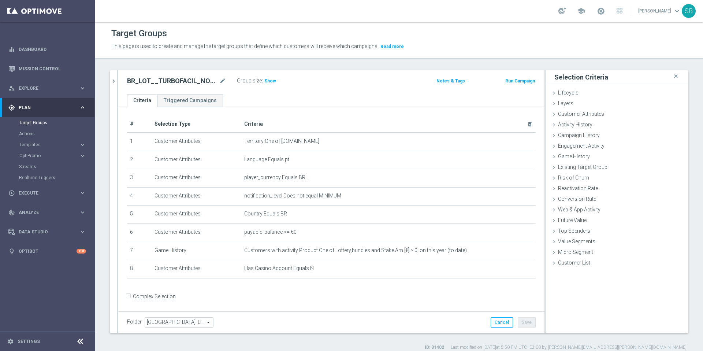
click at [203, 80] on h2 "BR_LOT__TURBOFACIL_NOCASINO1_ACC_ALL_EMA_T&T_LT" at bounding box center [172, 81] width 91 height 9
click at [267, 82] on span "Show" at bounding box center [270, 80] width 12 height 5
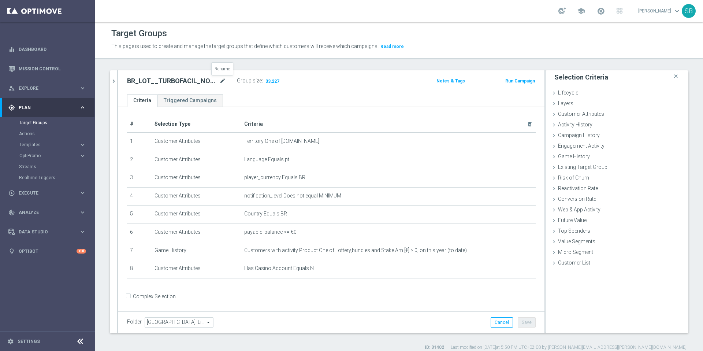
click at [222, 82] on icon "mode_edit" at bounding box center [222, 81] width 7 height 9
click at [209, 82] on input "BR_LOT__TURBOFACIL_NOCASINO1_ACC_ALL_EMA_T&T_LT" at bounding box center [176, 82] width 99 height 10
click at [204, 82] on input "BR_LOT__TURBOFACIL_NOCASINO1_ACC_ALL_EMA_T&T_LT" at bounding box center [176, 82] width 99 height 10
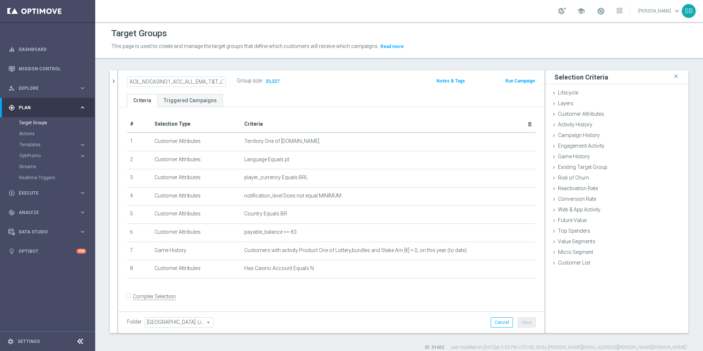
click at [204, 82] on input "BR_LOT__TURBOFACIL_NOCASINO1_ACC_ALL_EMA_T&T_LT" at bounding box center [176, 82] width 99 height 10
click at [223, 82] on icon "mode_edit" at bounding box center [222, 81] width 7 height 9
click at [193, 83] on input "BR_LOT__TURBOFACIL_NOCASINO1_ACC_ALL_EMA_T&T_LT" at bounding box center [176, 82] width 99 height 10
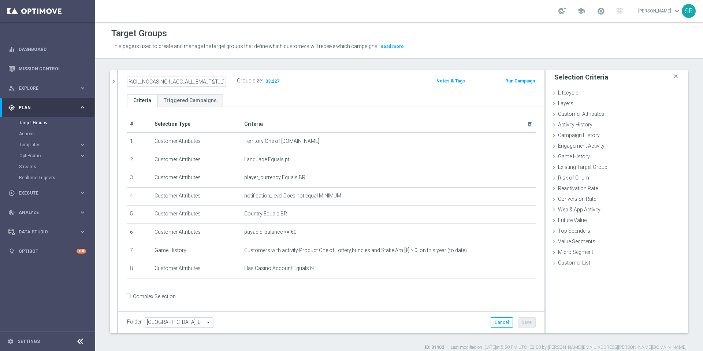
click at [140, 83] on input "BR_LOT__TURBOFACIL_NOCASINO1_ACC_ALL_EMA_T&T_LT" at bounding box center [176, 82] width 99 height 10
drag, startPoint x: 168, startPoint y: 83, endPoint x: 180, endPoint y: 83, distance: 12.5
click at [180, 83] on input "BR_LOT__TURBOFACIL_NOCASINO1_ACC_ALL_EMA_T&T_LT" at bounding box center [176, 82] width 99 height 10
type input "BR_LOT__TURBOQUINA_NOCASINO1_ACC_ALL_EMA_T&T_LT"
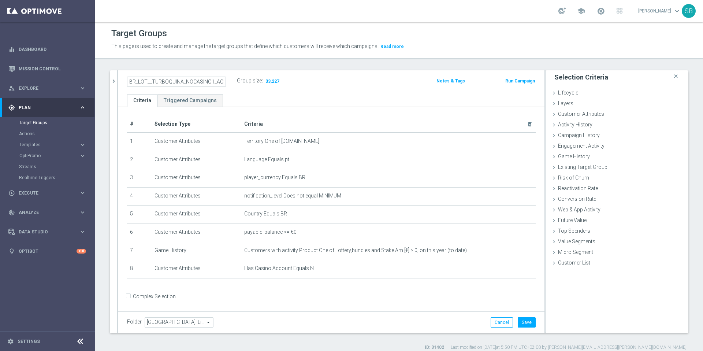
click at [267, 93] on div "BR_LOT__TURBOQUINA_NOCASINO1_ACC_ALL_EMA_T&T_LT Group size : 33,227 Notes & Tag…" at bounding box center [331, 82] width 426 height 24
click at [521, 326] on button "Save" at bounding box center [527, 322] width 18 height 10
click at [222, 83] on icon "mode_edit" at bounding box center [222, 81] width 7 height 9
click at [32, 126] on div "Target Groups" at bounding box center [56, 122] width 75 height 11
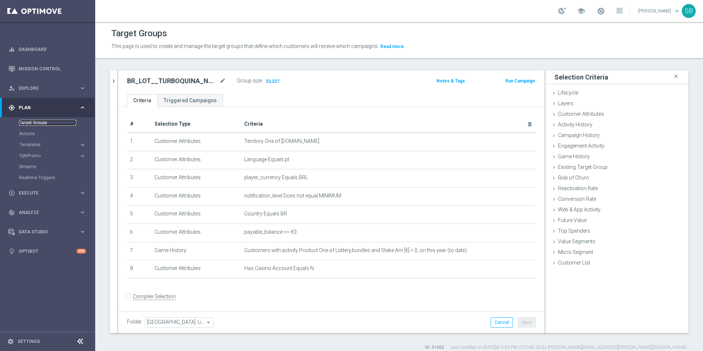
click at [31, 123] on link "Target Groups" at bounding box center [47, 123] width 57 height 6
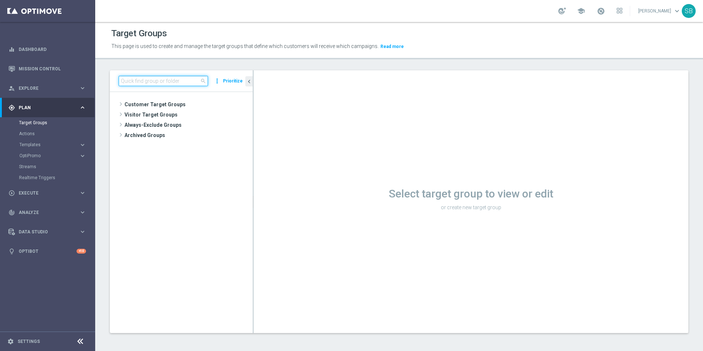
click at [170, 82] on input at bounding box center [163, 81] width 89 height 10
click at [127, 81] on input "BEBR_LOT" at bounding box center [163, 81] width 89 height 10
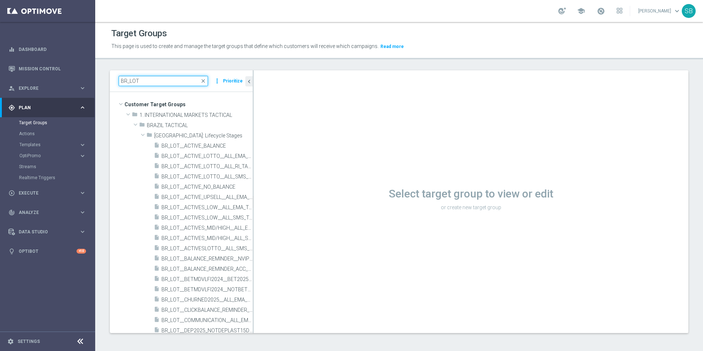
click at [131, 83] on input "BR_LOT" at bounding box center [163, 81] width 89 height 10
click at [129, 82] on input "BR_LOT" at bounding box center [163, 81] width 89 height 10
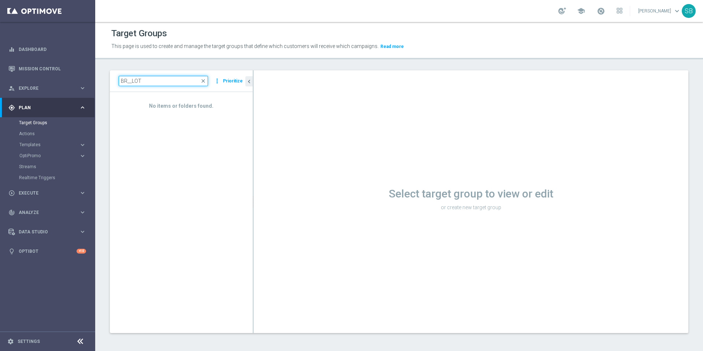
click at [153, 80] on input "BR__LOT" at bounding box center [163, 81] width 89 height 10
click at [133, 82] on input "BR__LOT__Turbo" at bounding box center [163, 81] width 89 height 10
click at [132, 82] on input "BR__LOT__Turbo" at bounding box center [163, 81] width 89 height 10
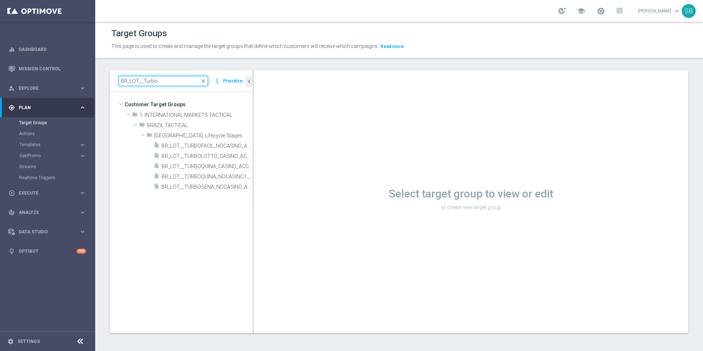
type input "BR_LOT__Turbo"
